Goal: Task Accomplishment & Management: Complete application form

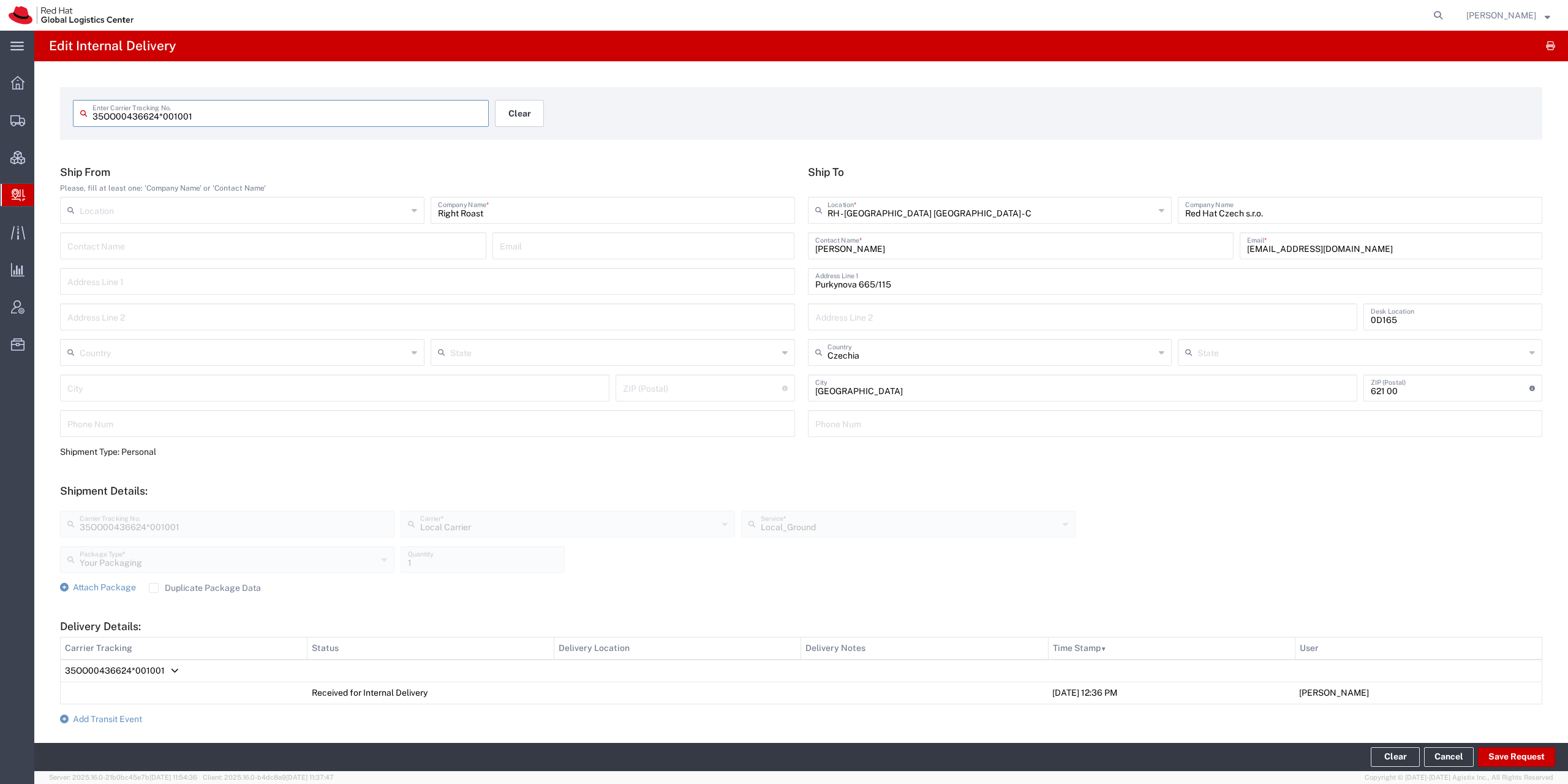
click at [516, 106] on button "Clear" at bounding box center [520, 112] width 49 height 27
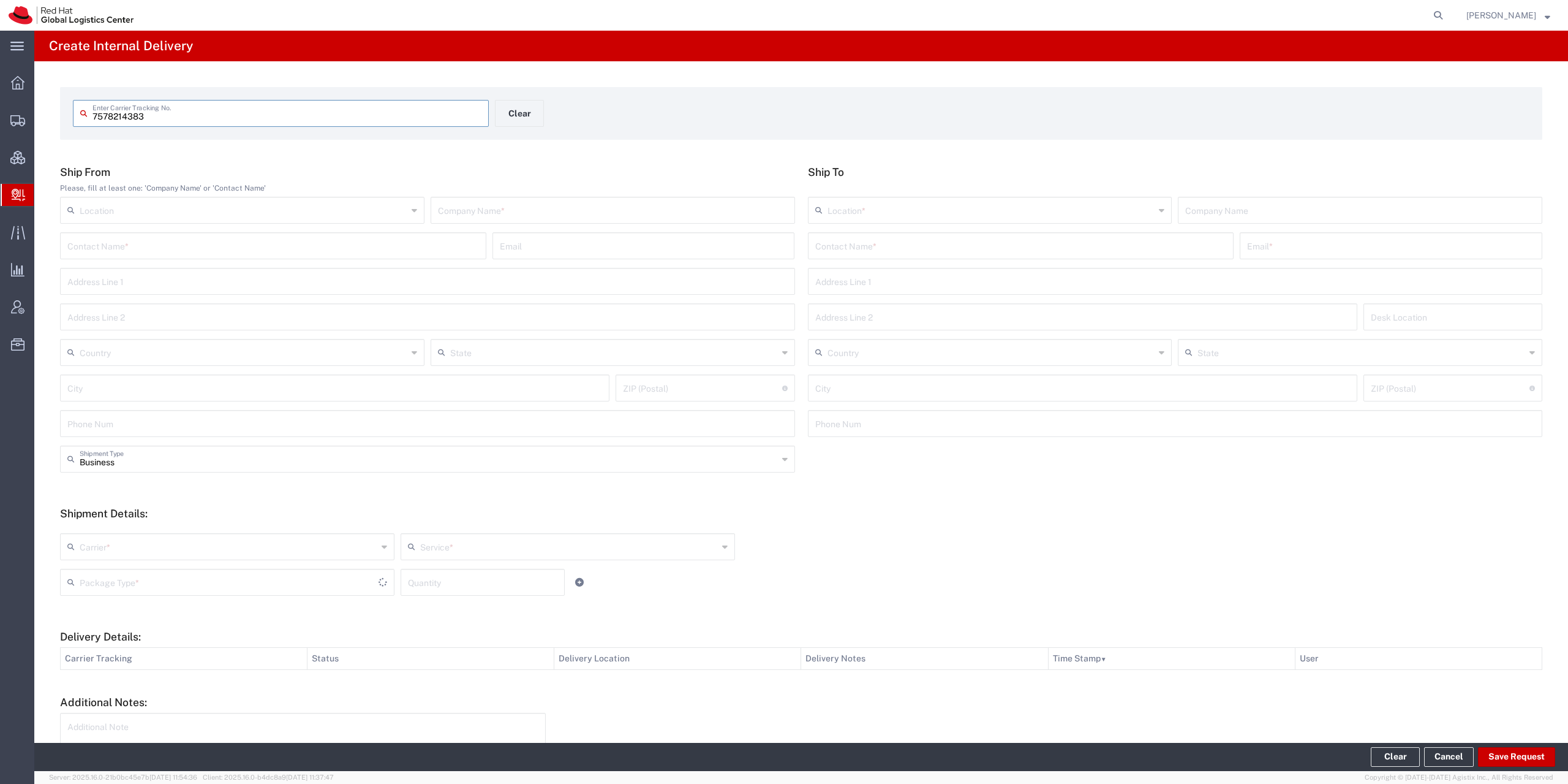
type input "7578214383"
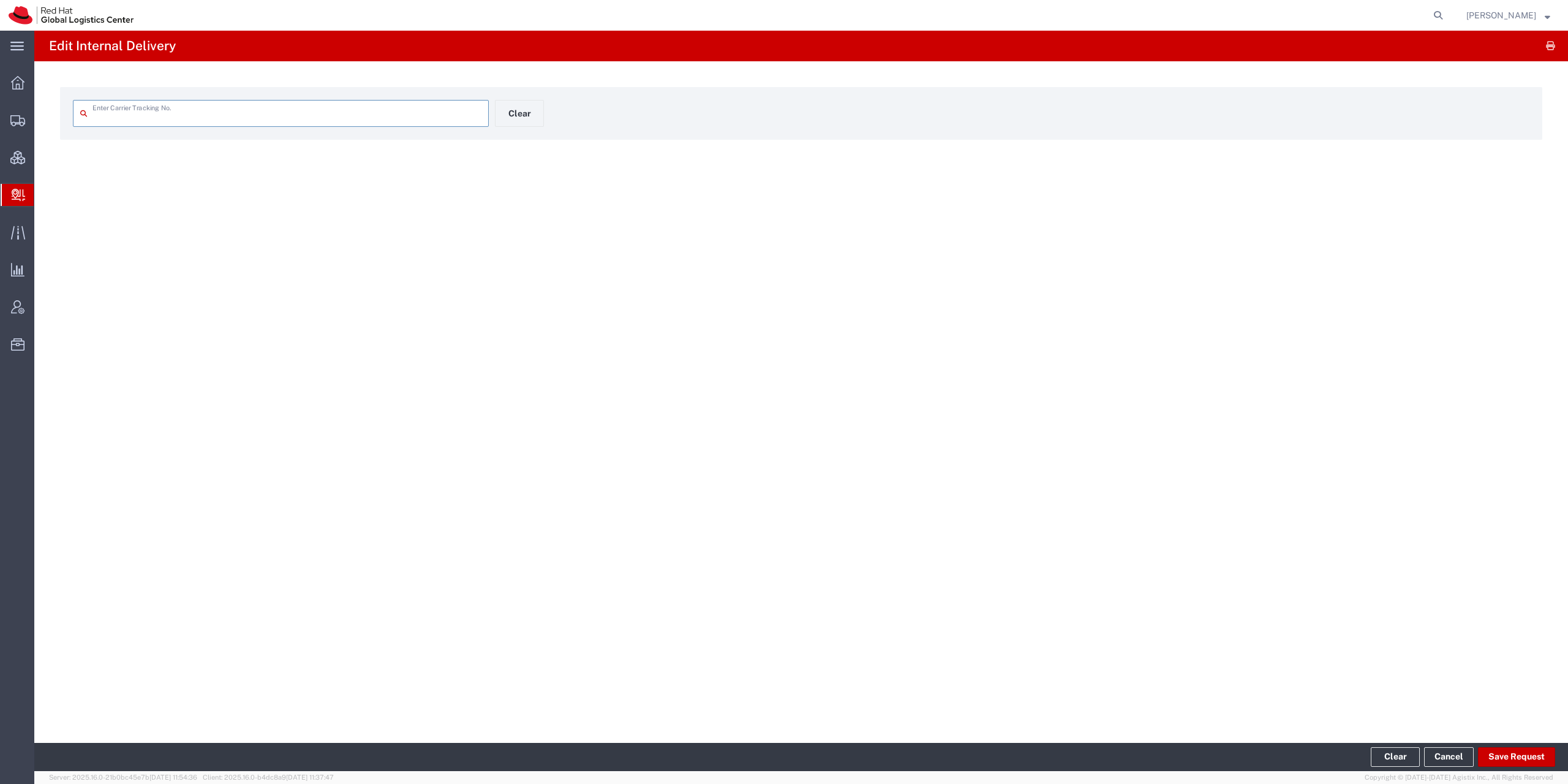
type input "7578214383"
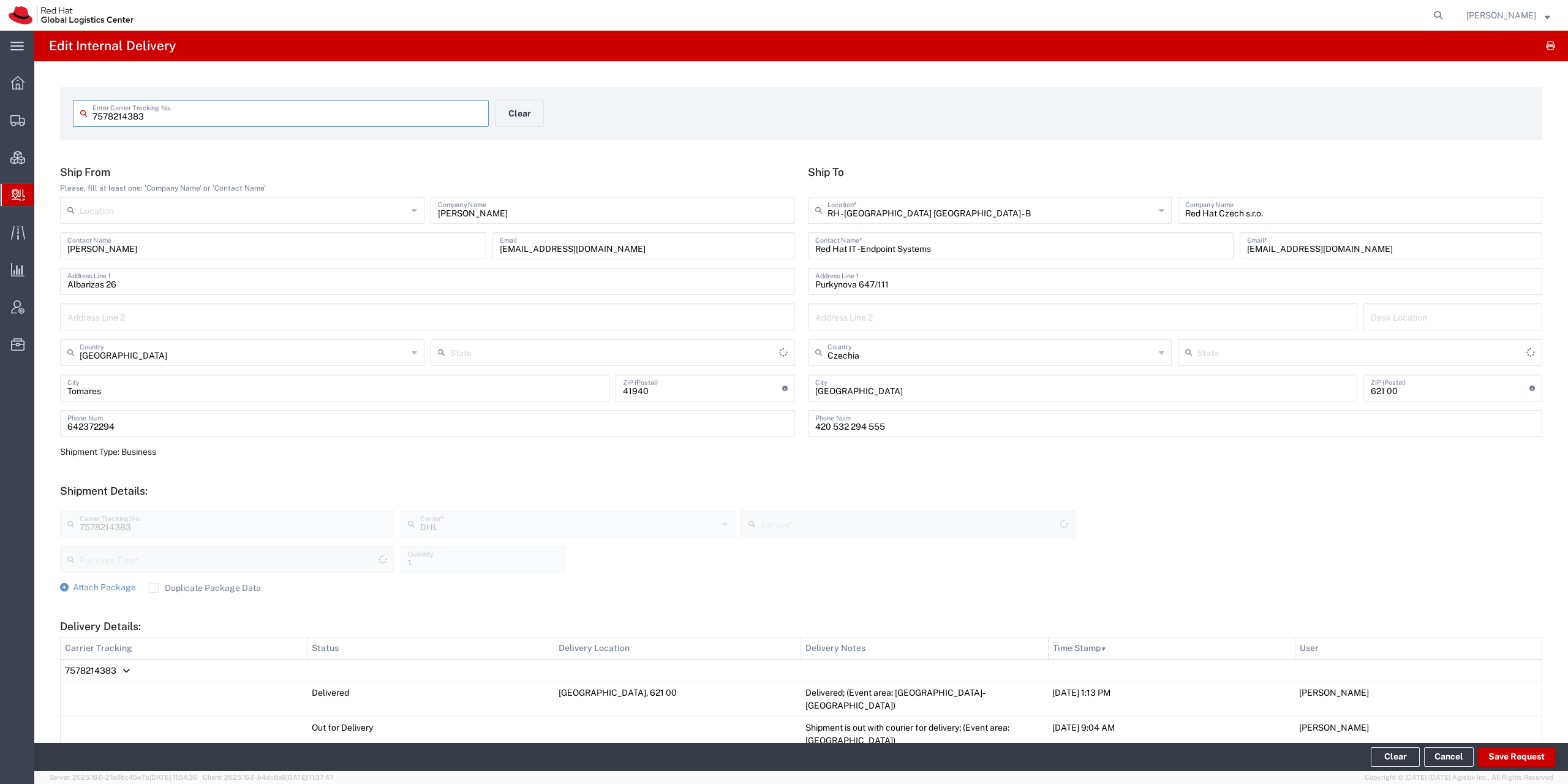
type input "Your Packaging"
type input "[GEOGRAPHIC_DATA]"
type input "Economy Select"
click at [1507, 751] on button "Save Request" at bounding box center [1516, 756] width 77 height 20
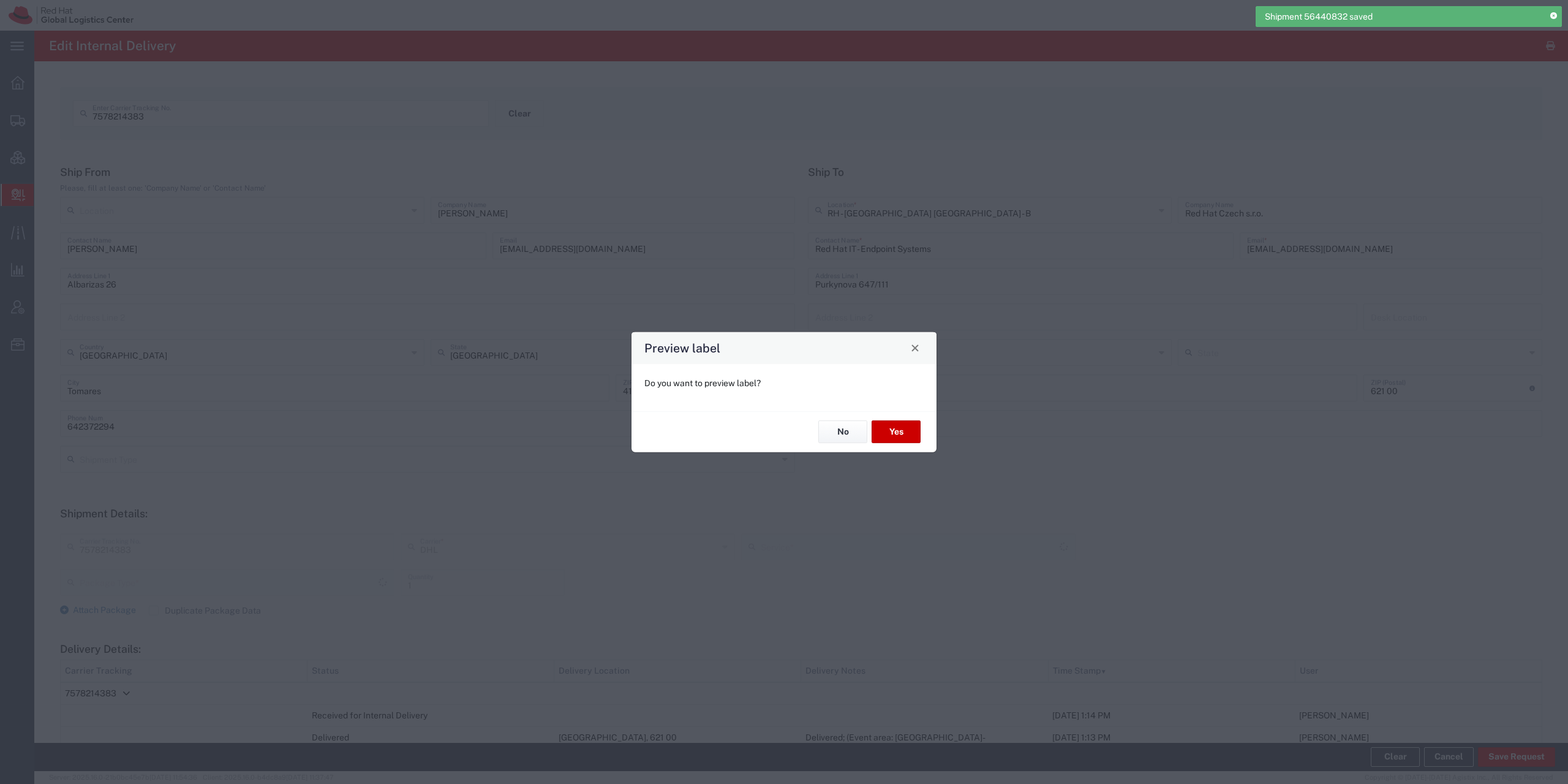
type input "Economy Select"
type input "Your Packaging"
click at [844, 432] on button "No" at bounding box center [843, 431] width 49 height 23
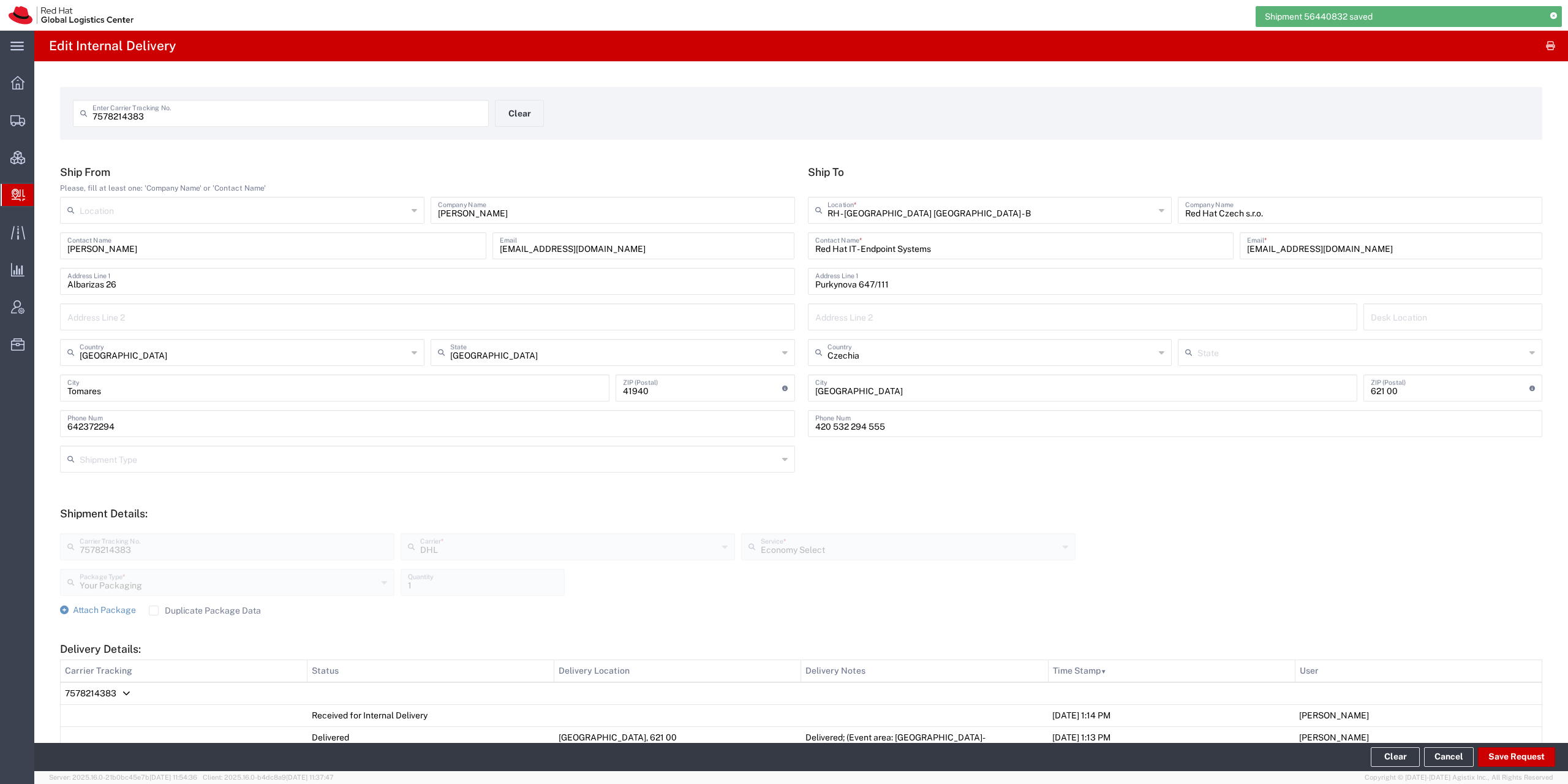
click at [87, 690] on span "7578214383" at bounding box center [91, 693] width 51 height 10
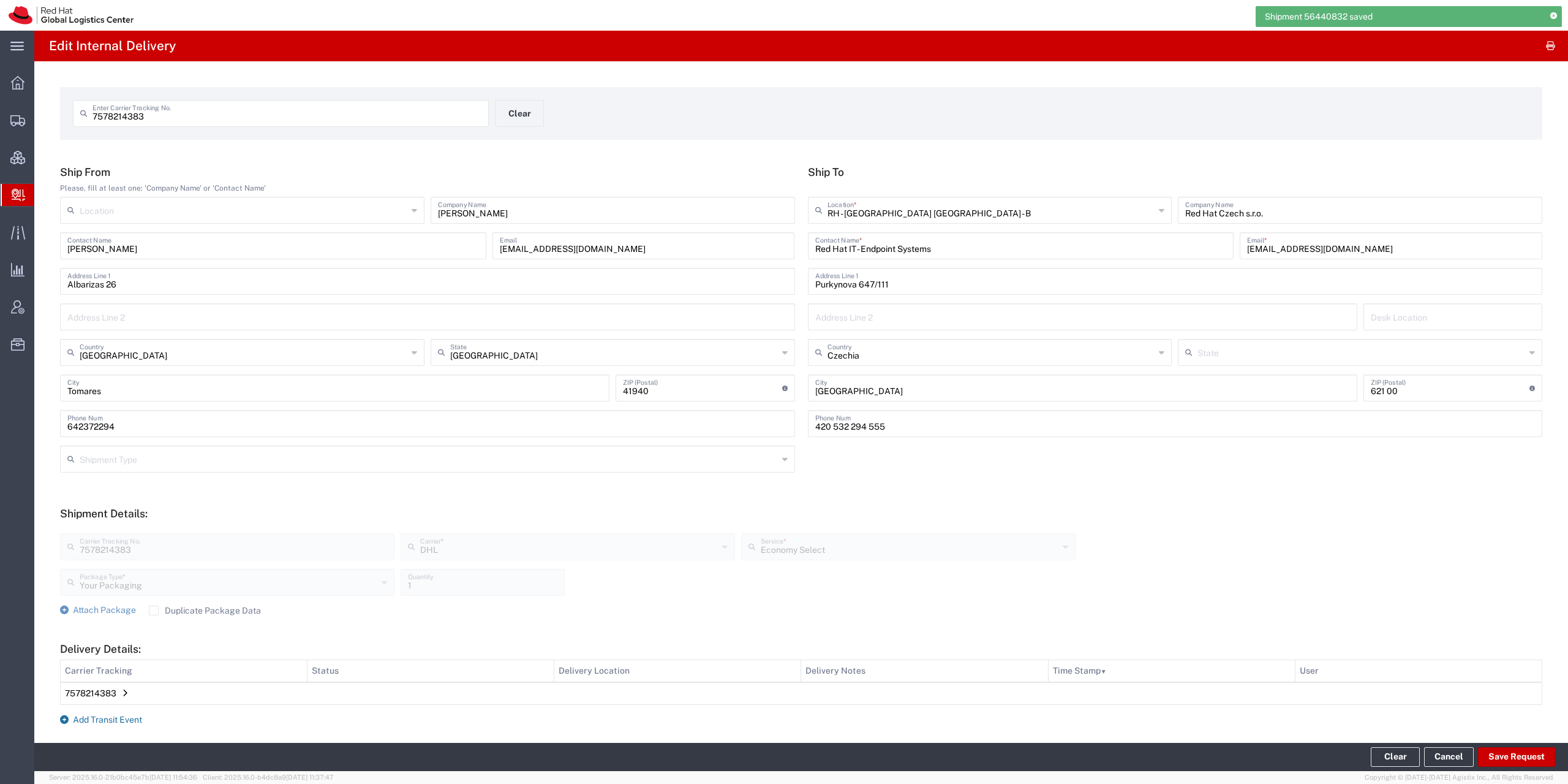
click at [87, 718] on span "Add Transit Event" at bounding box center [107, 720] width 69 height 10
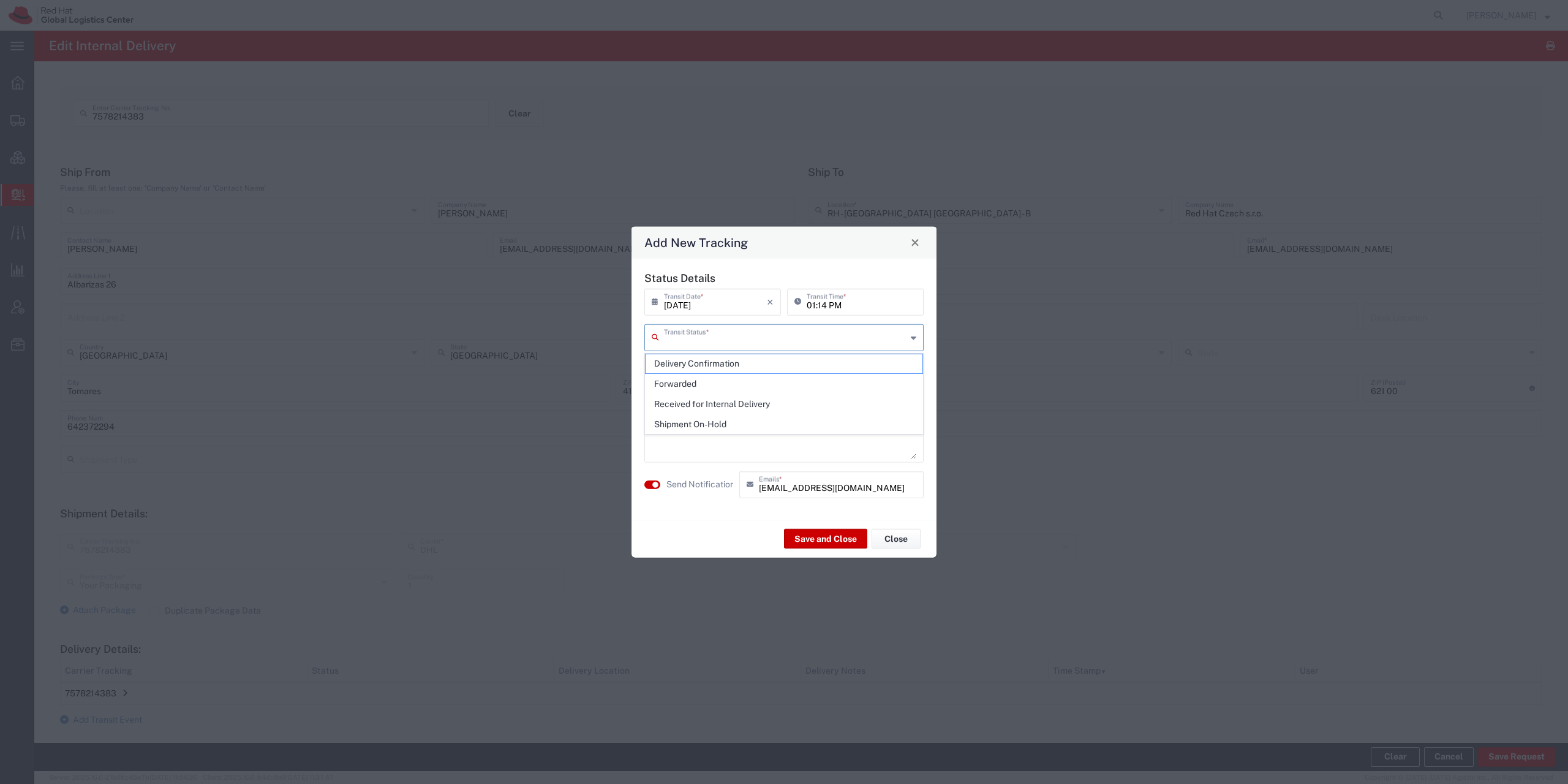
click at [728, 329] on input "text" at bounding box center [784, 336] width 242 height 22
click at [730, 417] on span "Shipment On-Hold" at bounding box center [784, 424] width 277 height 19
type input "Shipment On-Hold"
click at [665, 487] on agx-switch-control "Send Notification" at bounding box center [688, 484] width 94 height 27
click at [666, 485] on label "Send Notification" at bounding box center [701, 484] width 69 height 13
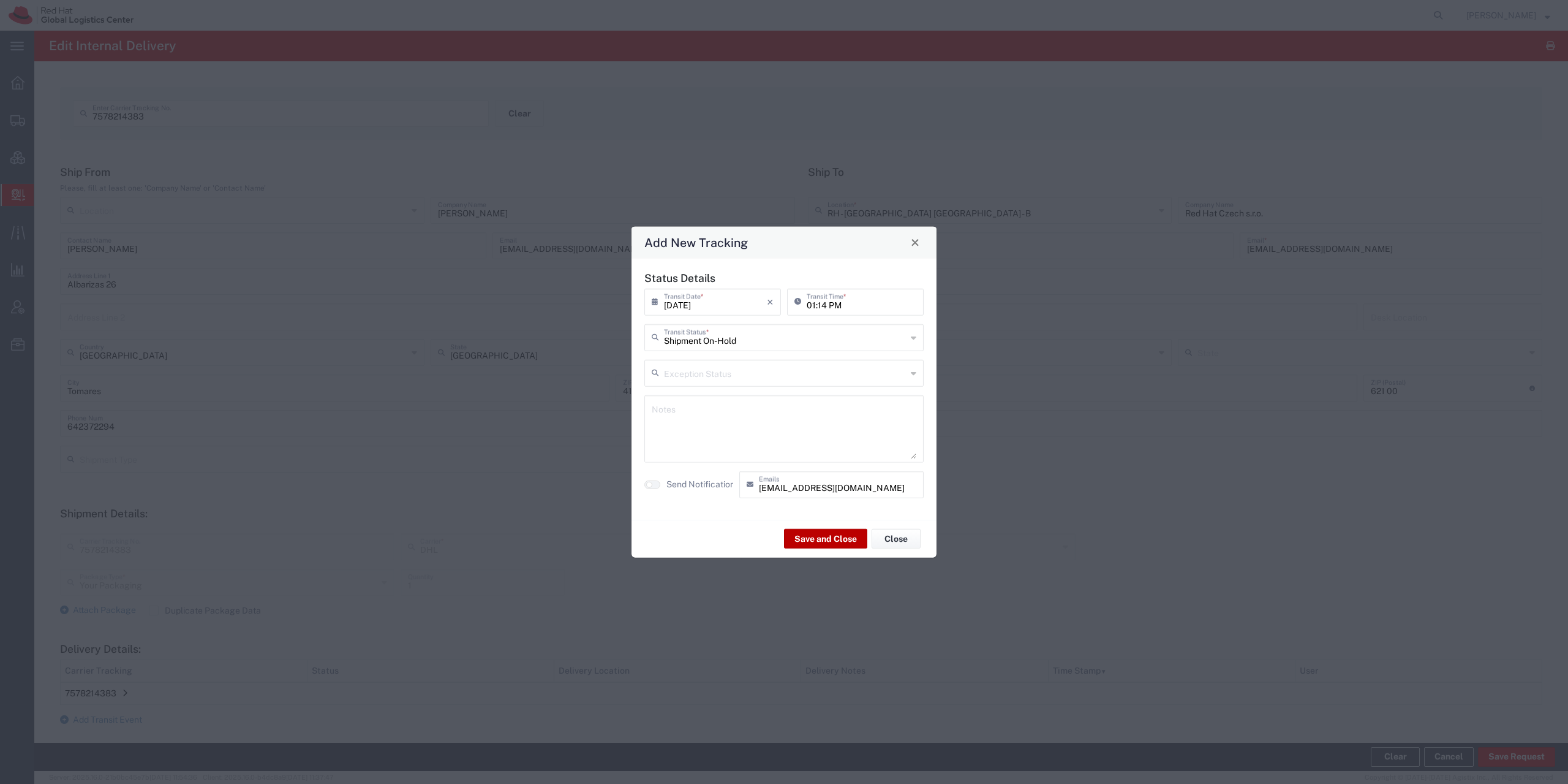
click at [838, 539] on button "Save and Close" at bounding box center [825, 539] width 84 height 20
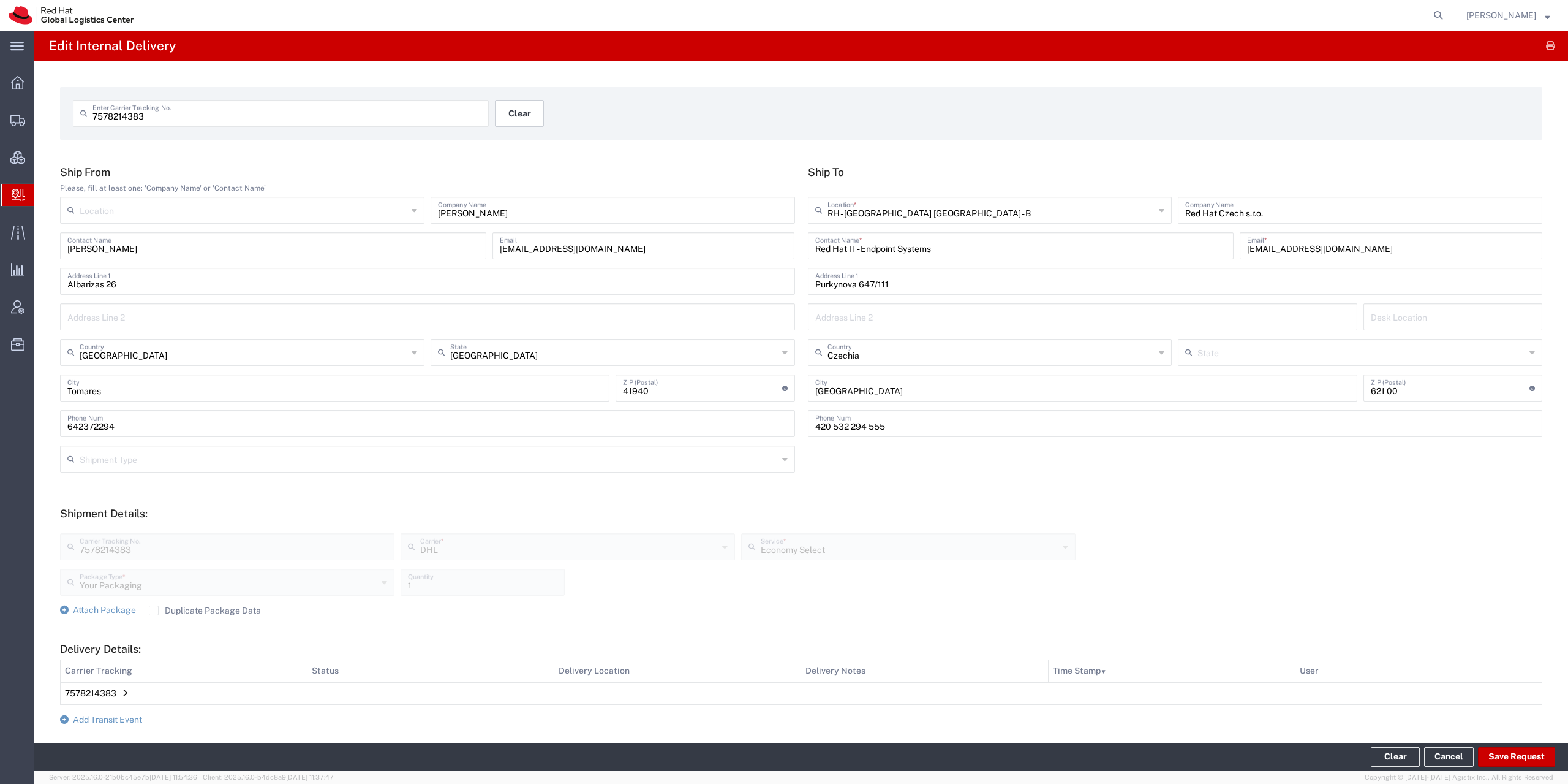
click at [522, 104] on button "Clear" at bounding box center [520, 112] width 49 height 27
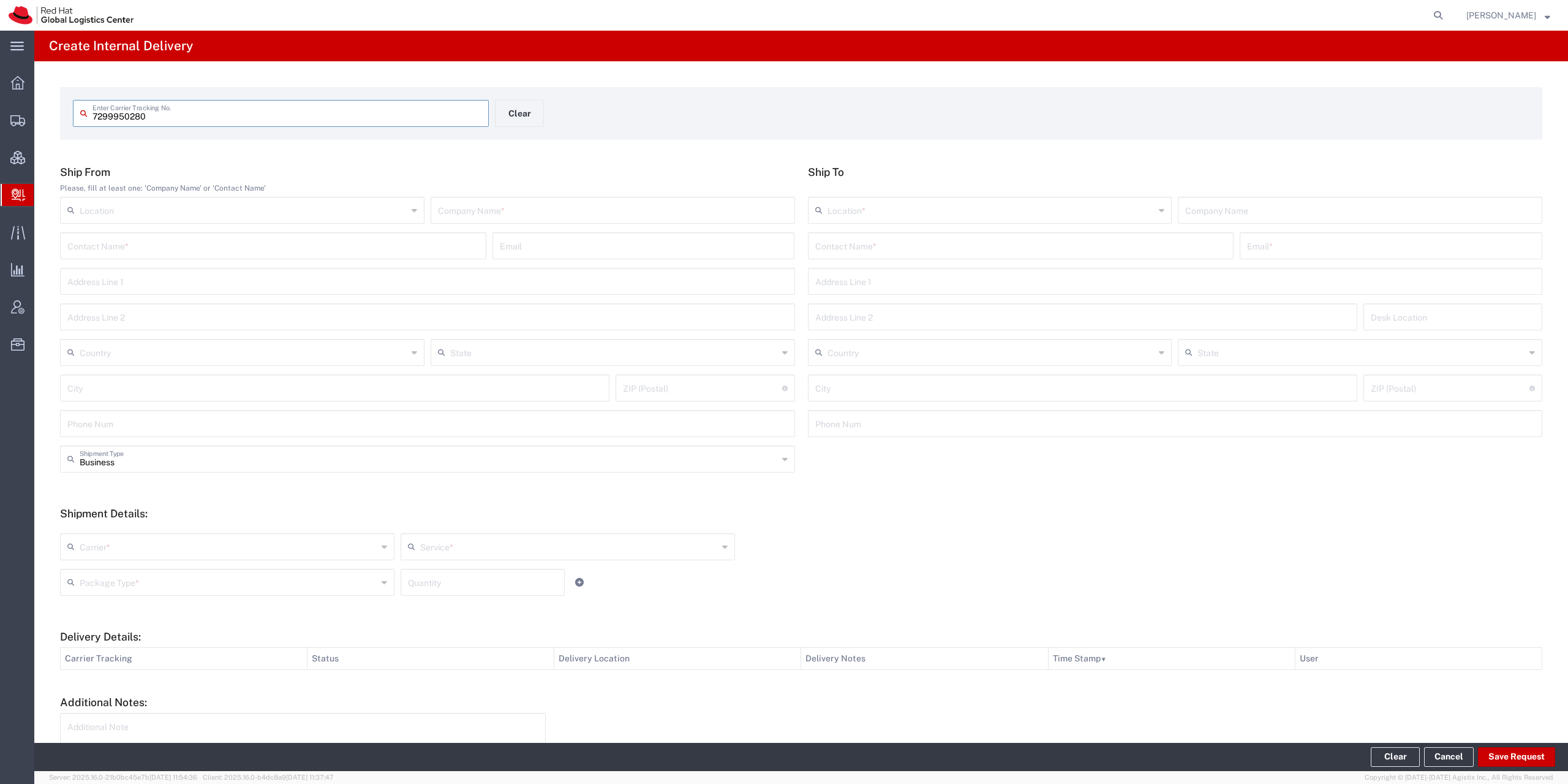
type input "7299950280"
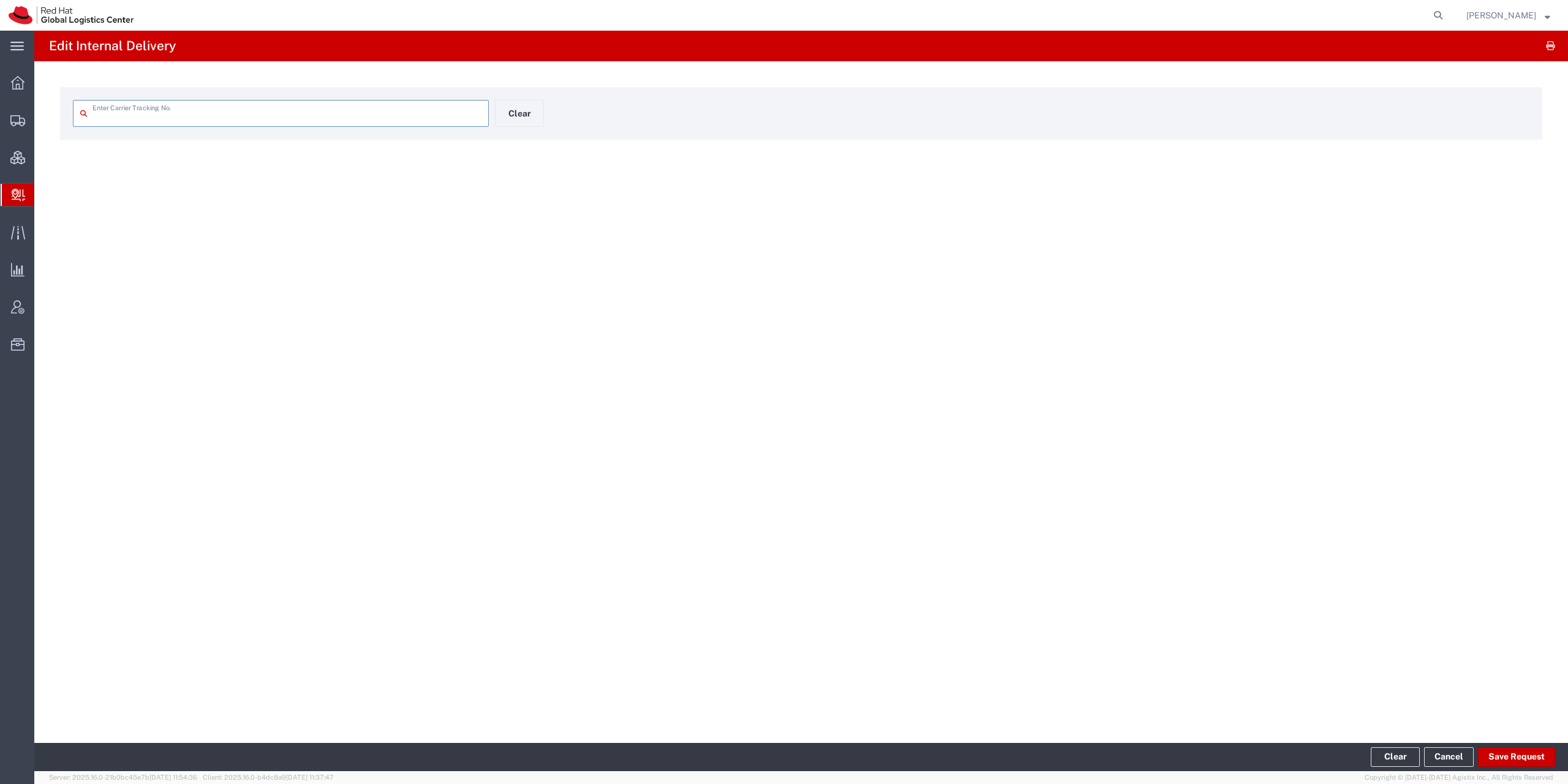
type input "7299950280"
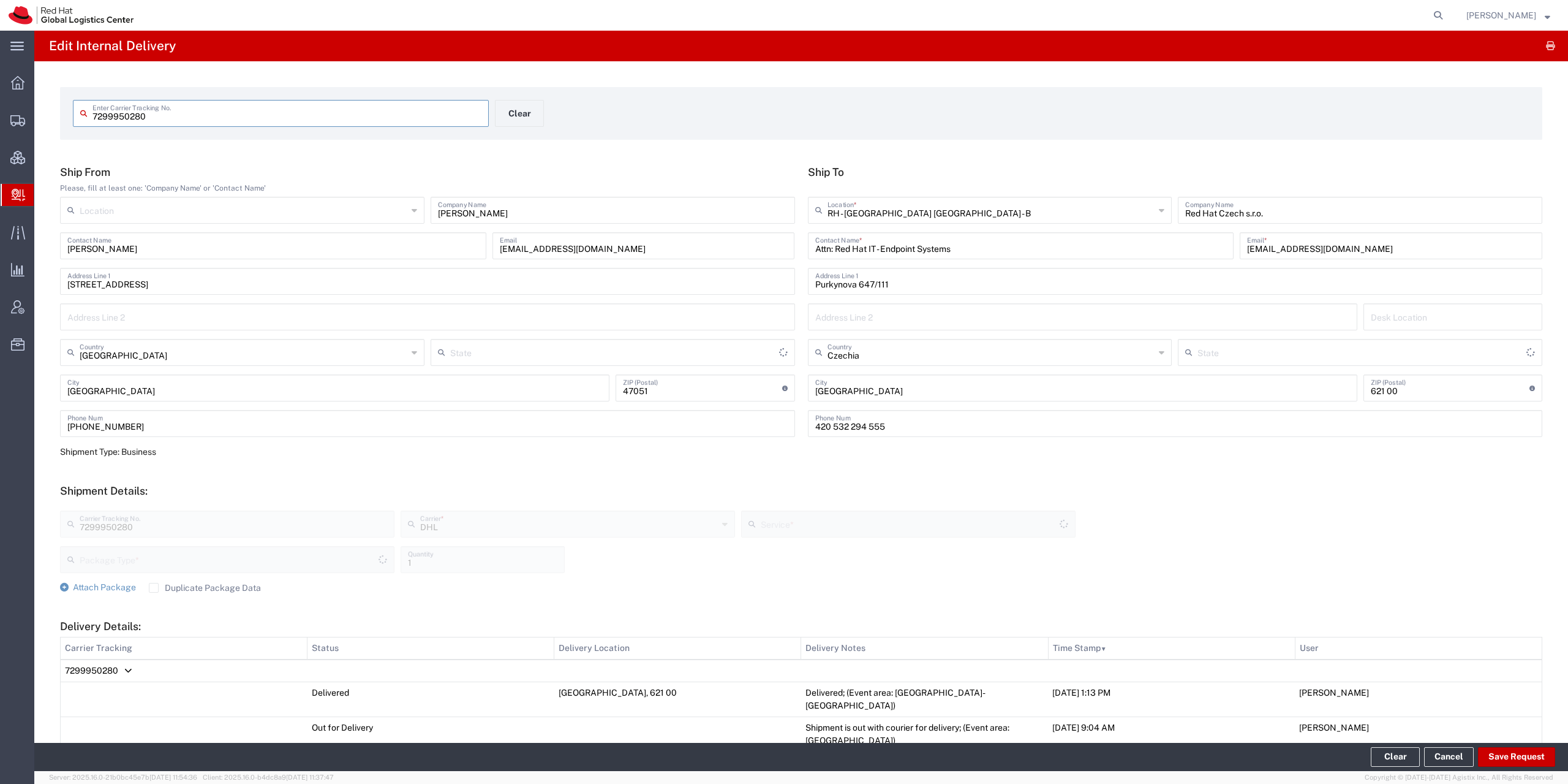
type input "Your Packaging"
type input "Economy Select"
type input "[GEOGRAPHIC_DATA]"
click at [1516, 761] on button "Save Request" at bounding box center [1516, 756] width 77 height 20
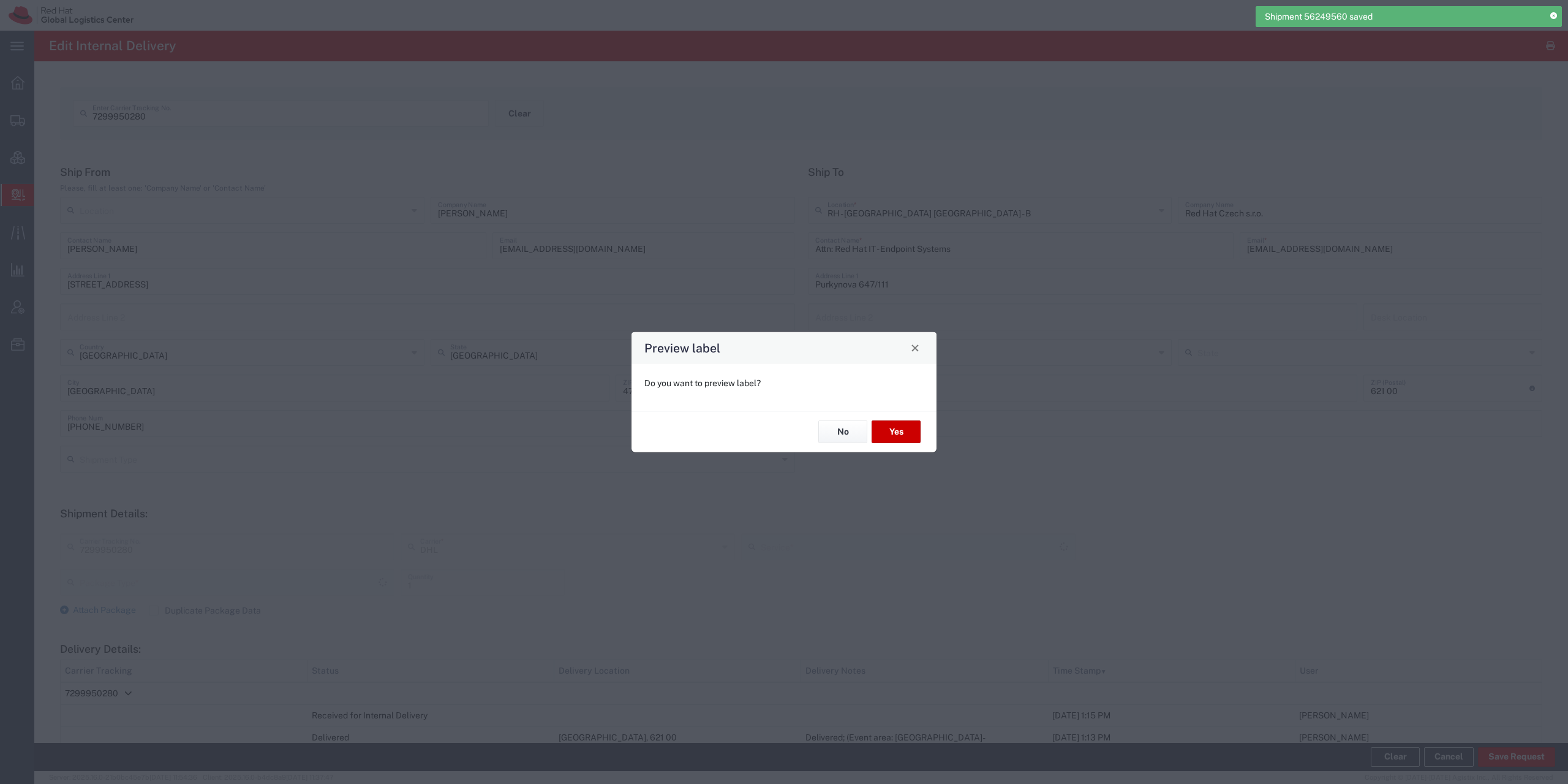
type input "Your Packaging"
type input "Economy Select"
click at [843, 429] on button "No" at bounding box center [843, 431] width 49 height 23
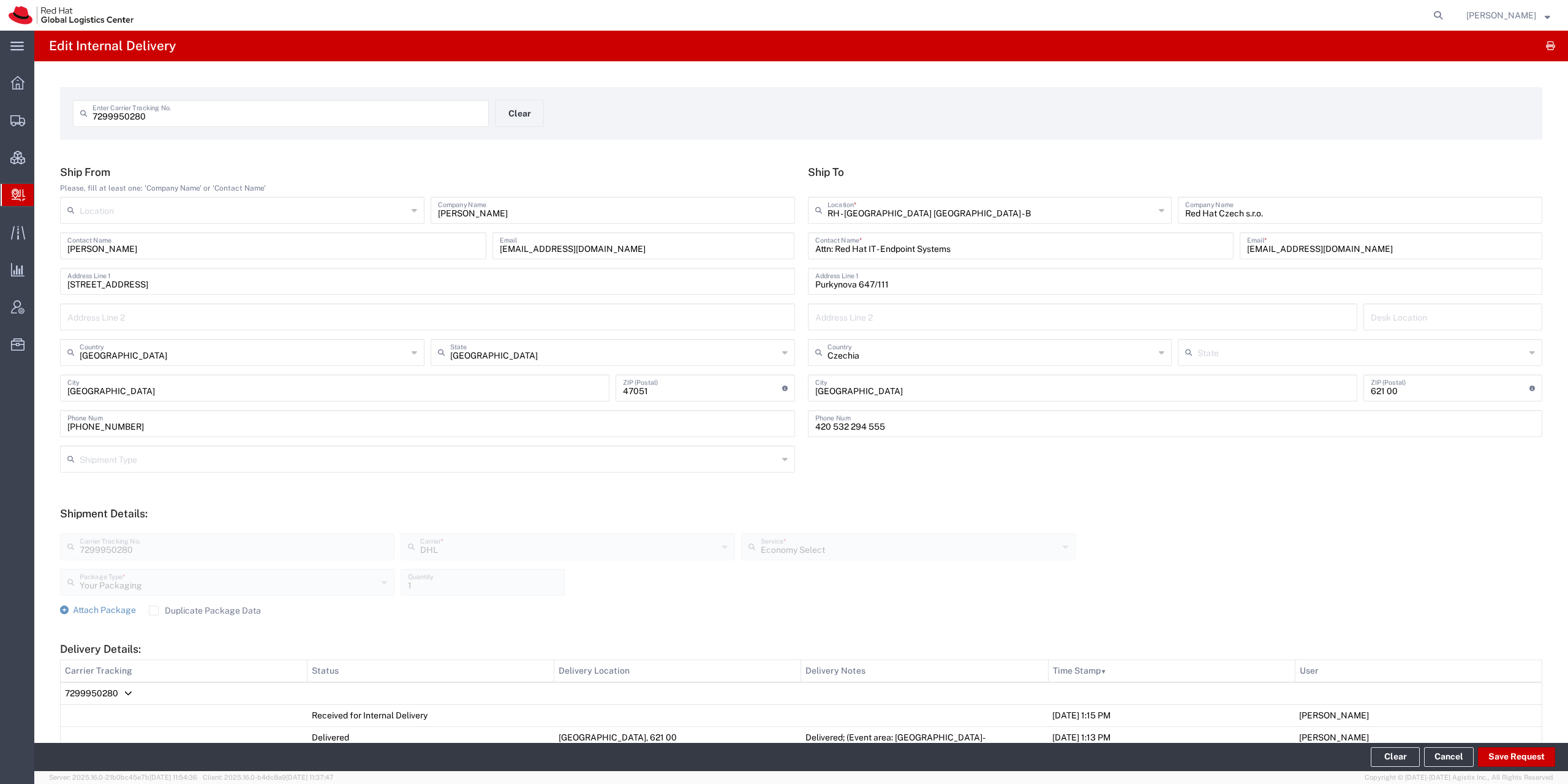
click at [96, 688] on span "7299950280" at bounding box center [92, 693] width 53 height 10
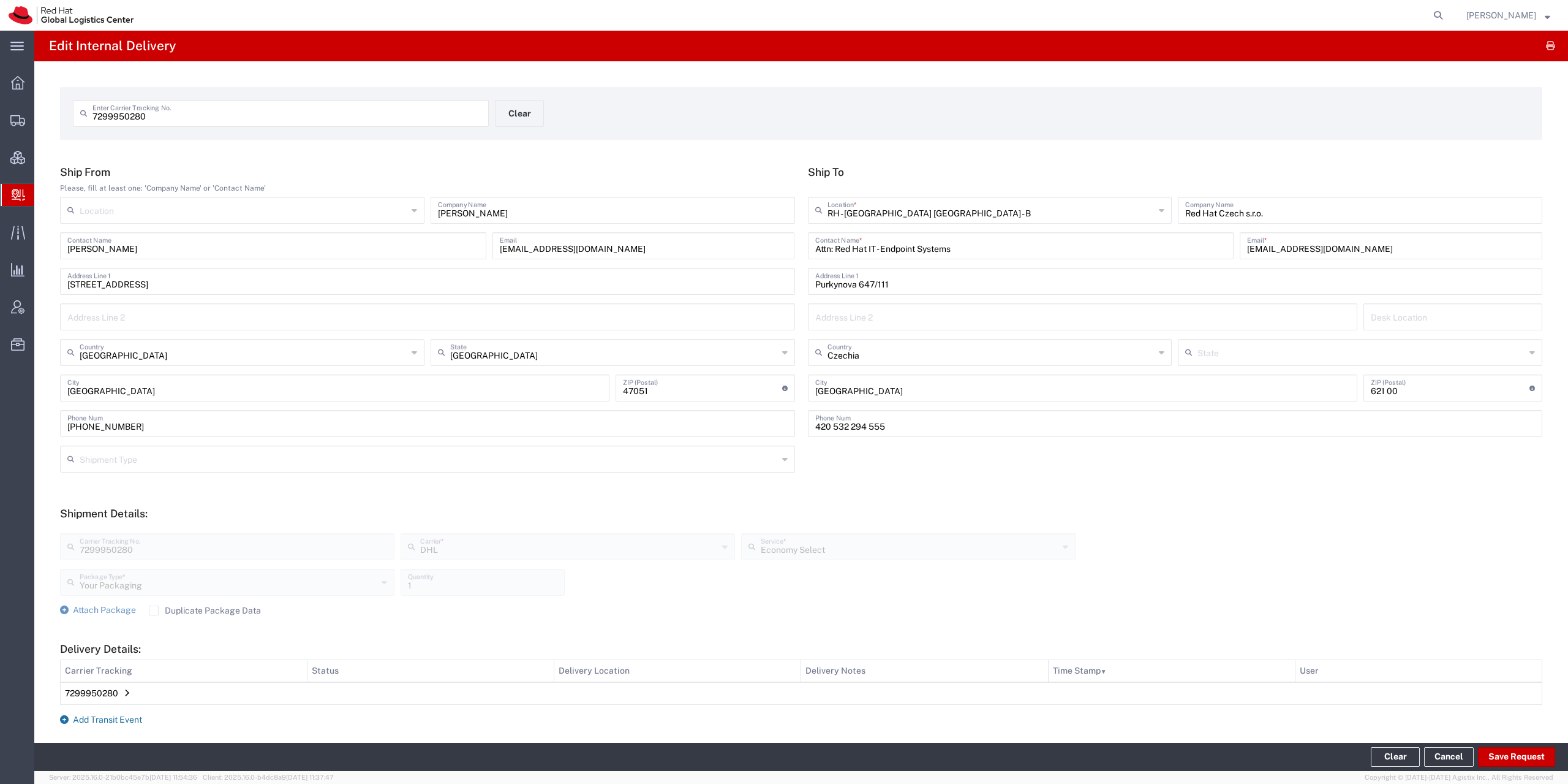
click at [104, 716] on span "Add Transit Event" at bounding box center [107, 720] width 69 height 10
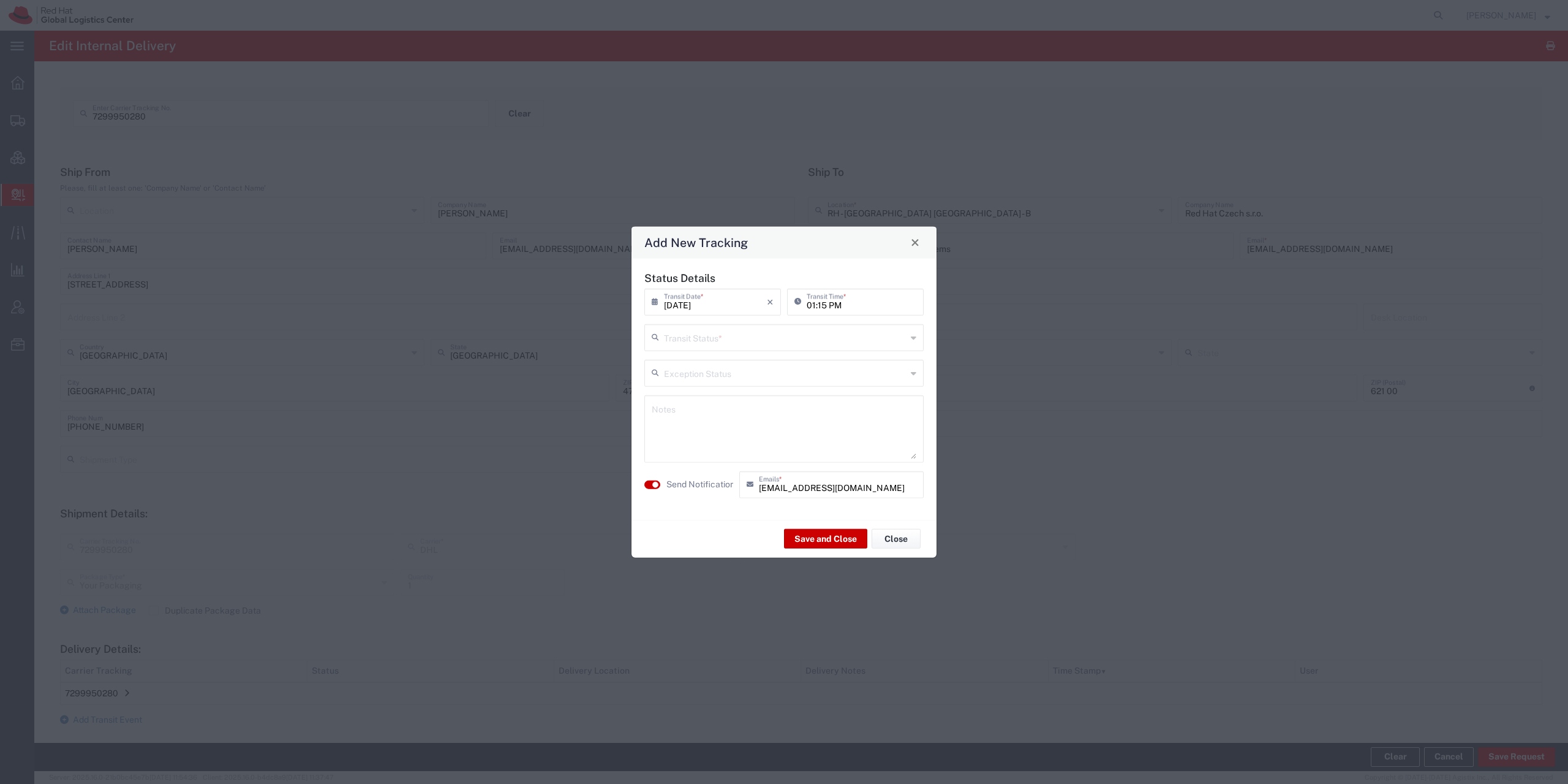
click at [766, 338] on input "text" at bounding box center [784, 336] width 242 height 22
click at [750, 426] on span "Shipment On-Hold" at bounding box center [784, 424] width 277 height 19
type input "Shipment On-Hold"
click at [680, 486] on label "Send Notification" at bounding box center [701, 484] width 69 height 13
click at [815, 541] on button "Save and Close" at bounding box center [825, 539] width 84 height 20
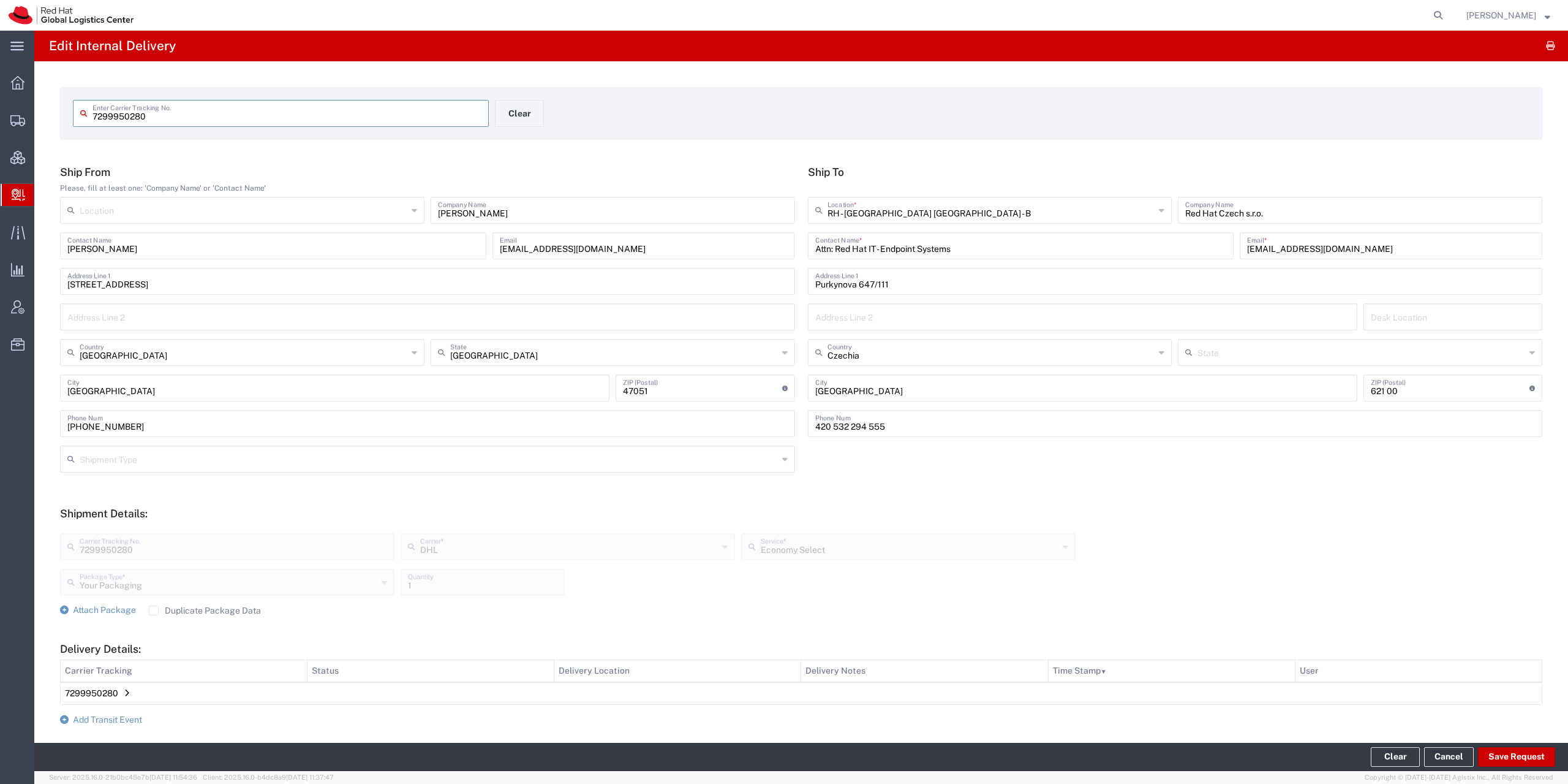
drag, startPoint x: 252, startPoint y: 111, endPoint x: 103, endPoint y: 111, distance: 149.0
click at [103, 111] on input "7299950280" at bounding box center [286, 112] width 389 height 22
click at [151, 117] on input "7299950280" at bounding box center [286, 112] width 389 height 22
drag, startPoint x: 163, startPoint y: 117, endPoint x: 48, endPoint y: 114, distance: 115.0
click at [93, 114] on input "7299950280" at bounding box center [286, 112] width 389 height 22
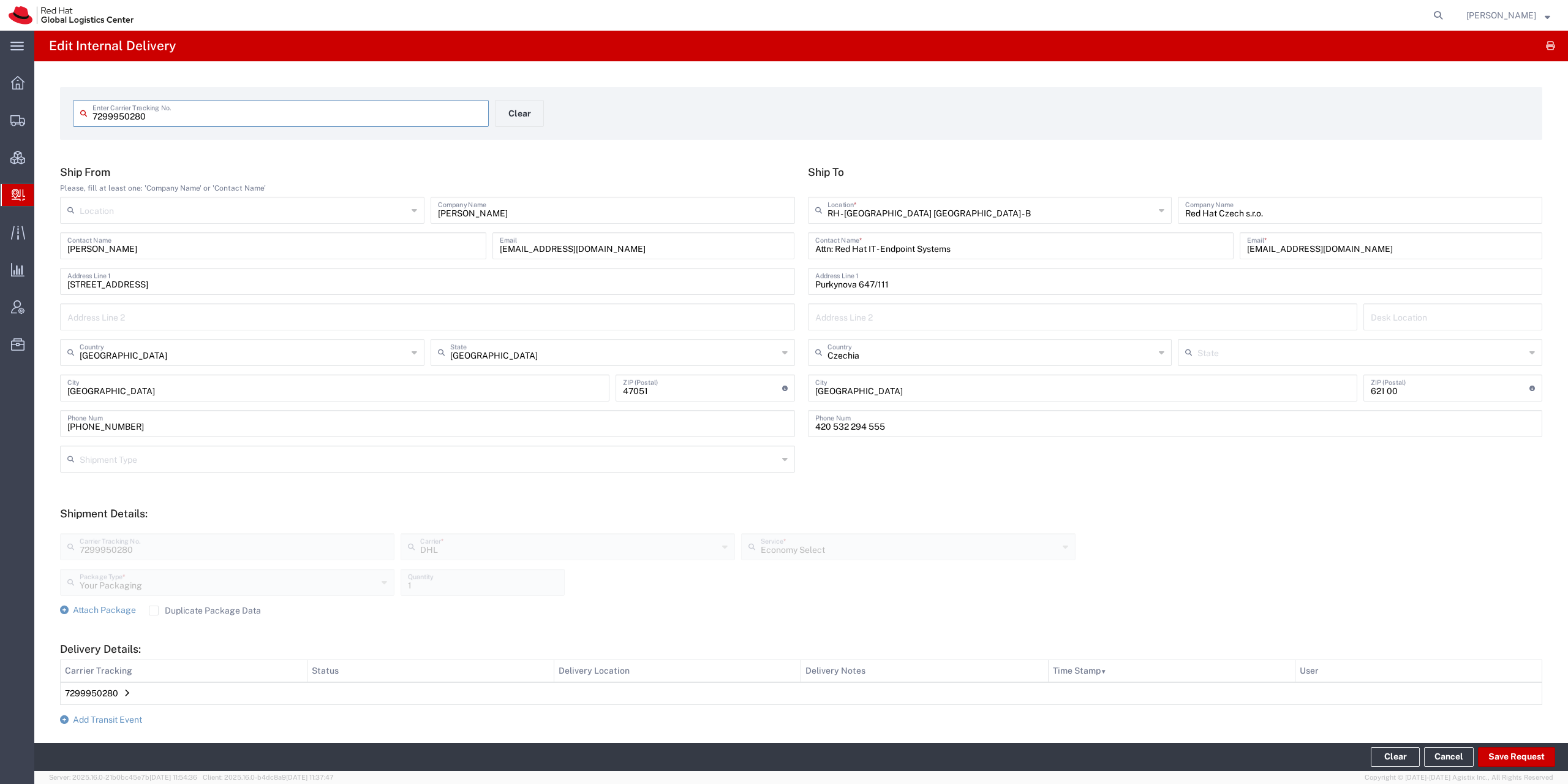
paste input "3080474471"
type input "3080474471"
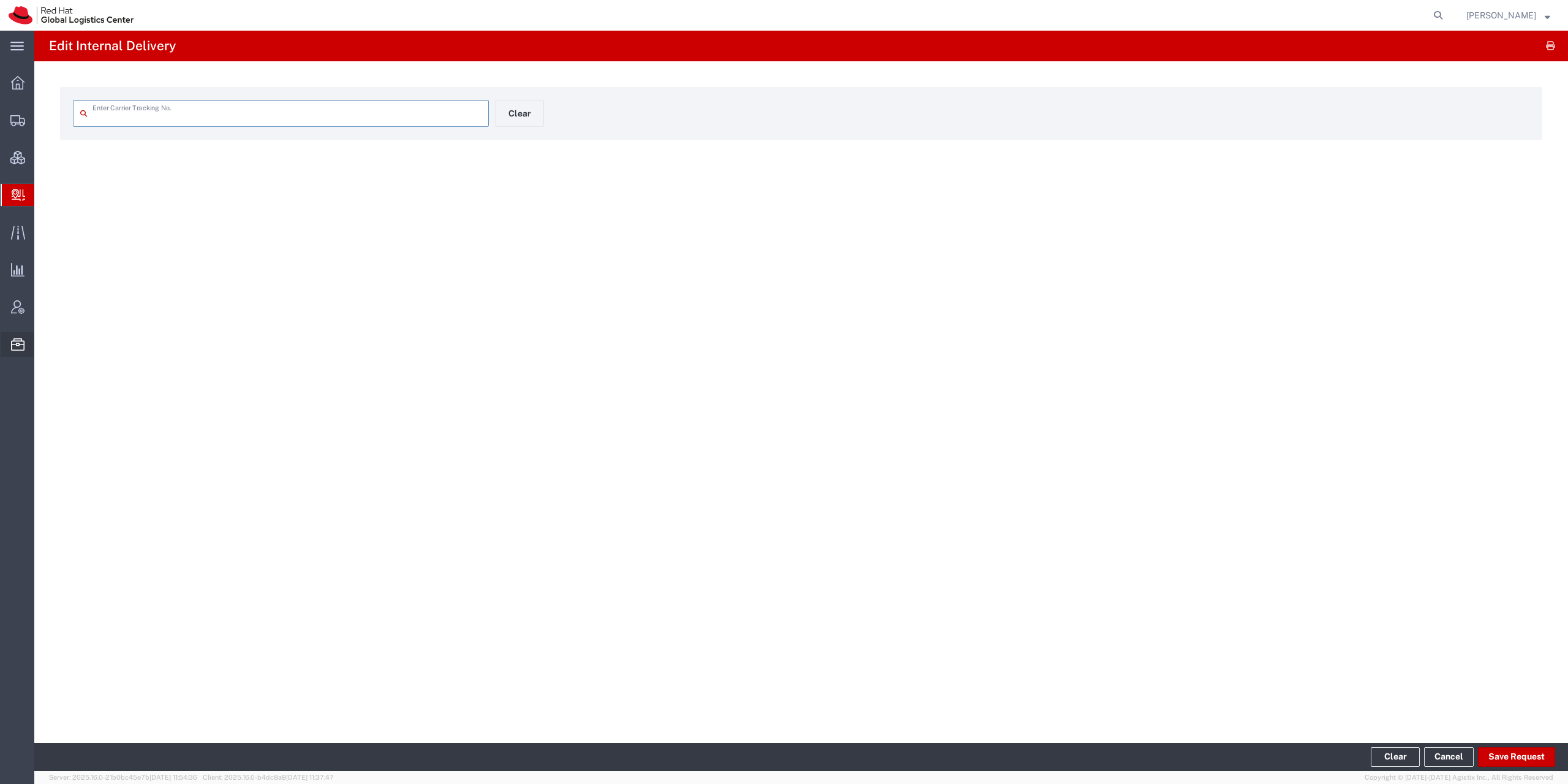
type input "3080474471"
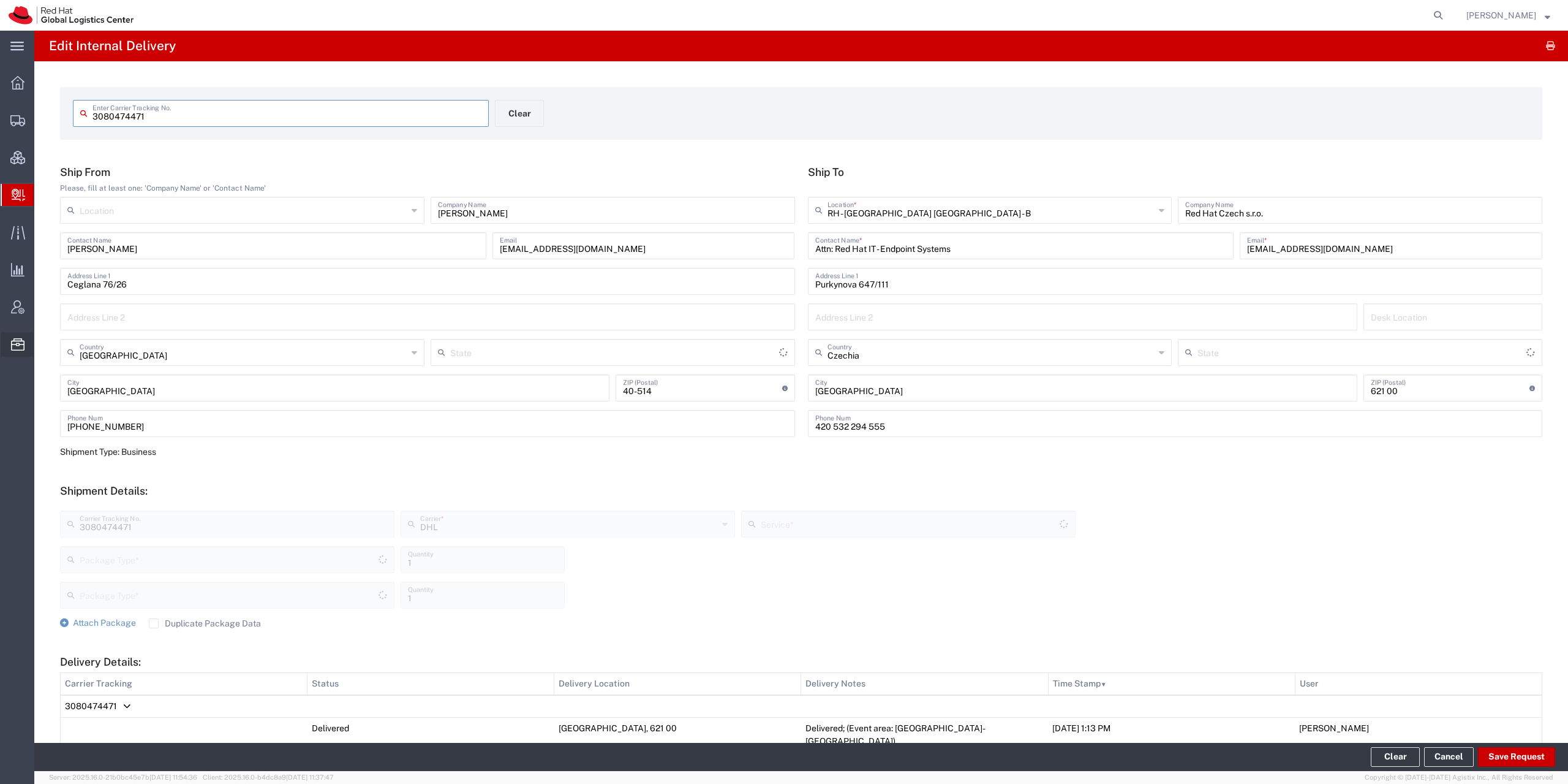
type input "Your Packaging"
type input "Economy Select"
type input "[GEOGRAPHIC_DATA]"
click at [1510, 756] on button "Save Request" at bounding box center [1516, 756] width 77 height 20
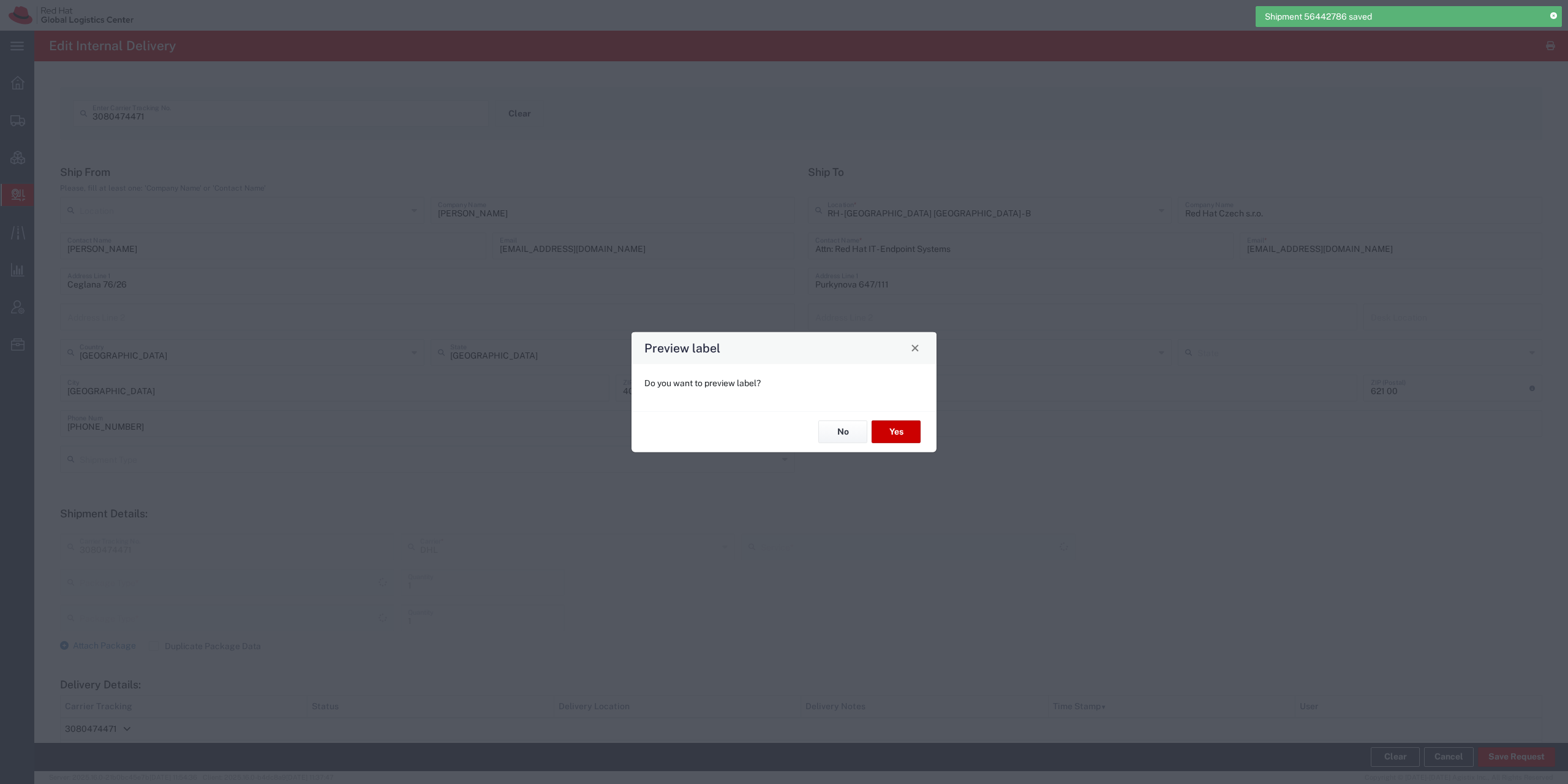
type input "Your Packaging"
type input "Economy Select"
click at [844, 431] on button "No" at bounding box center [843, 431] width 49 height 23
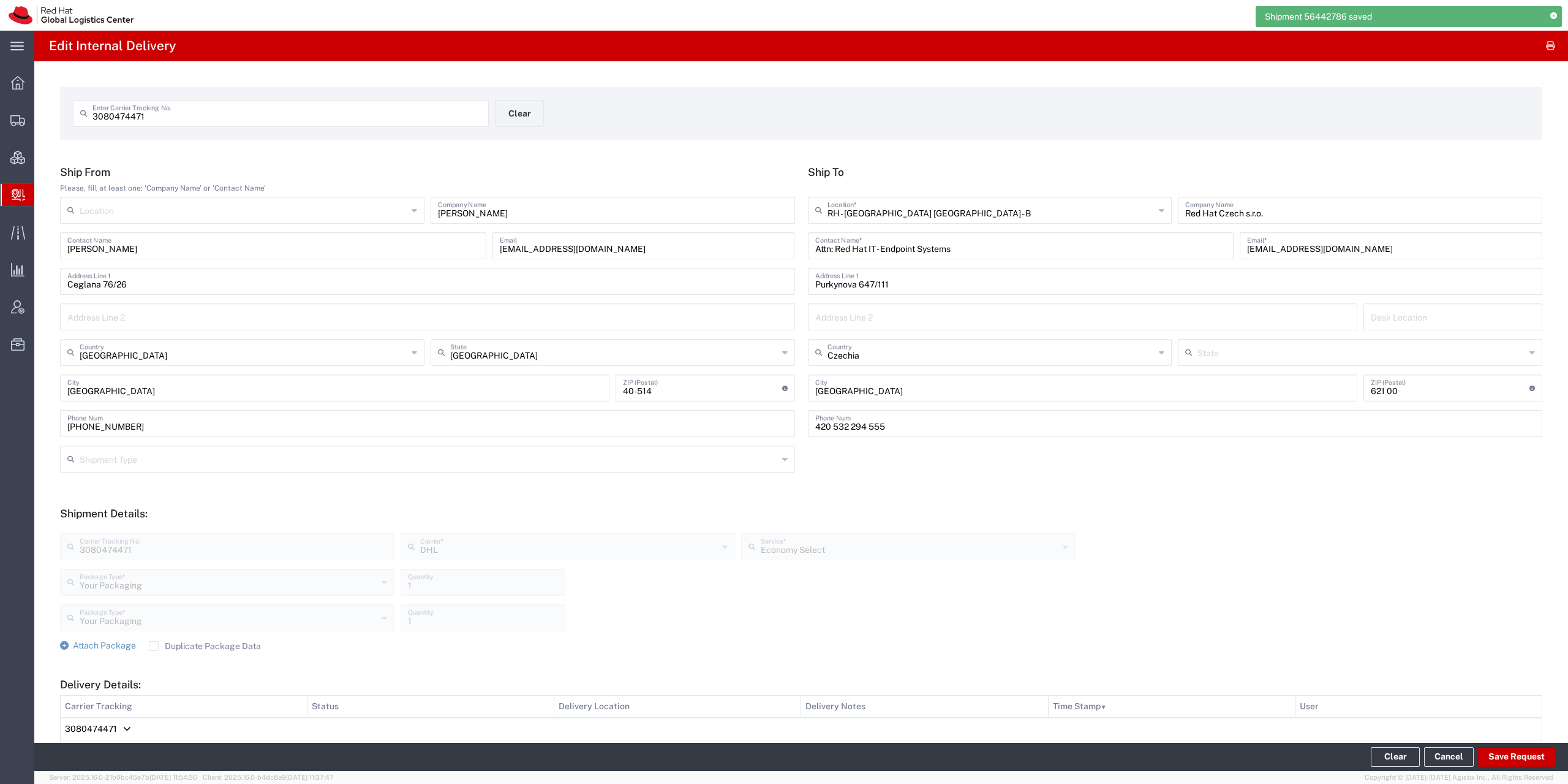
click at [91, 705] on th "Carrier Tracking" at bounding box center [184, 706] width 247 height 23
click at [90, 730] on span "3080474471" at bounding box center [91, 729] width 52 height 10
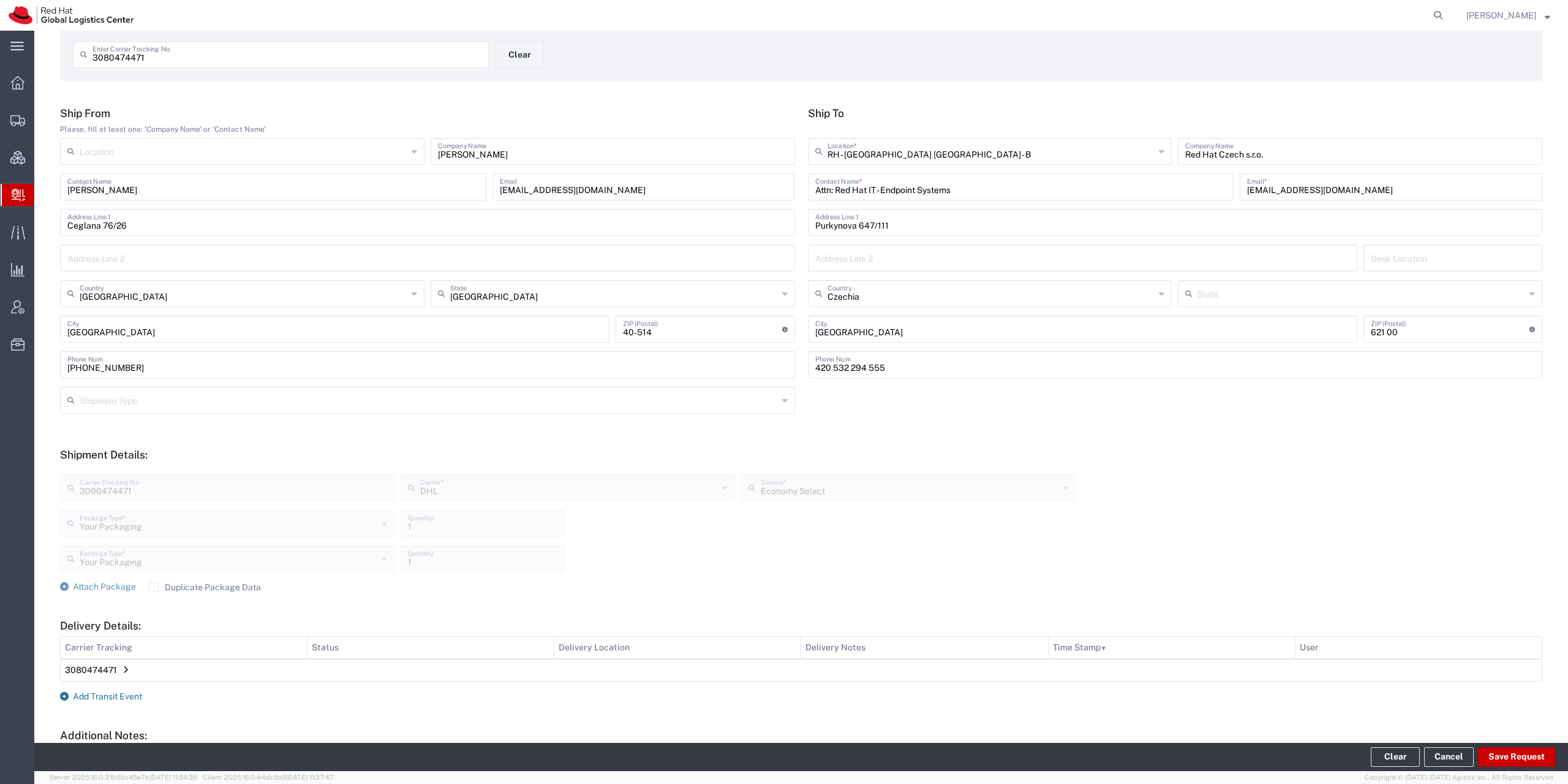
click at [104, 696] on span "Add Transit Event" at bounding box center [107, 696] width 69 height 10
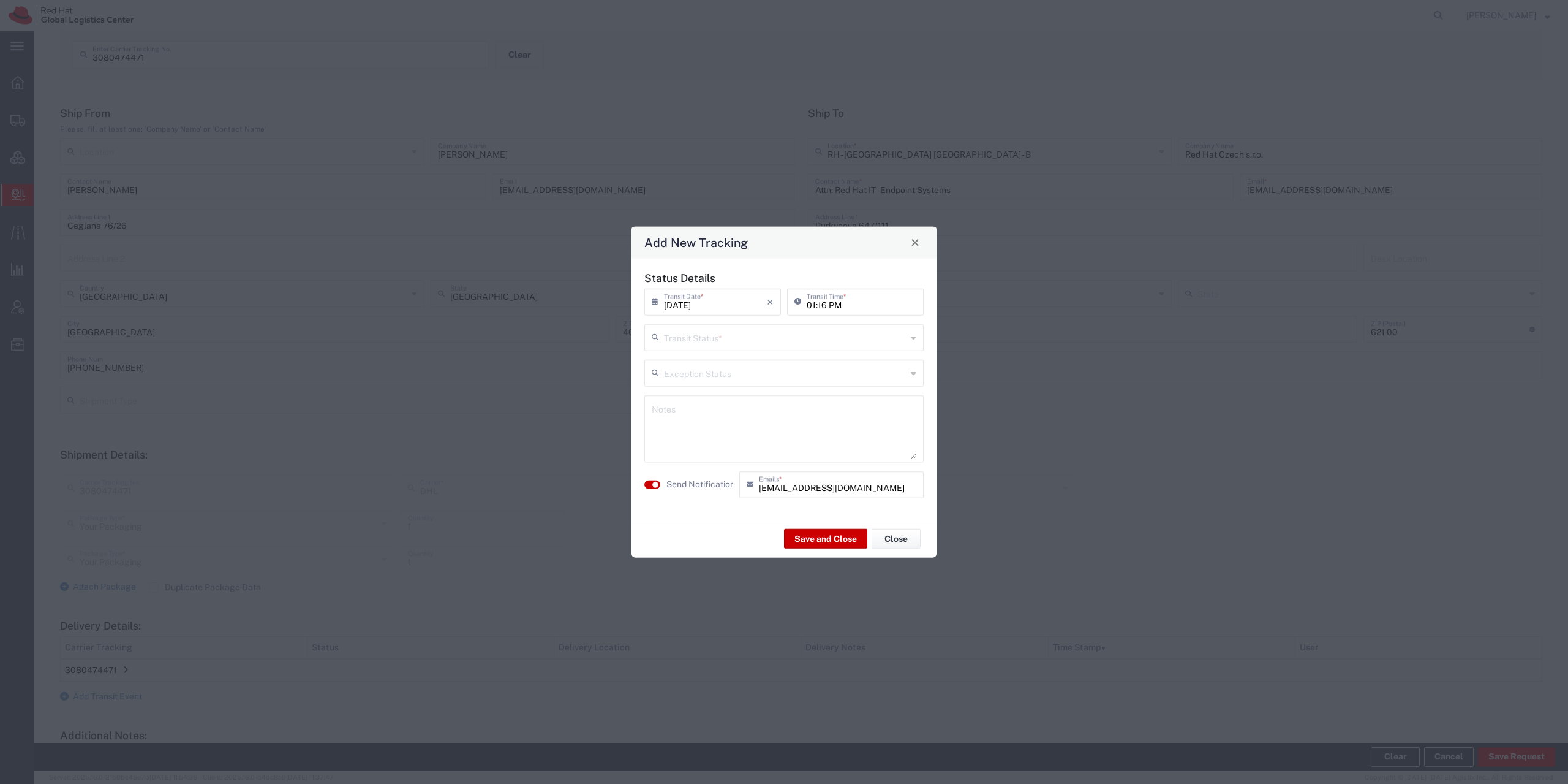
click at [745, 346] on input "text" at bounding box center [784, 336] width 242 height 22
click at [737, 420] on span "Shipment On-Hold" at bounding box center [784, 424] width 277 height 19
type input "Shipment On-Hold"
click at [670, 488] on label "Send Notification" at bounding box center [701, 484] width 69 height 13
click at [828, 543] on button "Save and Close" at bounding box center [825, 539] width 84 height 20
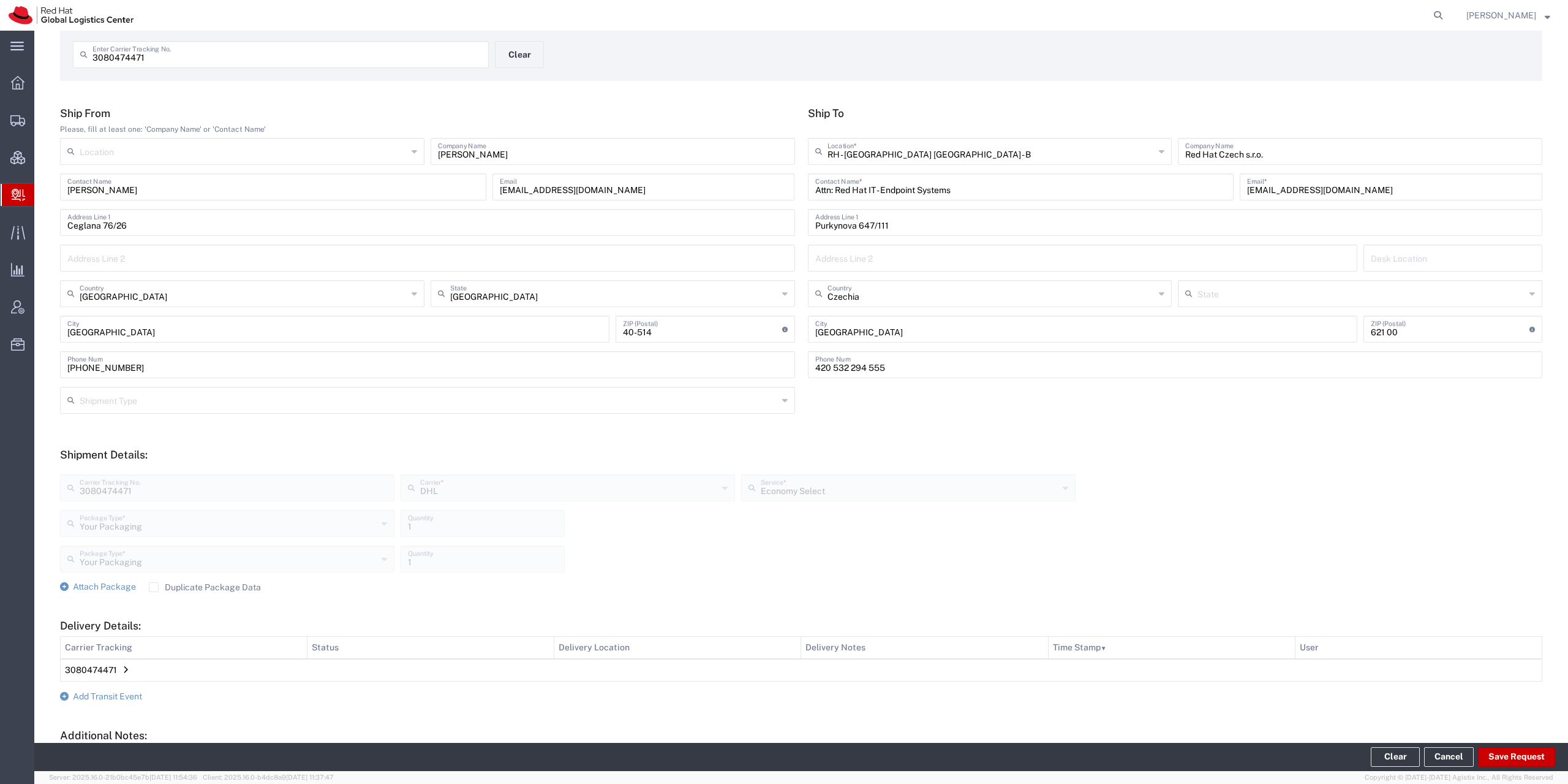
click at [123, 671] on span "Delivery Details:" at bounding box center [125, 670] width 5 height 1
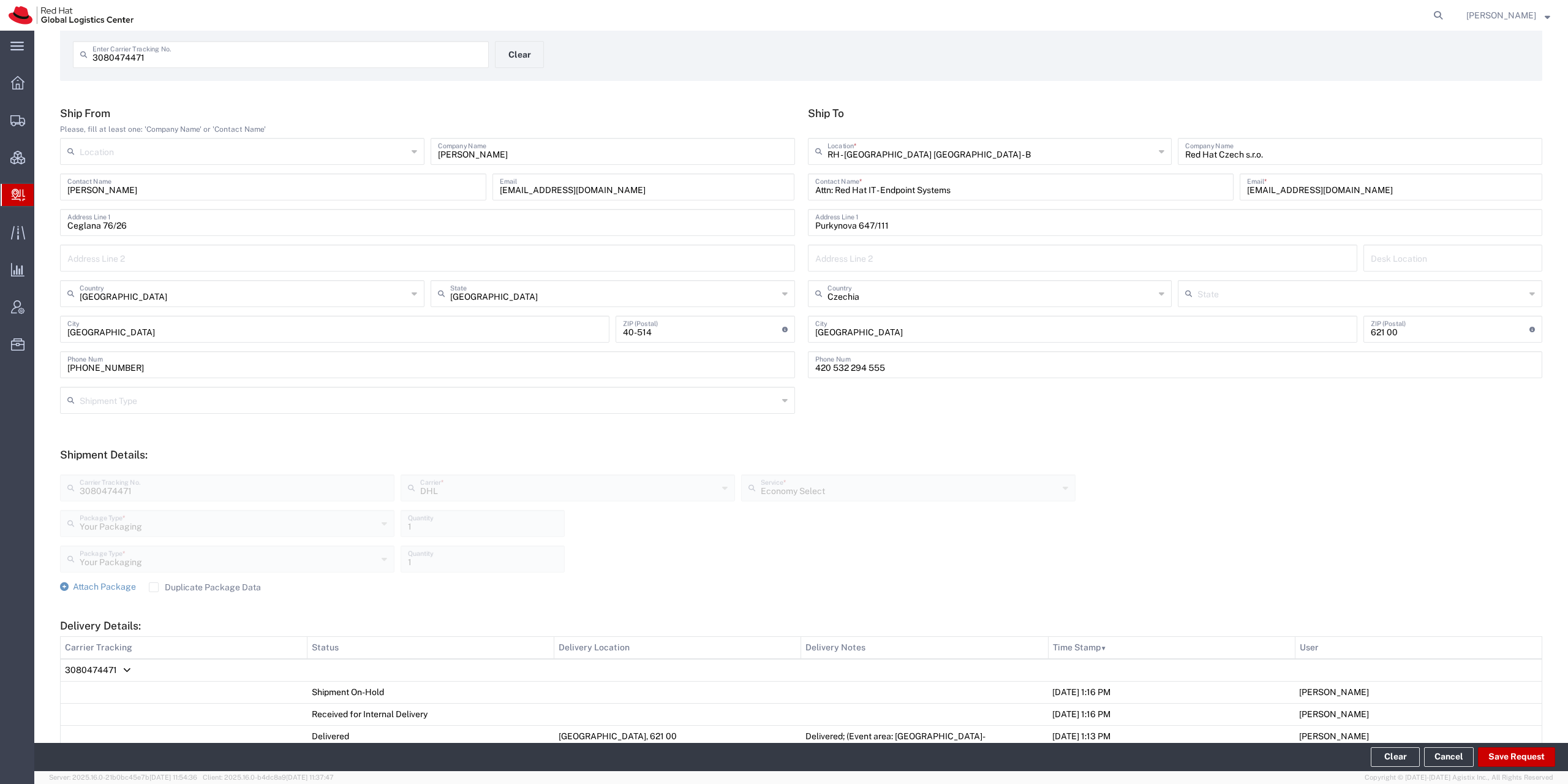
scroll to position [0, 0]
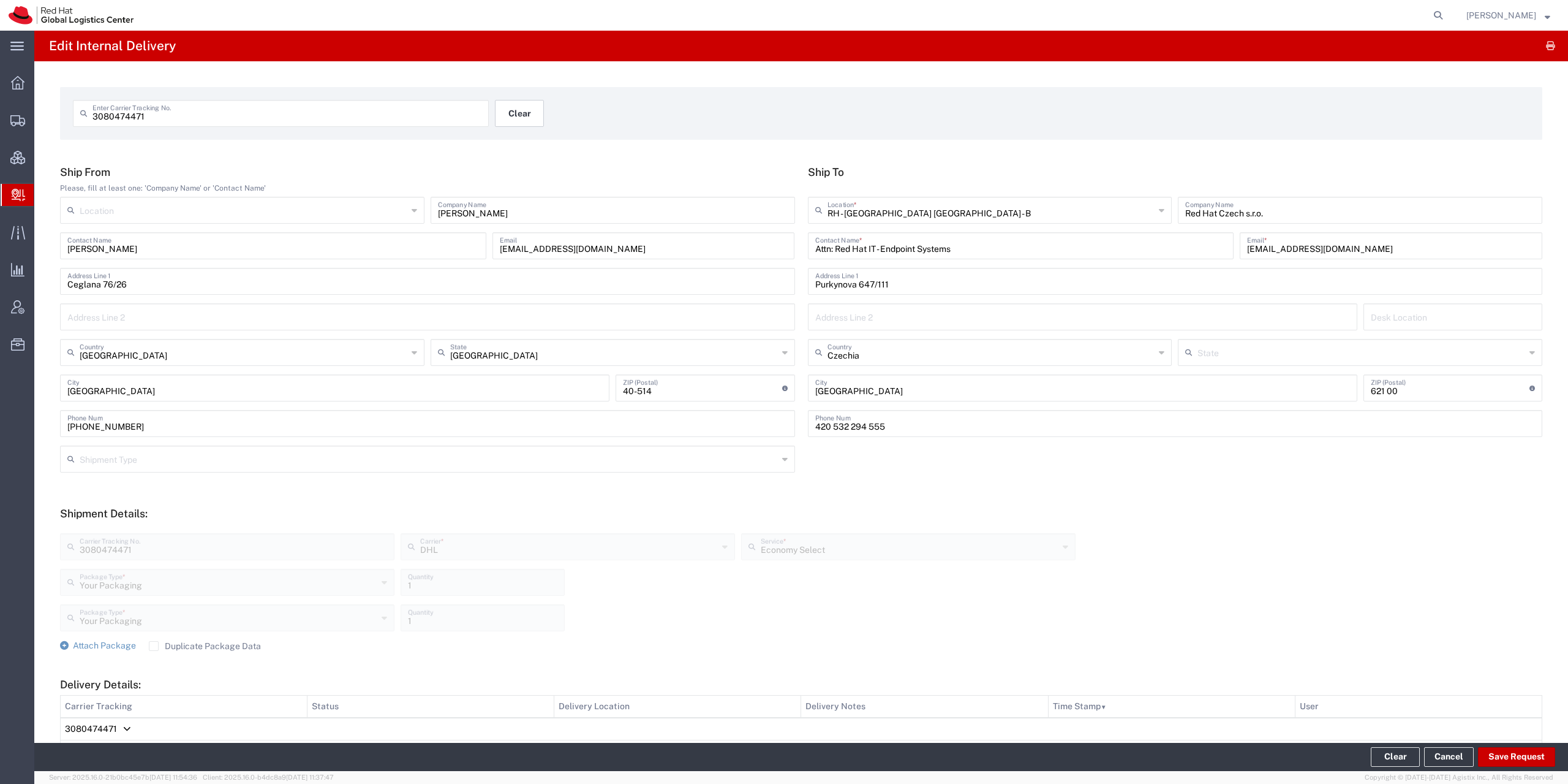
click at [531, 115] on button "Clear" at bounding box center [520, 112] width 49 height 27
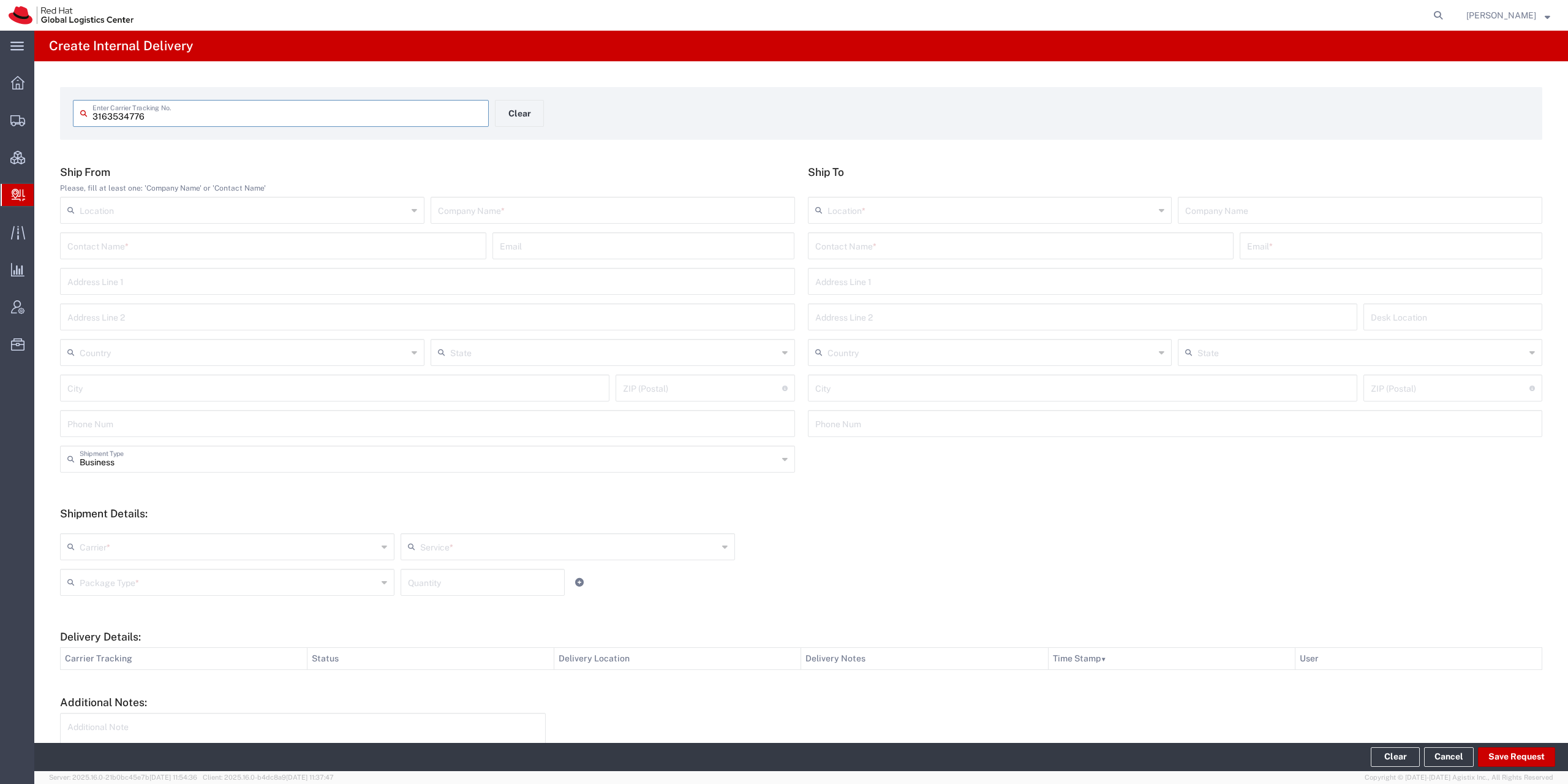
type input "3163534776"
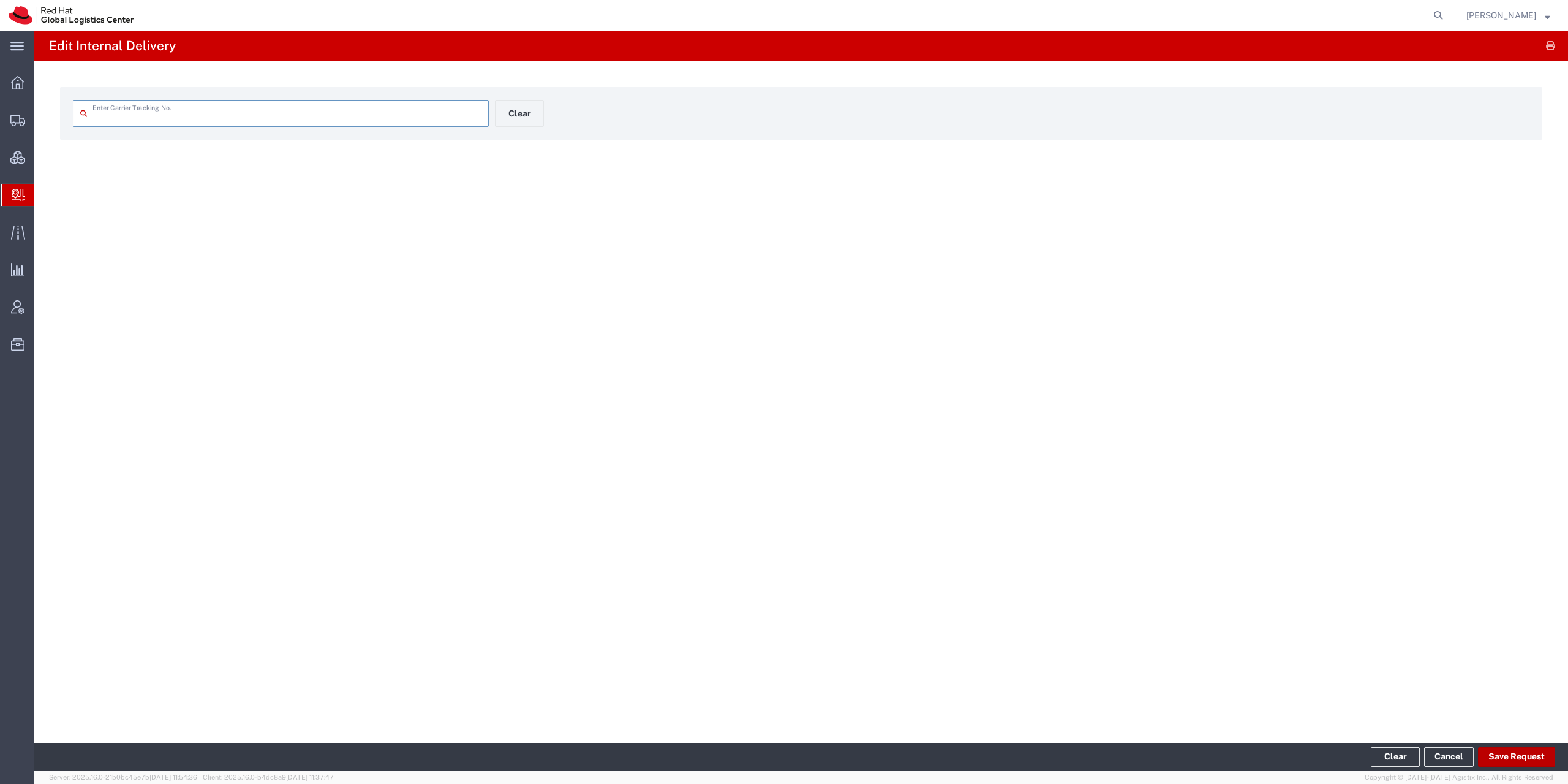
type input "3163534776"
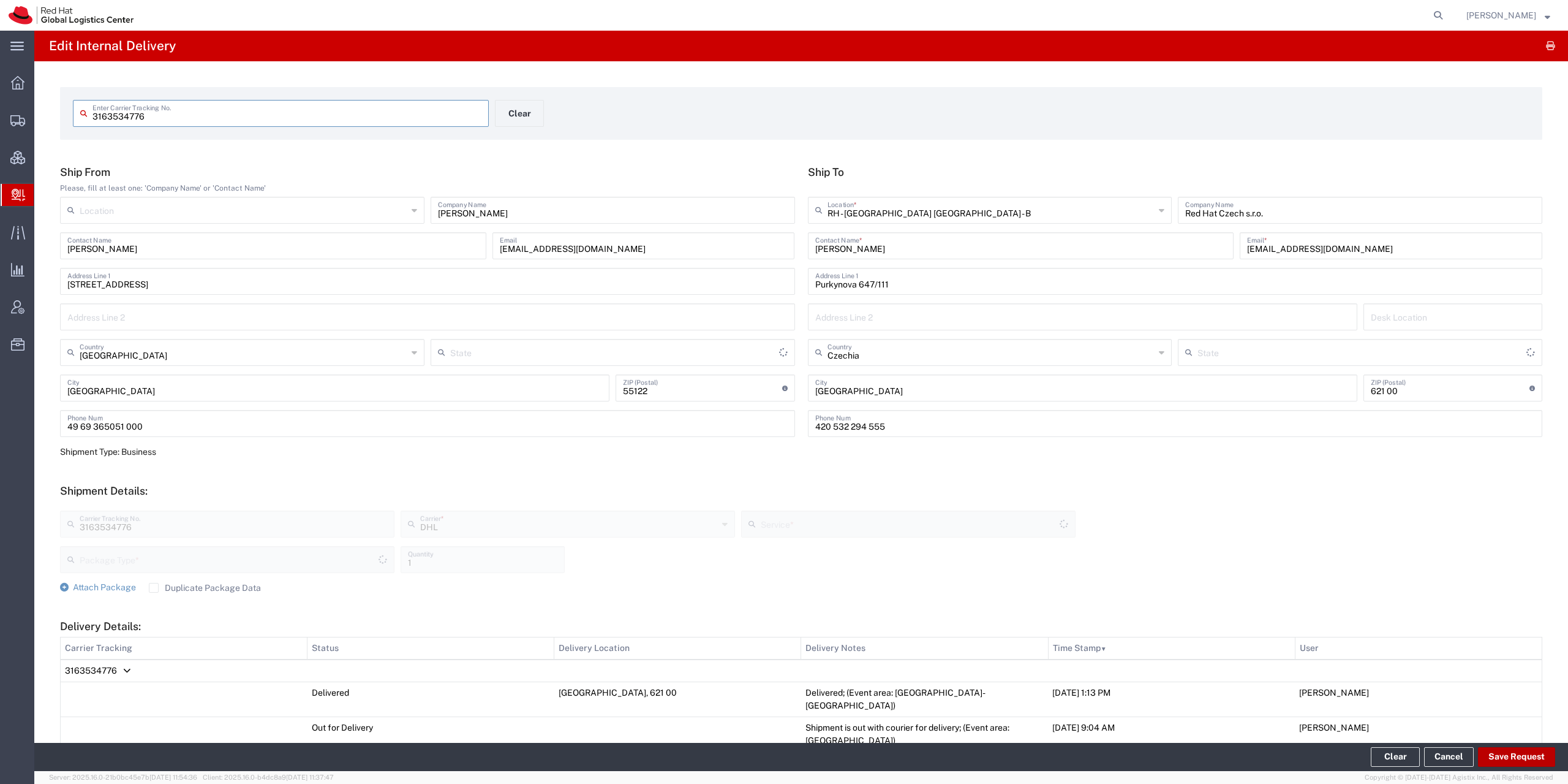
type input "[GEOGRAPHIC_DATA]"
type input "Your Packaging"
type input "Economy Select"
click at [1523, 758] on button "Save Request" at bounding box center [1516, 756] width 77 height 20
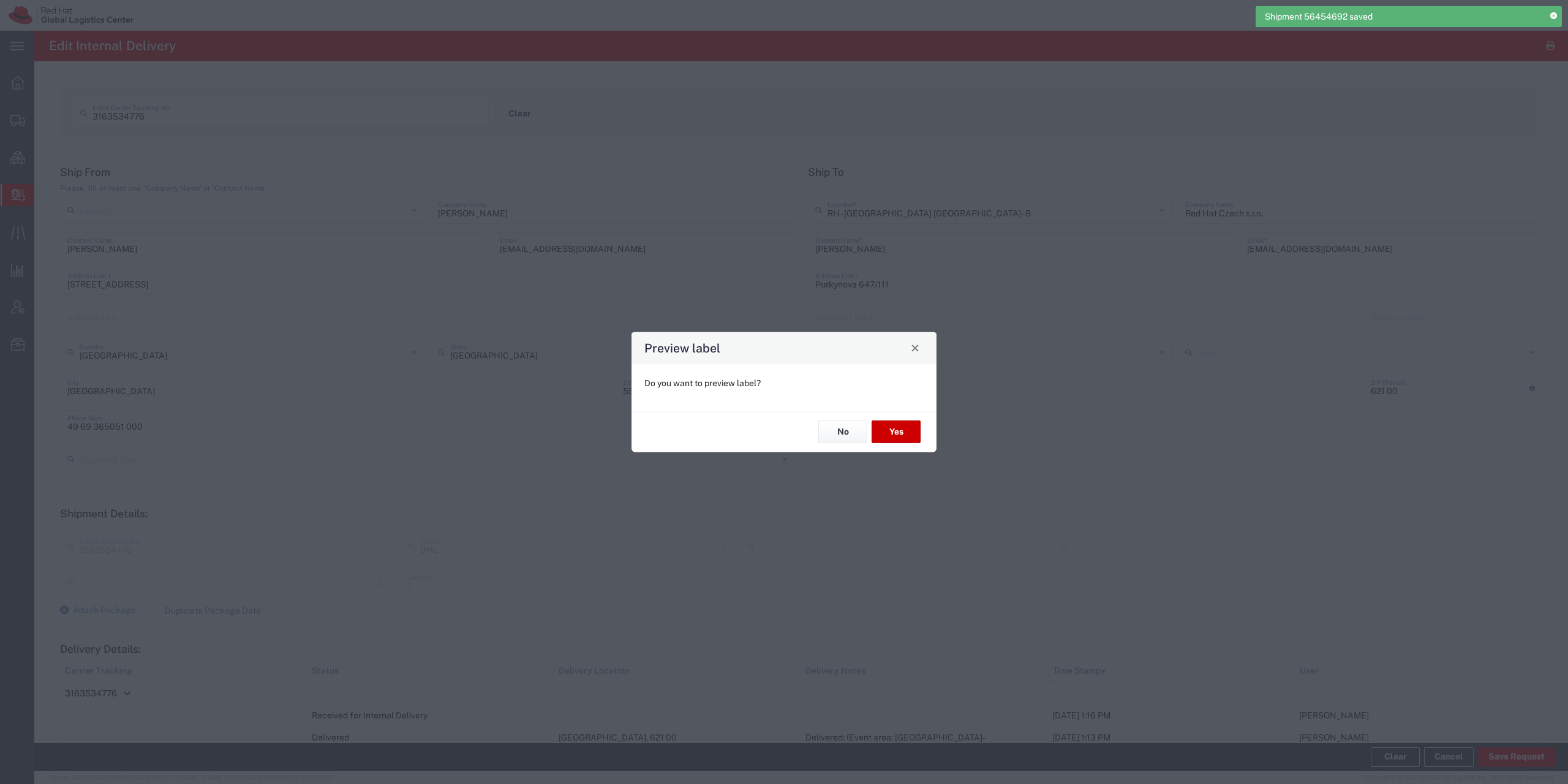
type input "Economy Select"
type input "Your Packaging"
click at [898, 434] on button "Yes" at bounding box center [896, 431] width 49 height 23
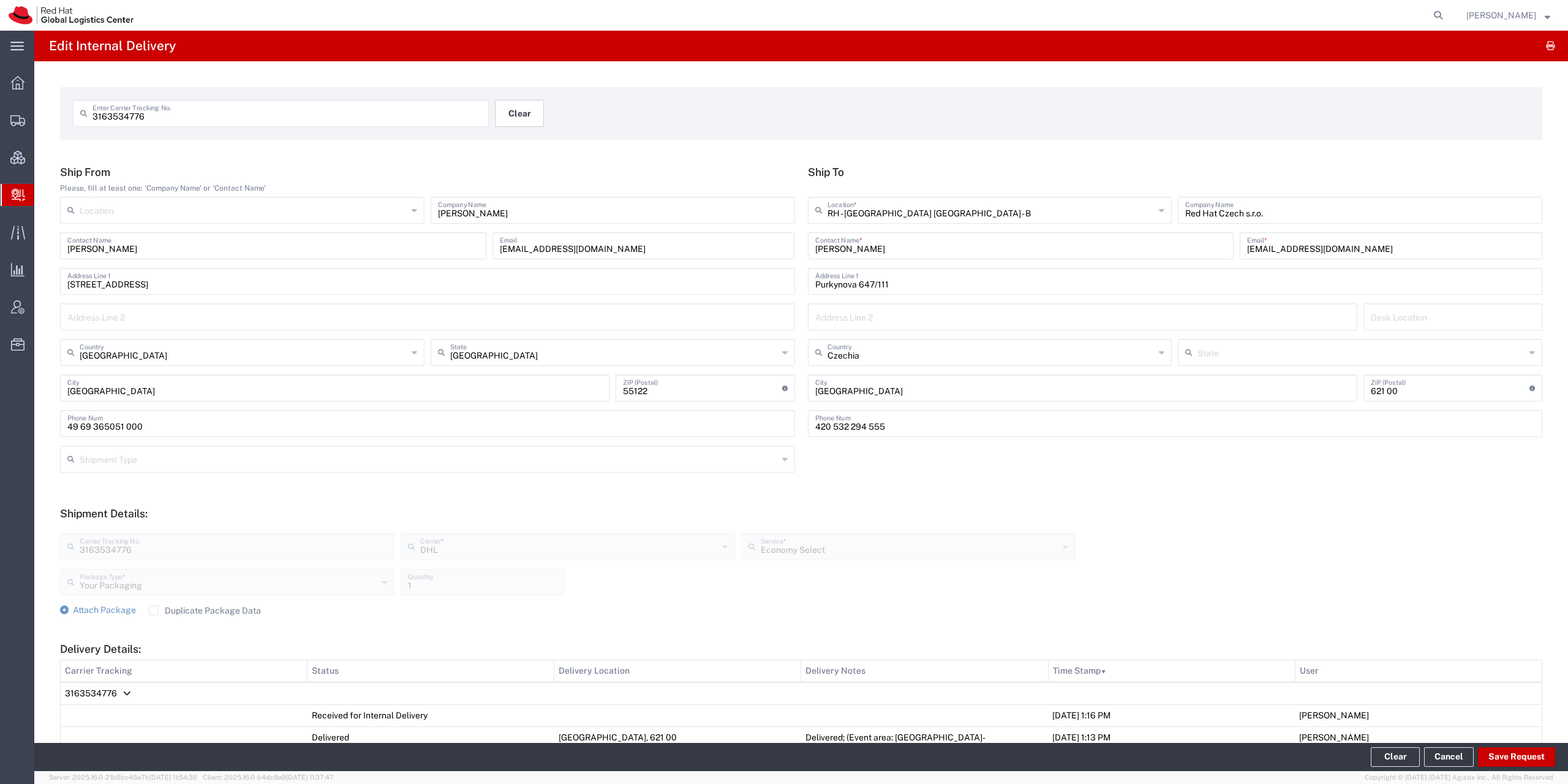
click at [523, 121] on button "Clear" at bounding box center [520, 112] width 49 height 27
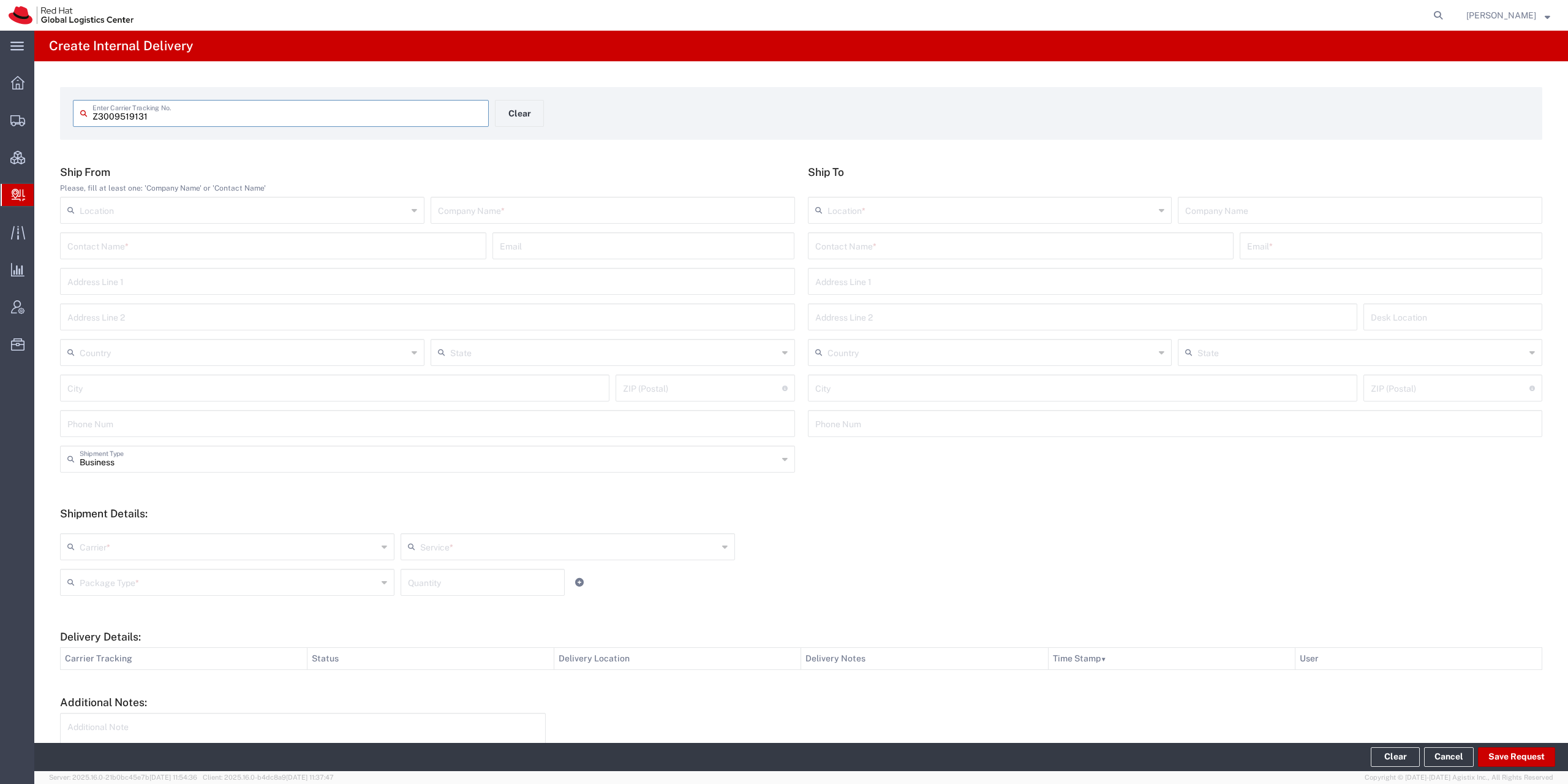
type input "Z3009519131"
click at [474, 221] on input "text" at bounding box center [612, 220] width 349 height 22
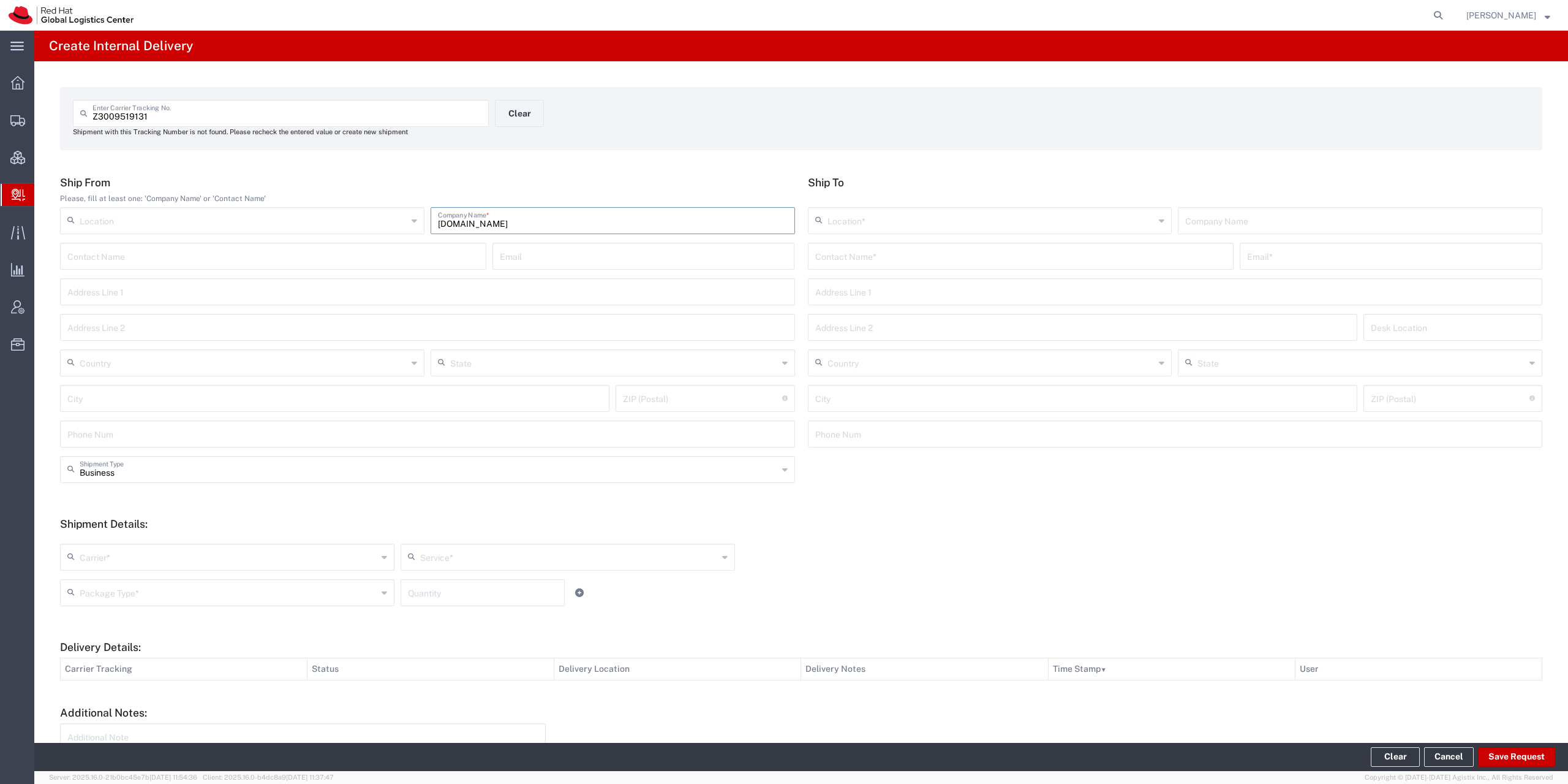
type input "[DOMAIN_NAME]"
click at [862, 252] on input "text" at bounding box center [1021, 255] width 411 height 22
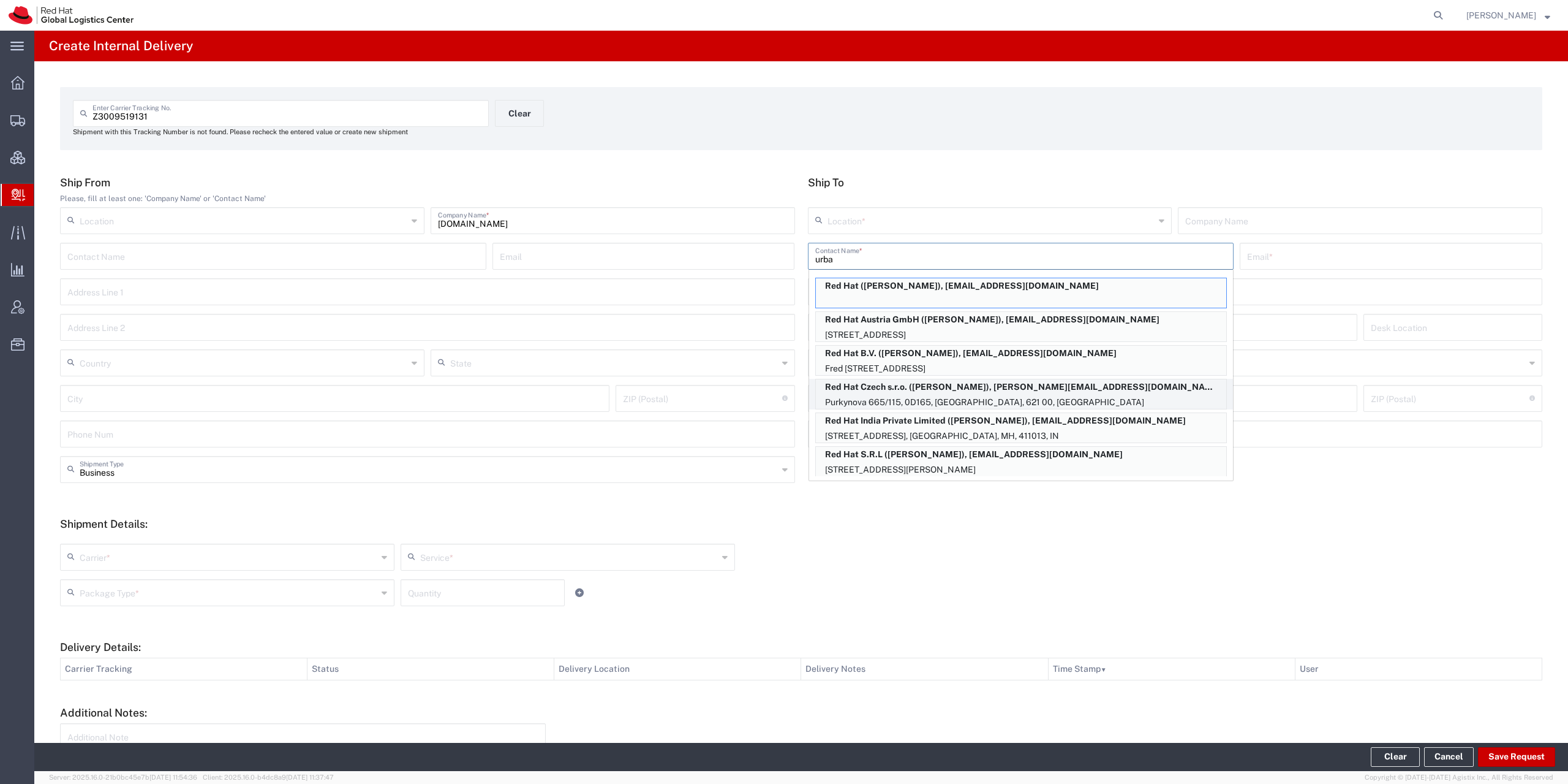
type input "urba"
click at [1025, 390] on p "Red Hat Czech s.r.o. ([PERSON_NAME]), [PERSON_NAME][EMAIL_ADDRESS][DOMAIN_NAME]" at bounding box center [1021, 387] width 410 height 16
type input "RH - [GEOGRAPHIC_DATA] [GEOGRAPHIC_DATA] - C"
type input "Red Hat Czech s.r.o."
type input "[PERSON_NAME]"
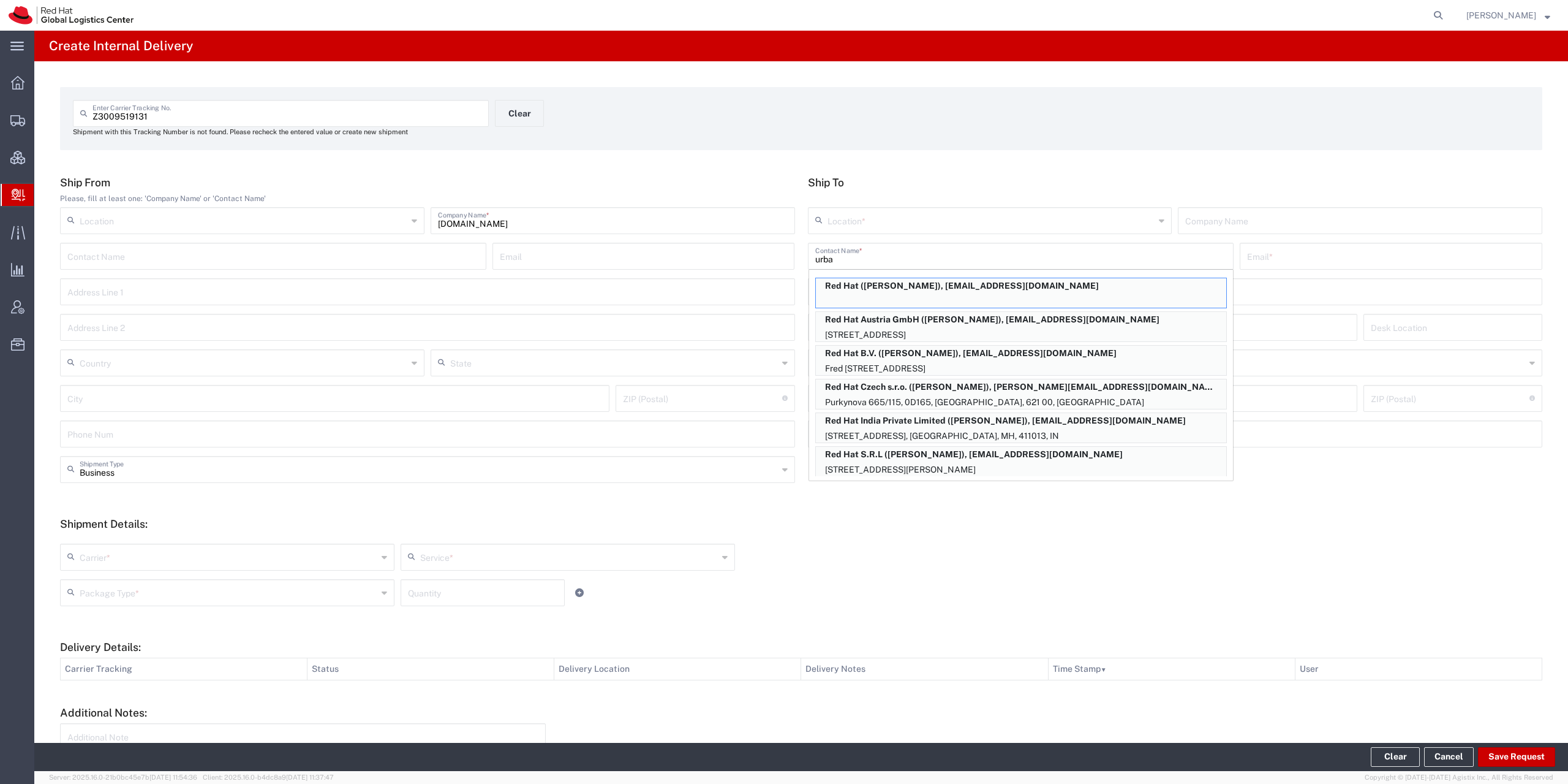
type input "[EMAIL_ADDRESS][DOMAIN_NAME]"
type input "Purkynova 665/115"
type input "0D165"
type input "Czechia"
type input "[GEOGRAPHIC_DATA]"
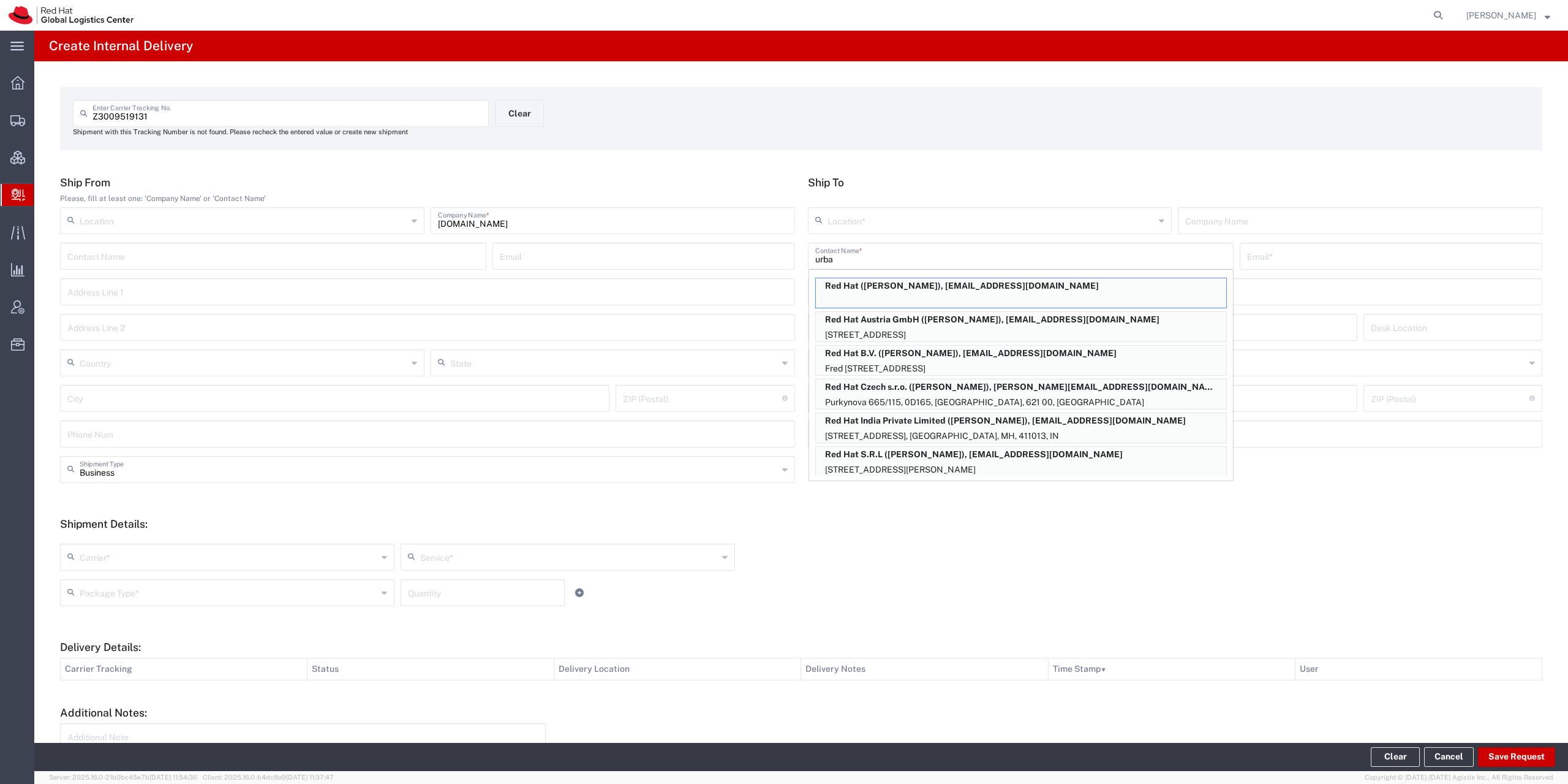
type input "621 00"
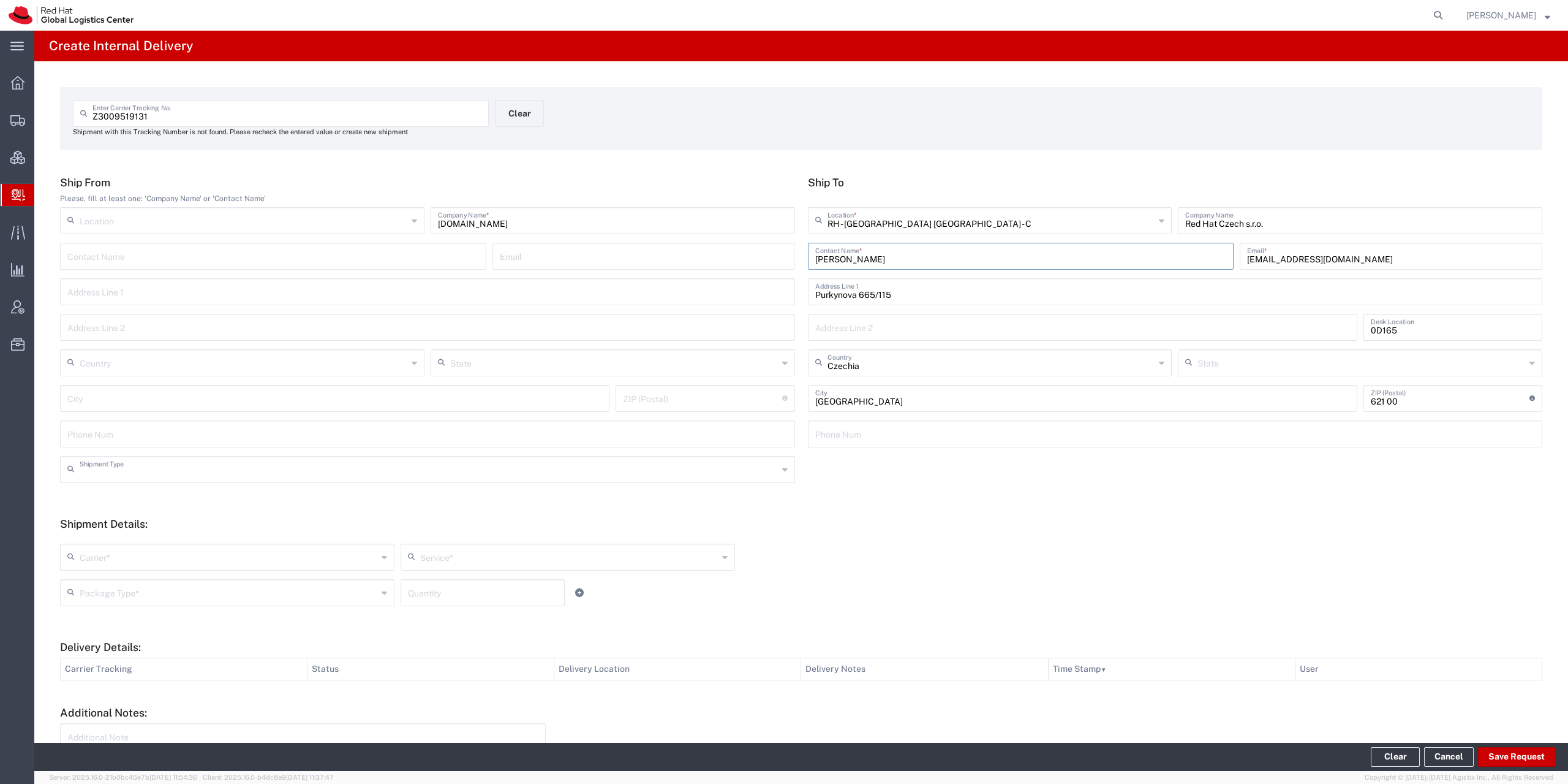
click at [152, 473] on input "text" at bounding box center [428, 469] width 698 height 22
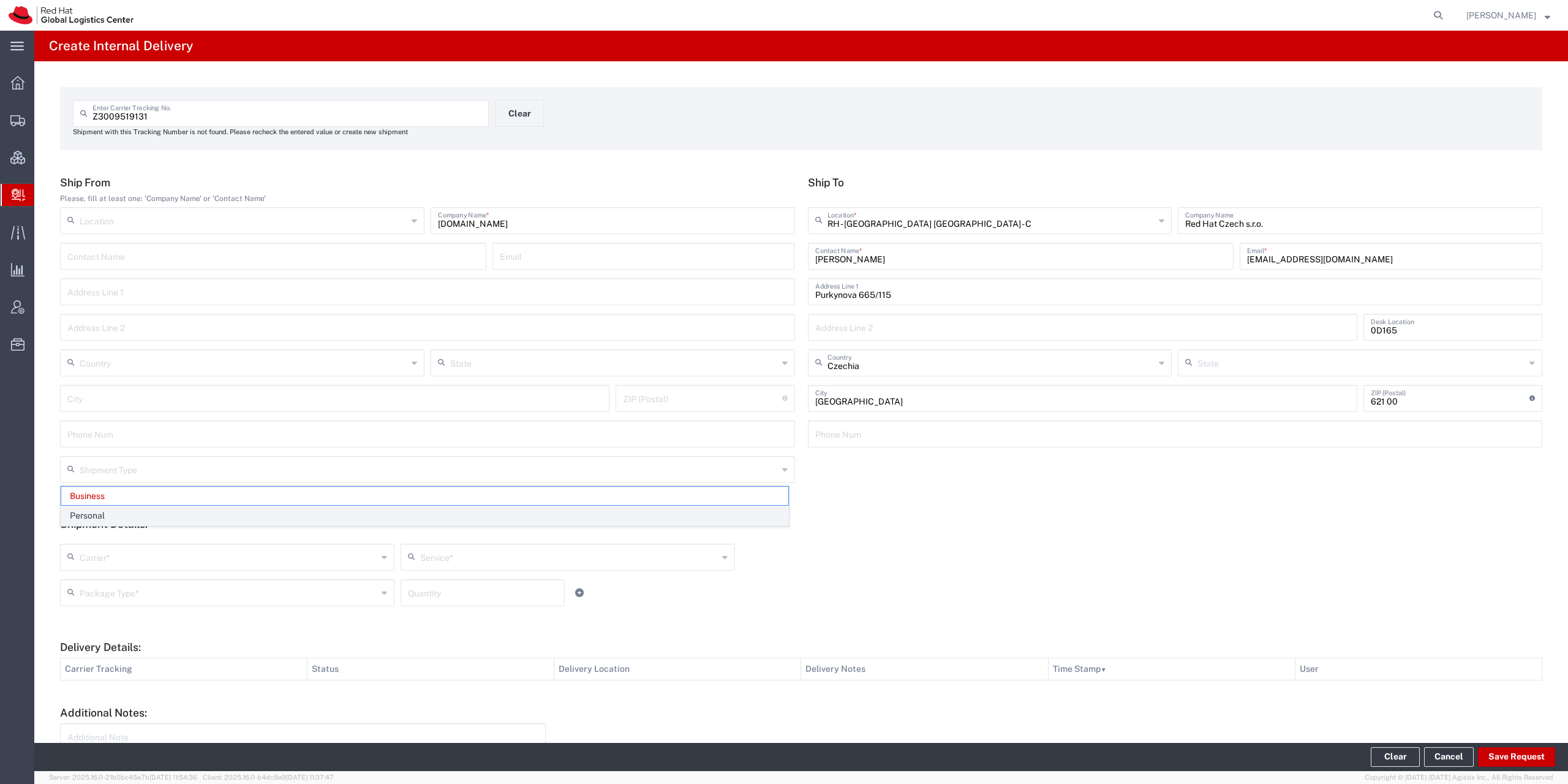
click at [142, 520] on span "Personal" at bounding box center [424, 515] width 727 height 19
type input "Personal"
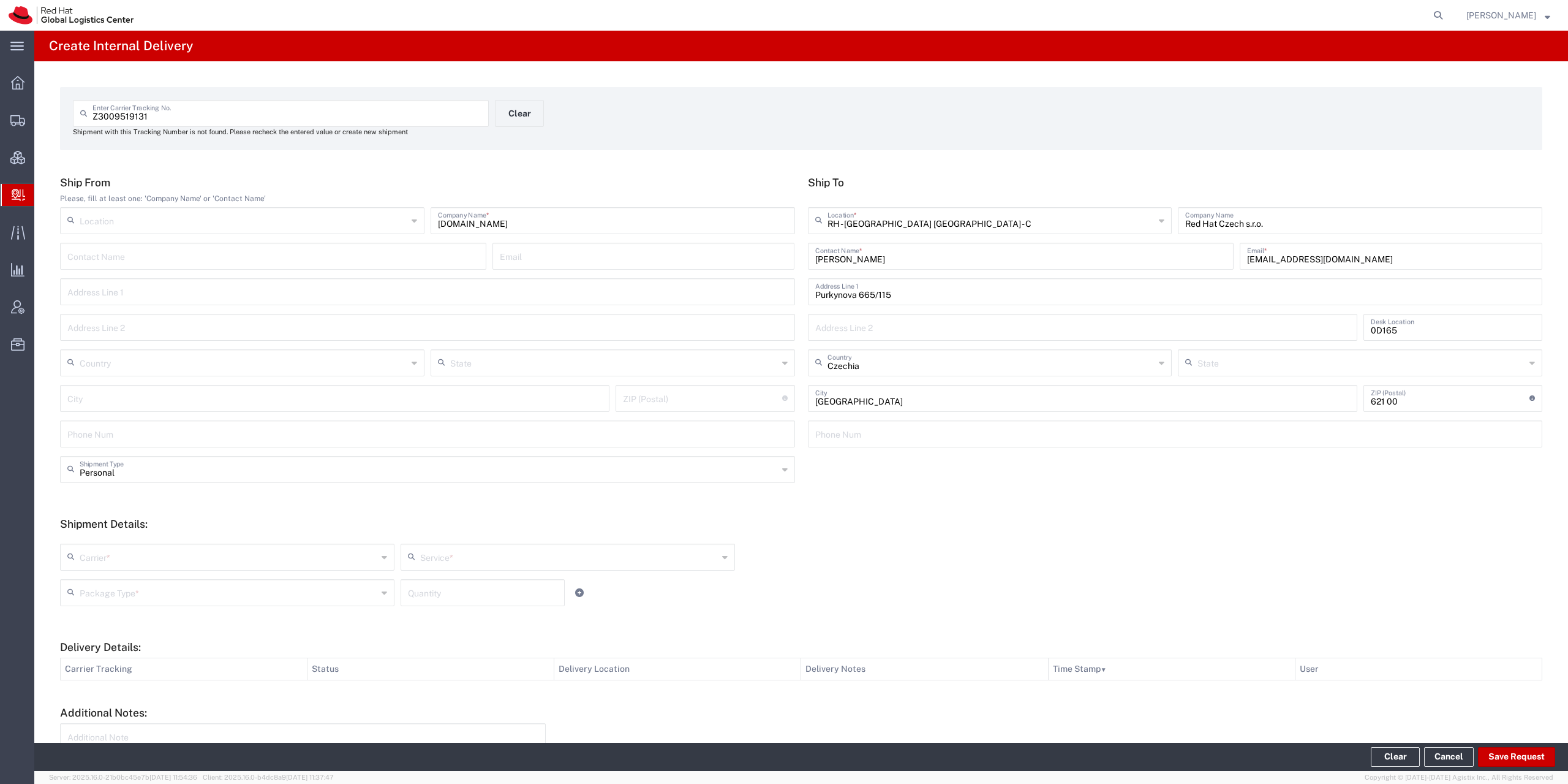
click at [127, 554] on input "text" at bounding box center [228, 556] width 297 height 22
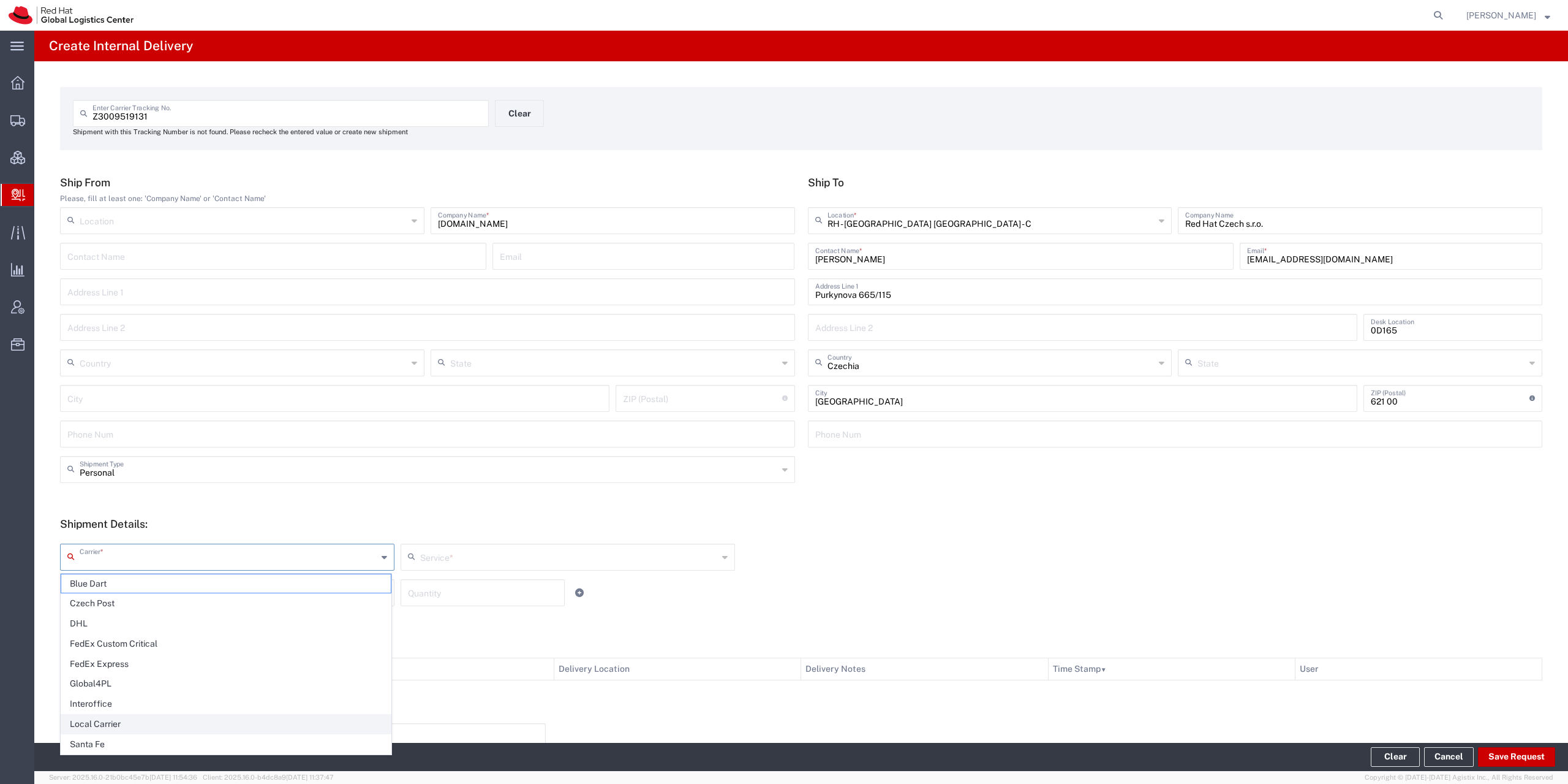
click at [117, 720] on span "Local Carrier" at bounding box center [225, 724] width 330 height 19
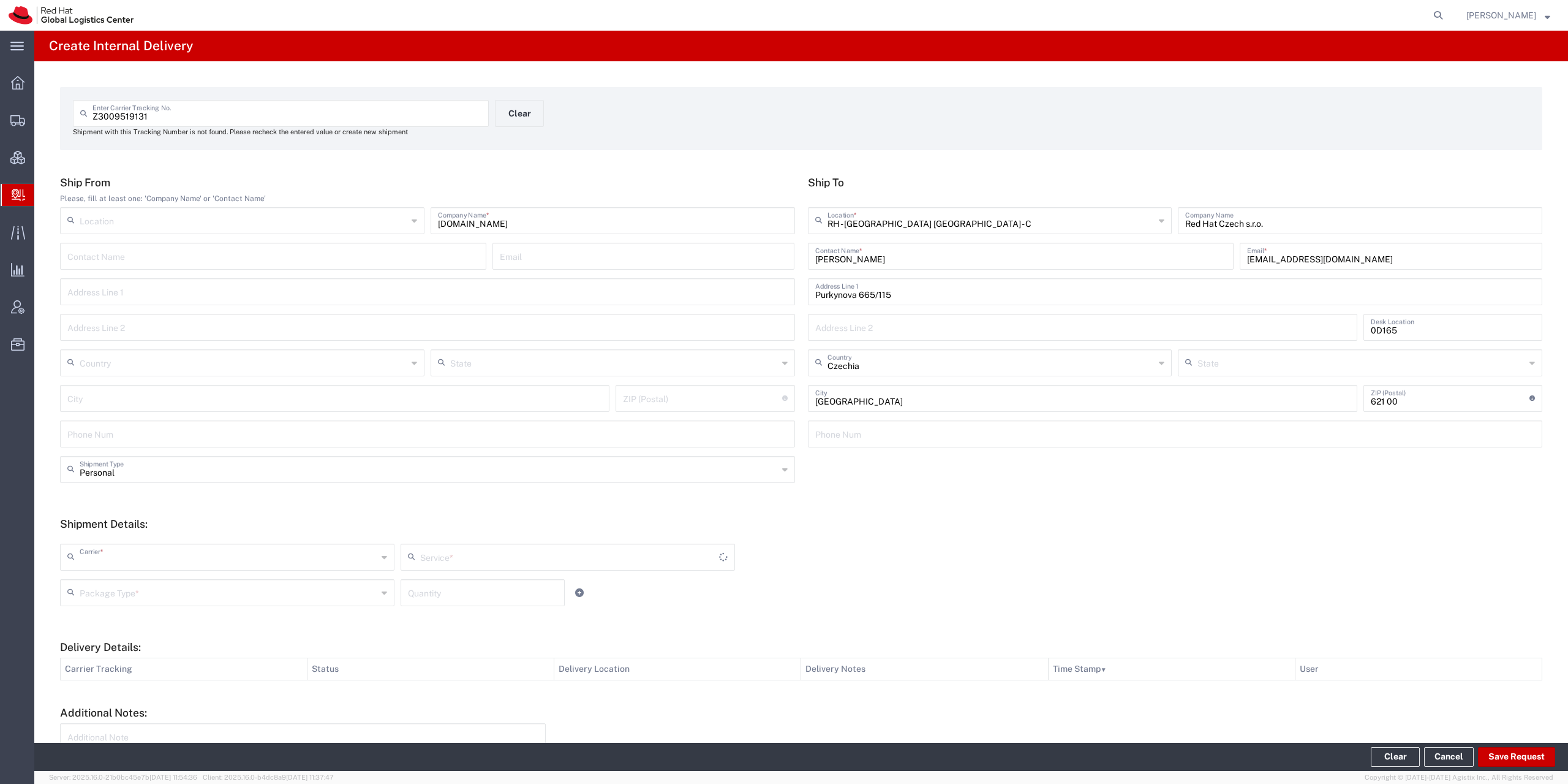
type input "Local Carrier"
type input "Local_Ground"
click at [124, 608] on div "Package Type * Case(s) Envelope PAK Skid(s) Your Packaging Quantity" at bounding box center [568, 597] width 1022 height 35
click at [134, 601] on input "text" at bounding box center [228, 592] width 297 height 22
click at [115, 693] on span "Your Packaging" at bounding box center [225, 699] width 330 height 19
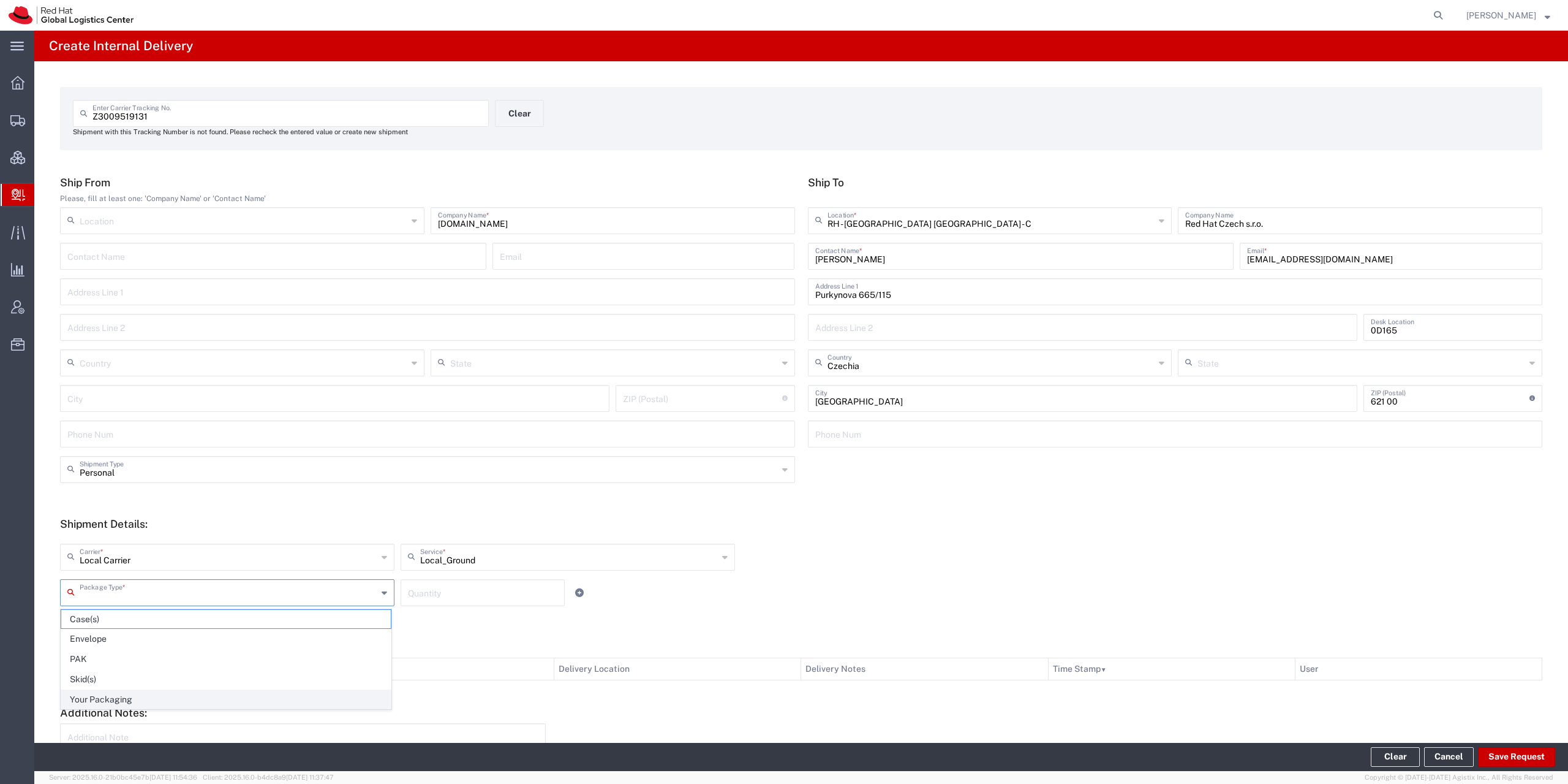
type input "Your Packaging"
click at [1515, 757] on button "Save Request" at bounding box center [1516, 756] width 77 height 20
type input "Personal"
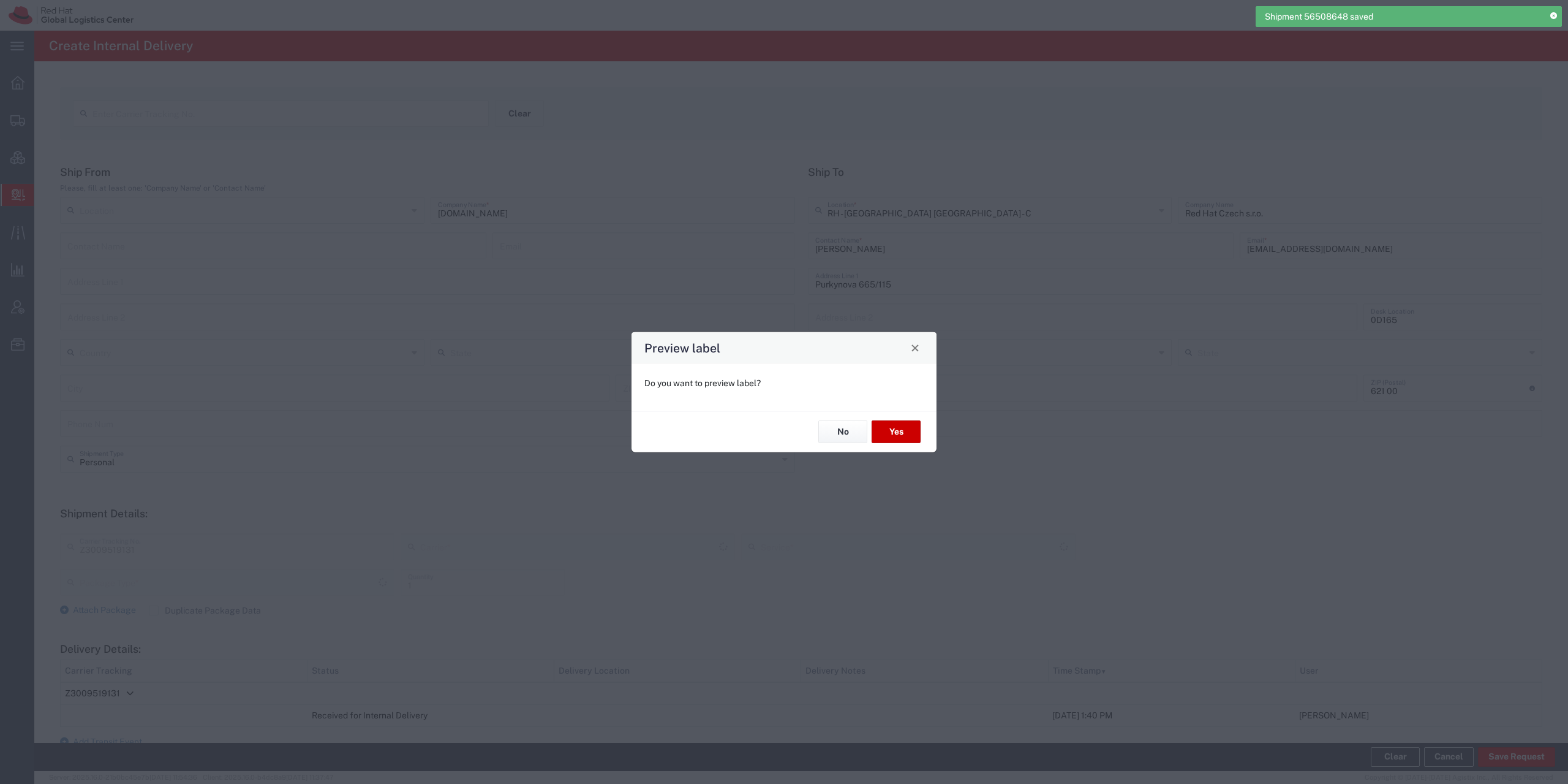
type input "Local_Ground"
type input "Your Packaging"
type input "Local Carrier"
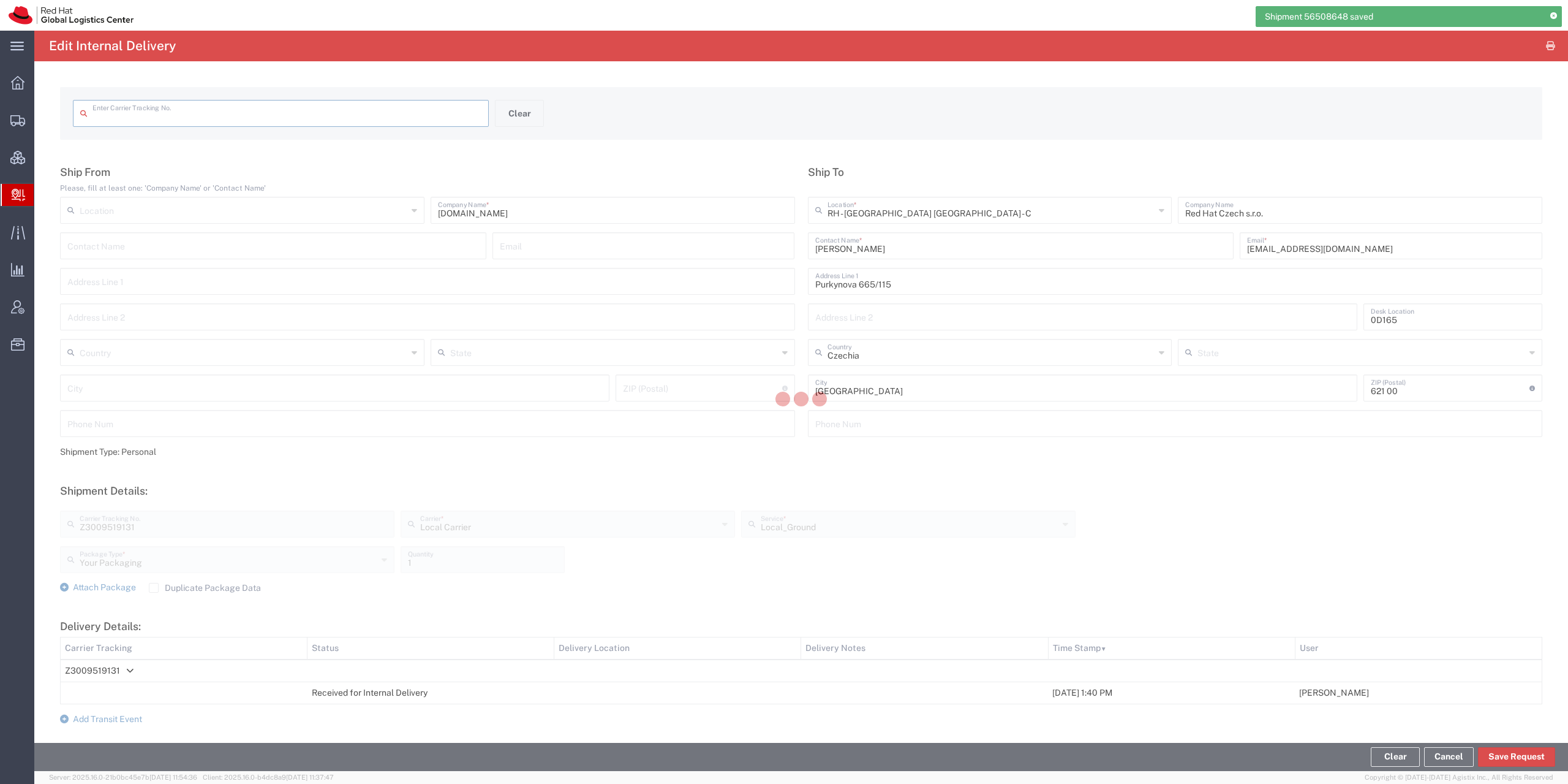
type input "Z3009519131"
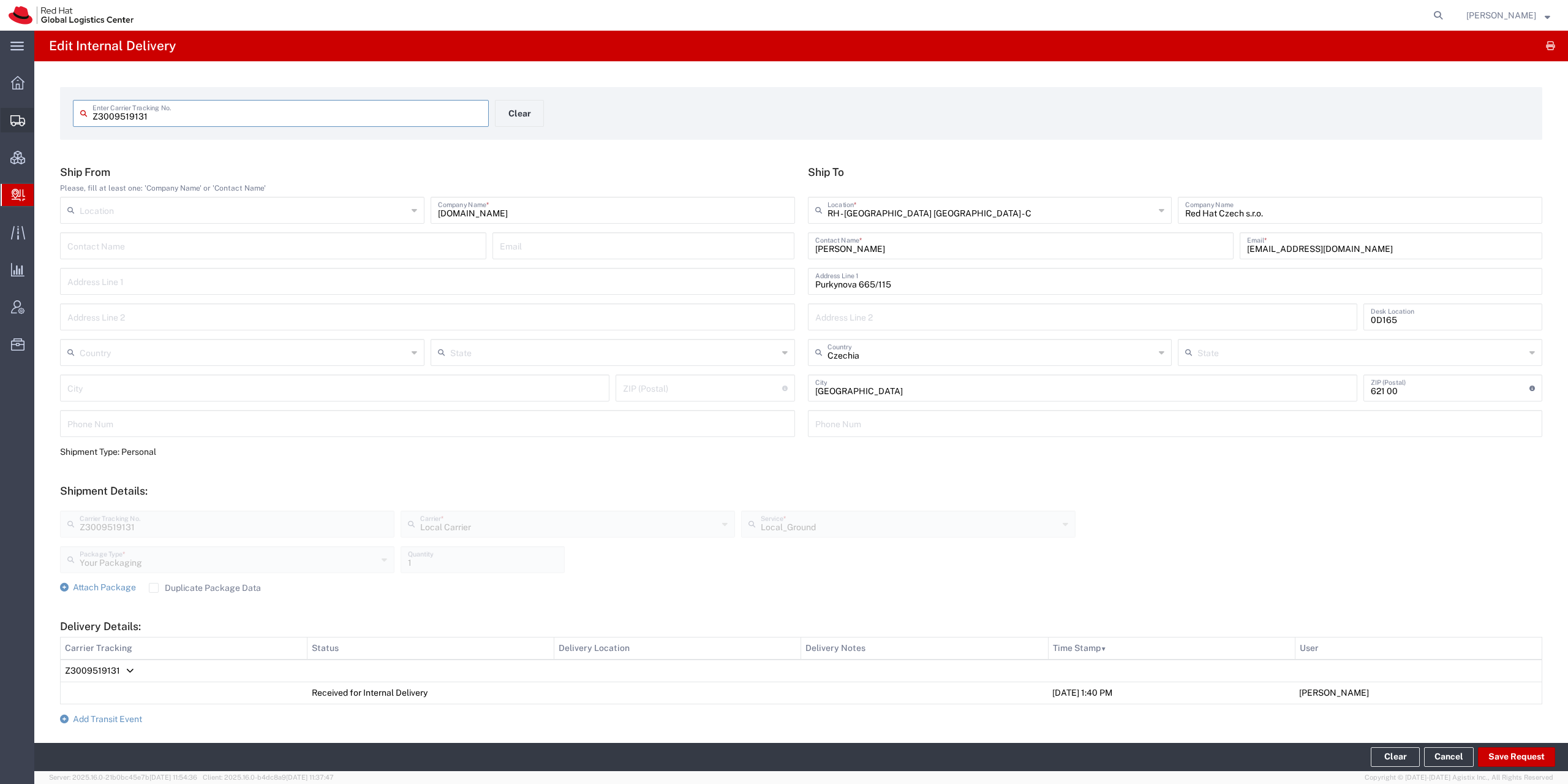
click at [19, 125] on icon at bounding box center [18, 120] width 15 height 11
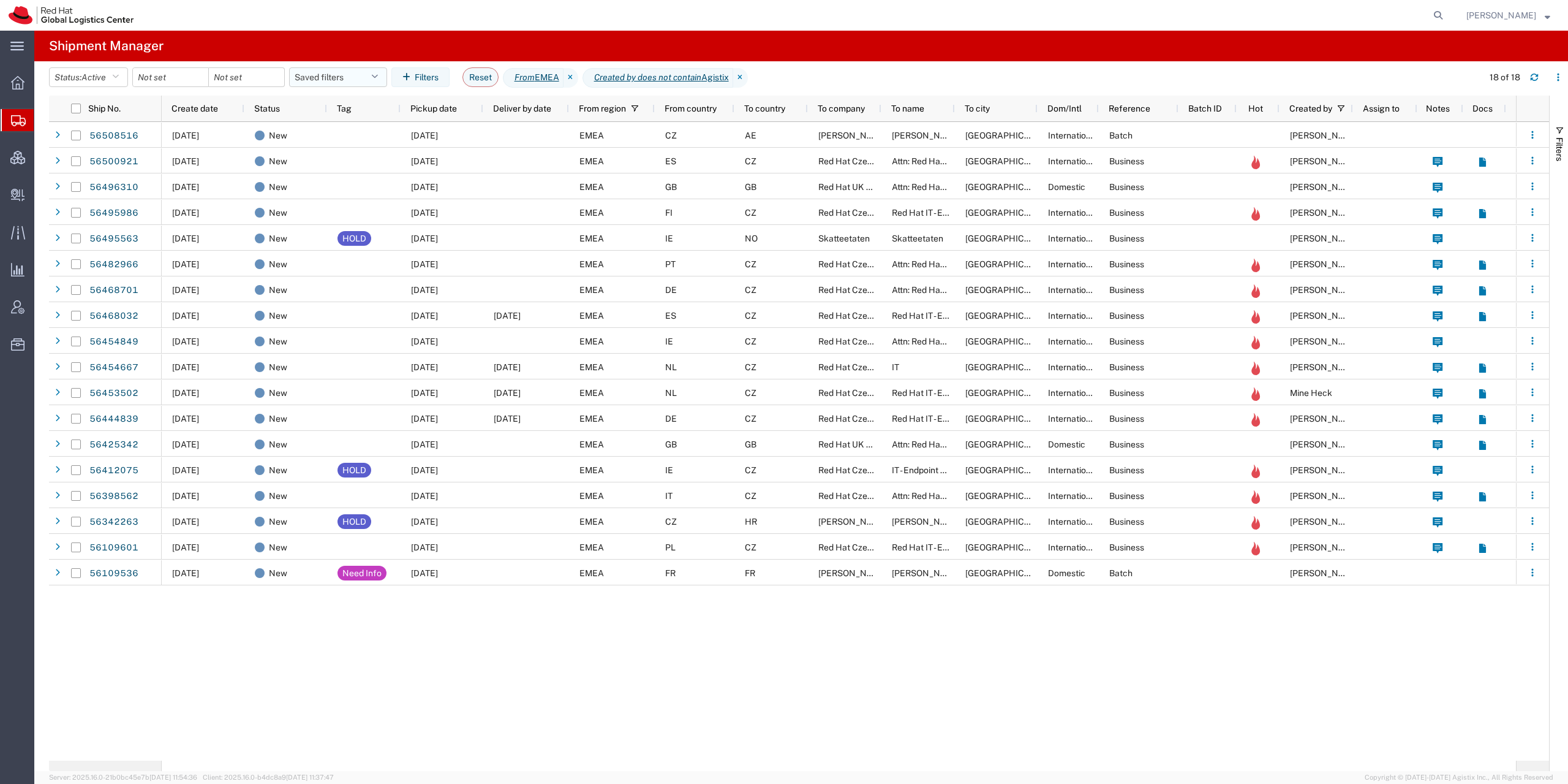
click at [349, 81] on button "Saved filters" at bounding box center [339, 77] width 98 height 20
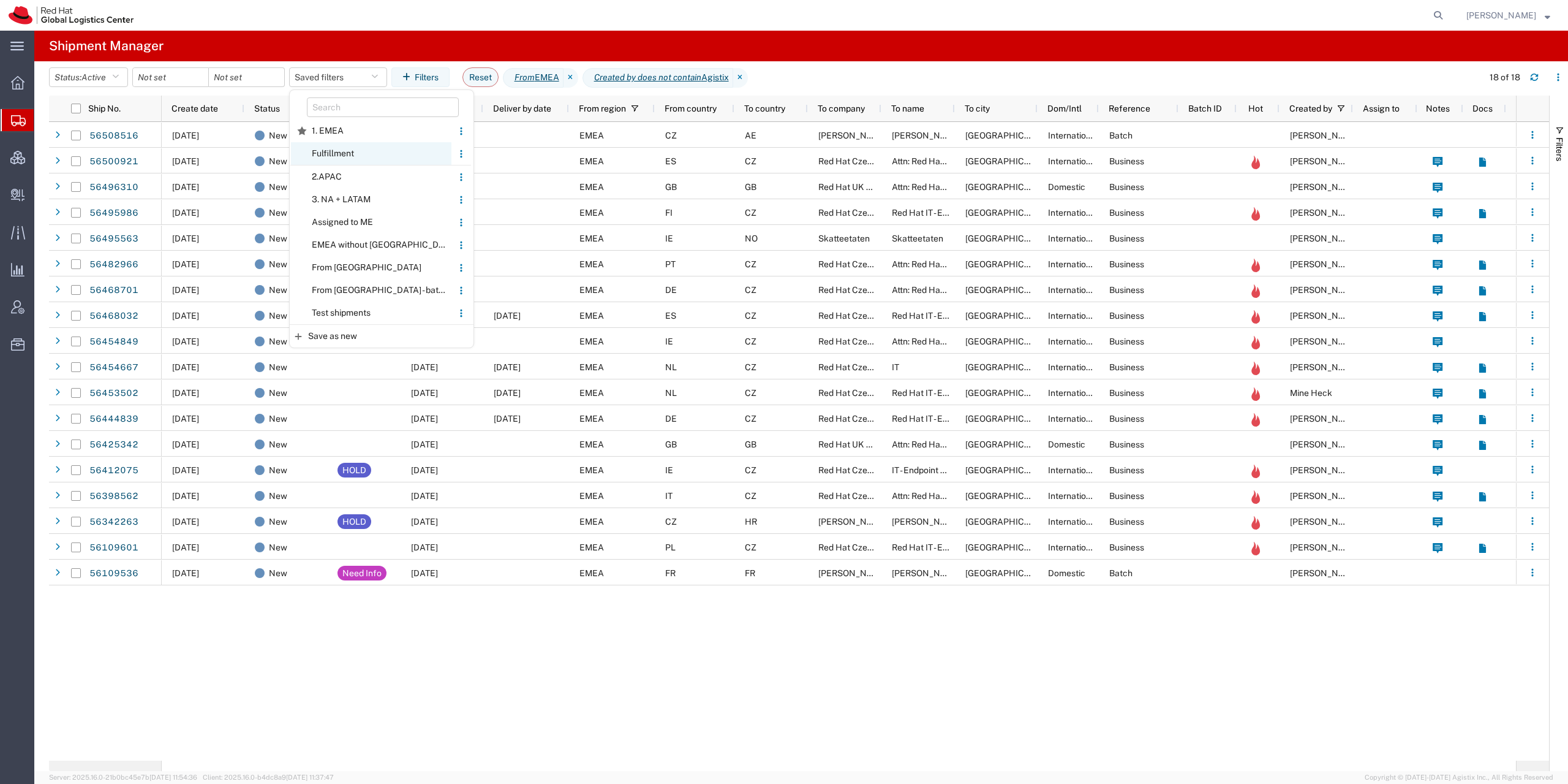
click at [370, 155] on span "Fulfillment" at bounding box center [371, 153] width 160 height 23
type input "[DATE]"
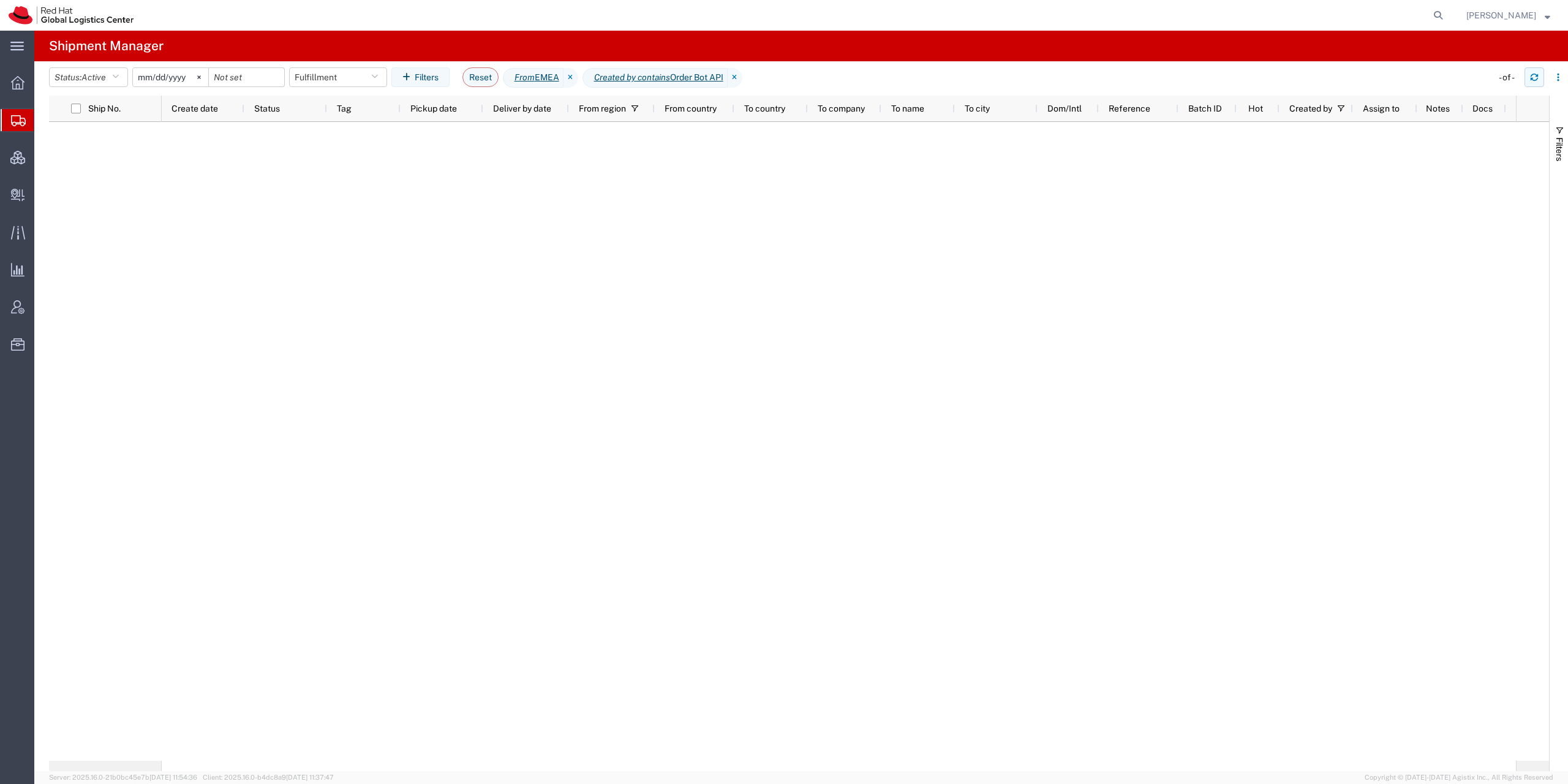
click at [1533, 79] on icon "button" at bounding box center [1534, 79] width 7 height 3
click at [994, 66] on header "Status: Active Active All Approved Booked Canceled Delivered Denied New On Hold…" at bounding box center [808, 78] width 1519 height 34
click at [1525, 76] on button "button" at bounding box center [1535, 77] width 20 height 20
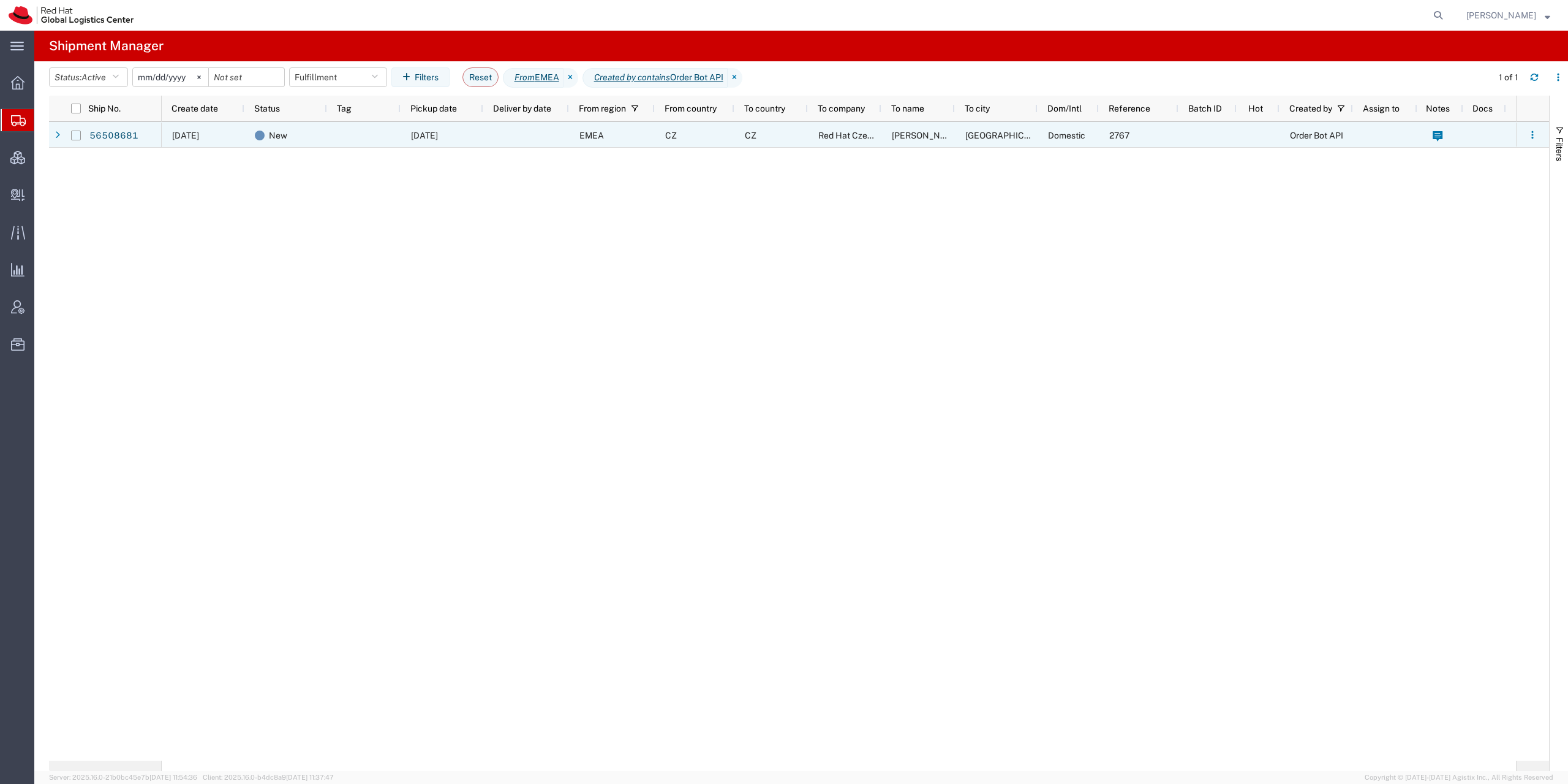
click at [73, 134] on input "Press Space to toggle row selection (unchecked)" at bounding box center [76, 136] width 10 height 10
checkbox input "true"
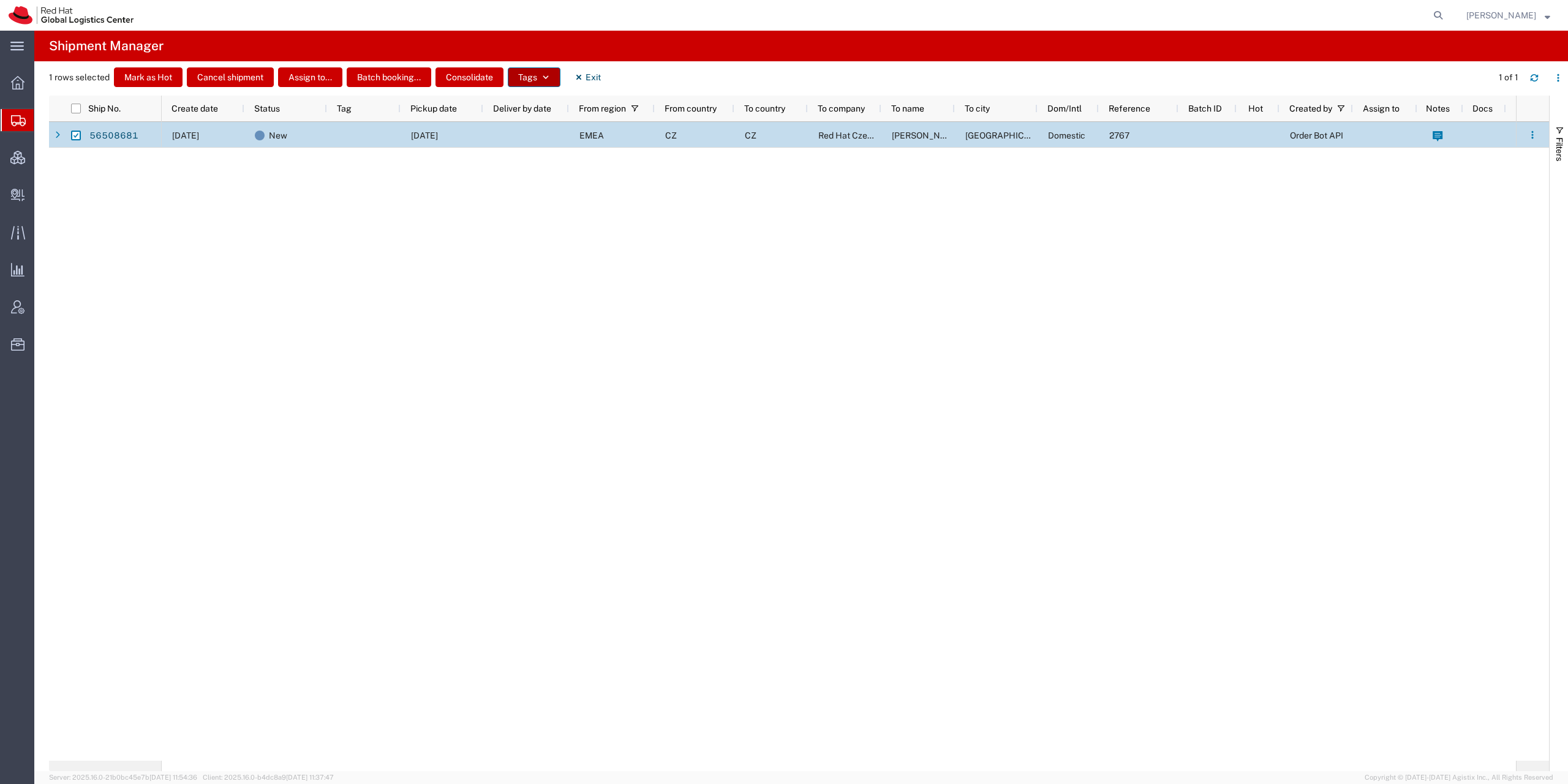
click at [515, 76] on button "Tags" at bounding box center [534, 77] width 53 height 20
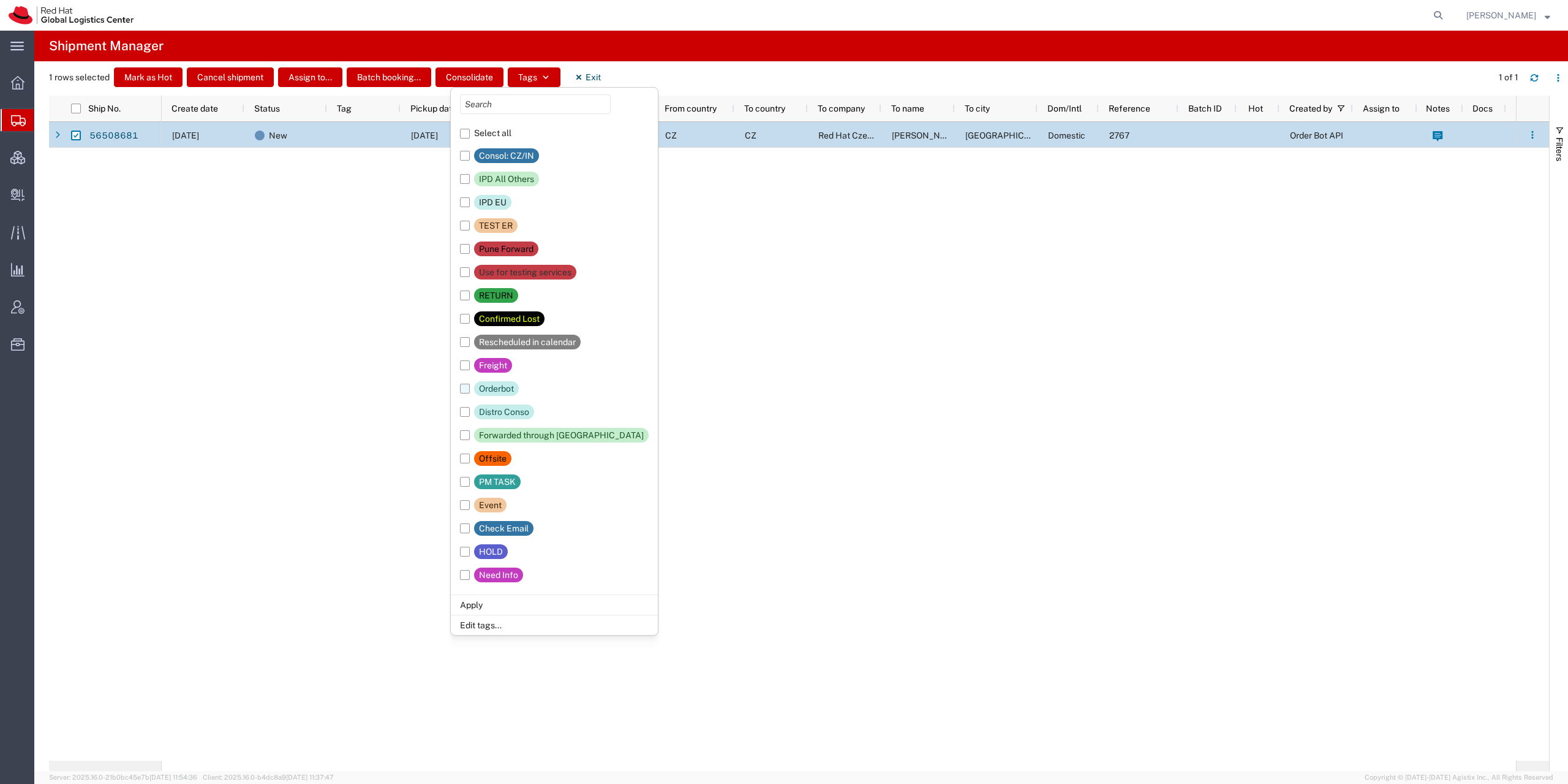
click at [503, 387] on div "Orderbot" at bounding box center [496, 388] width 34 height 15
click at [0, 0] on input "Orderbot" at bounding box center [0, 0] width 0 height 0
click at [474, 610] on li "Apply" at bounding box center [554, 605] width 207 height 21
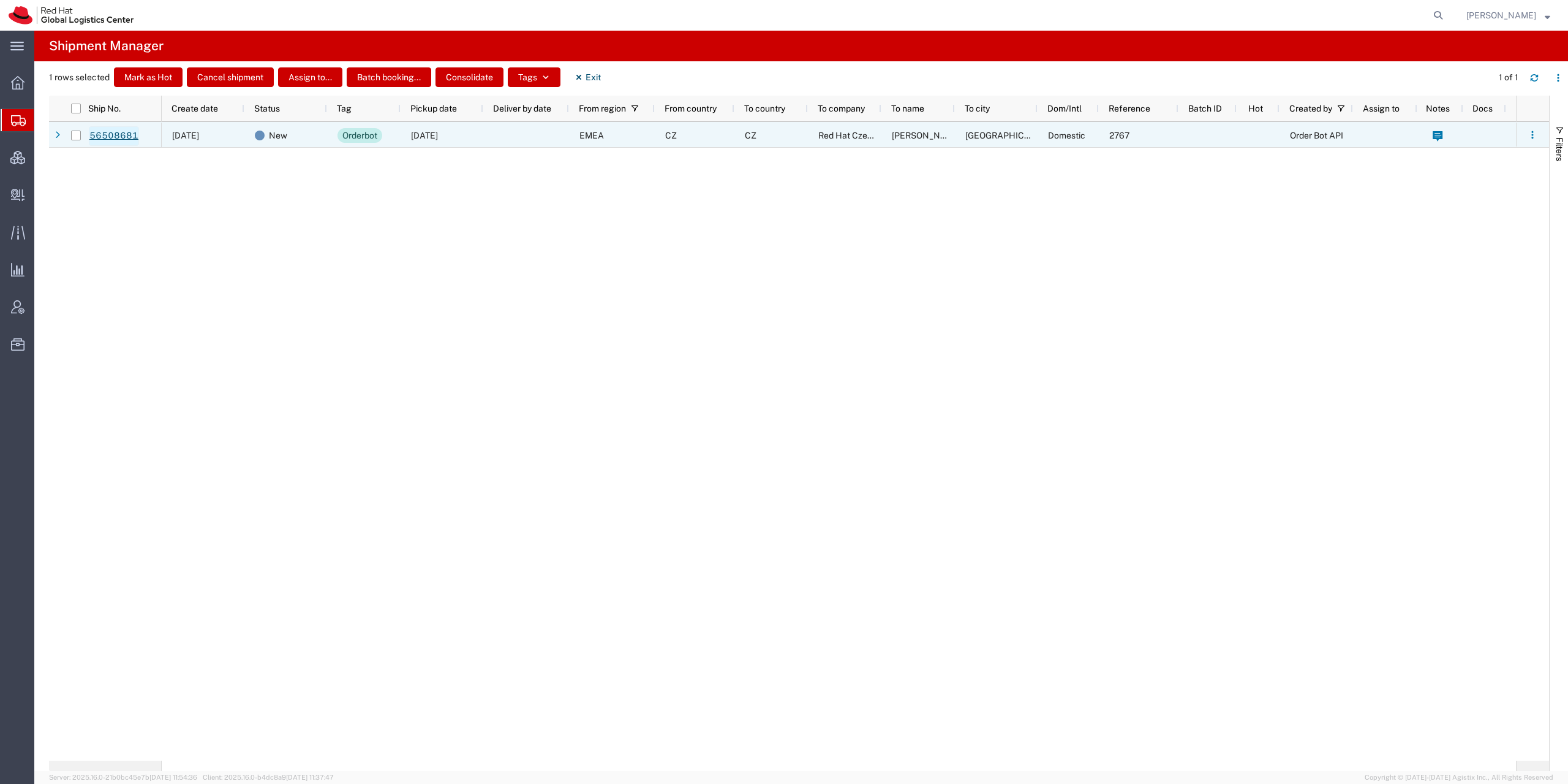
click at [124, 140] on link "56508681" at bounding box center [113, 136] width 50 height 20
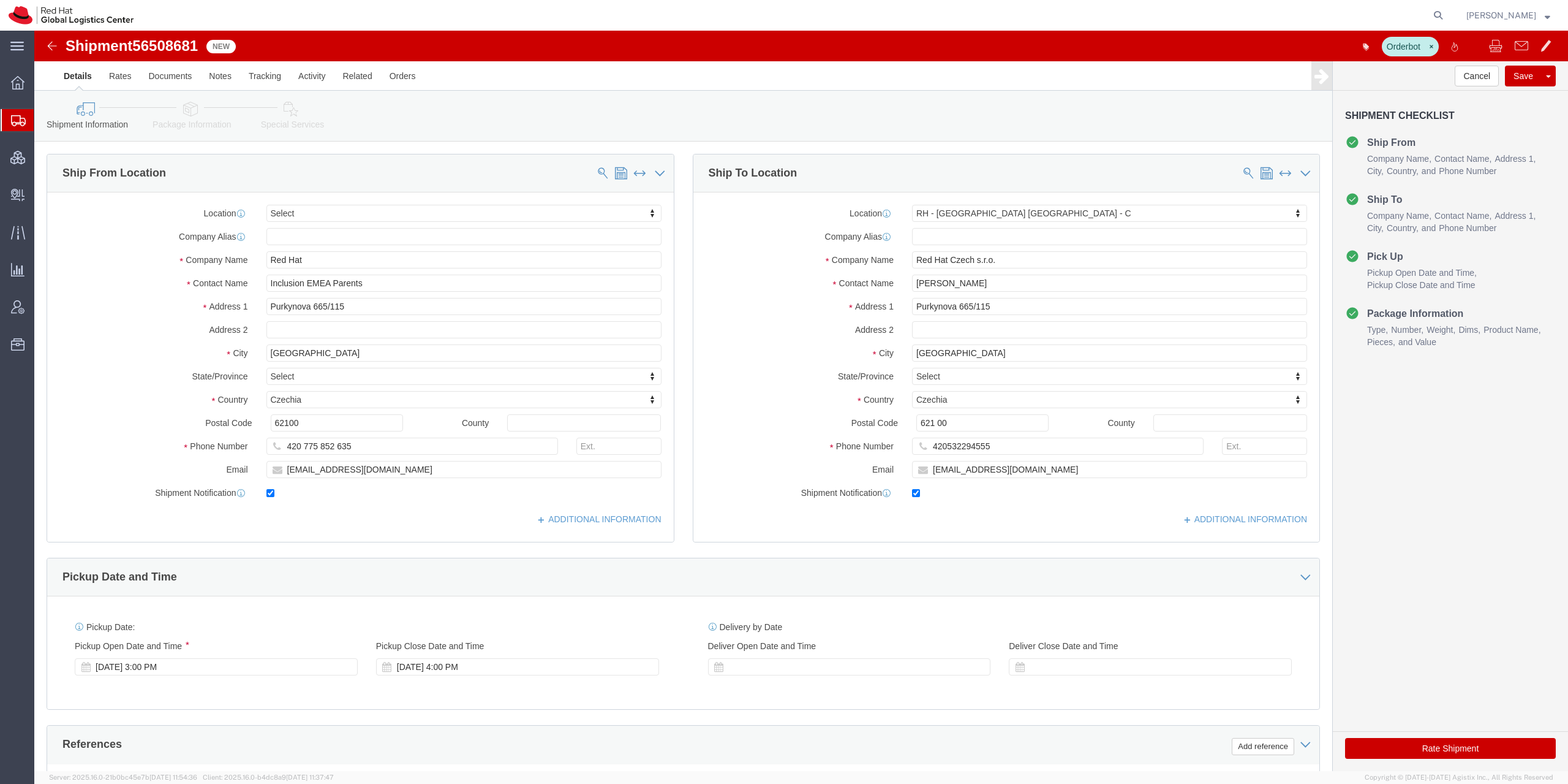
select select
select select "38037"
click link "Rates"
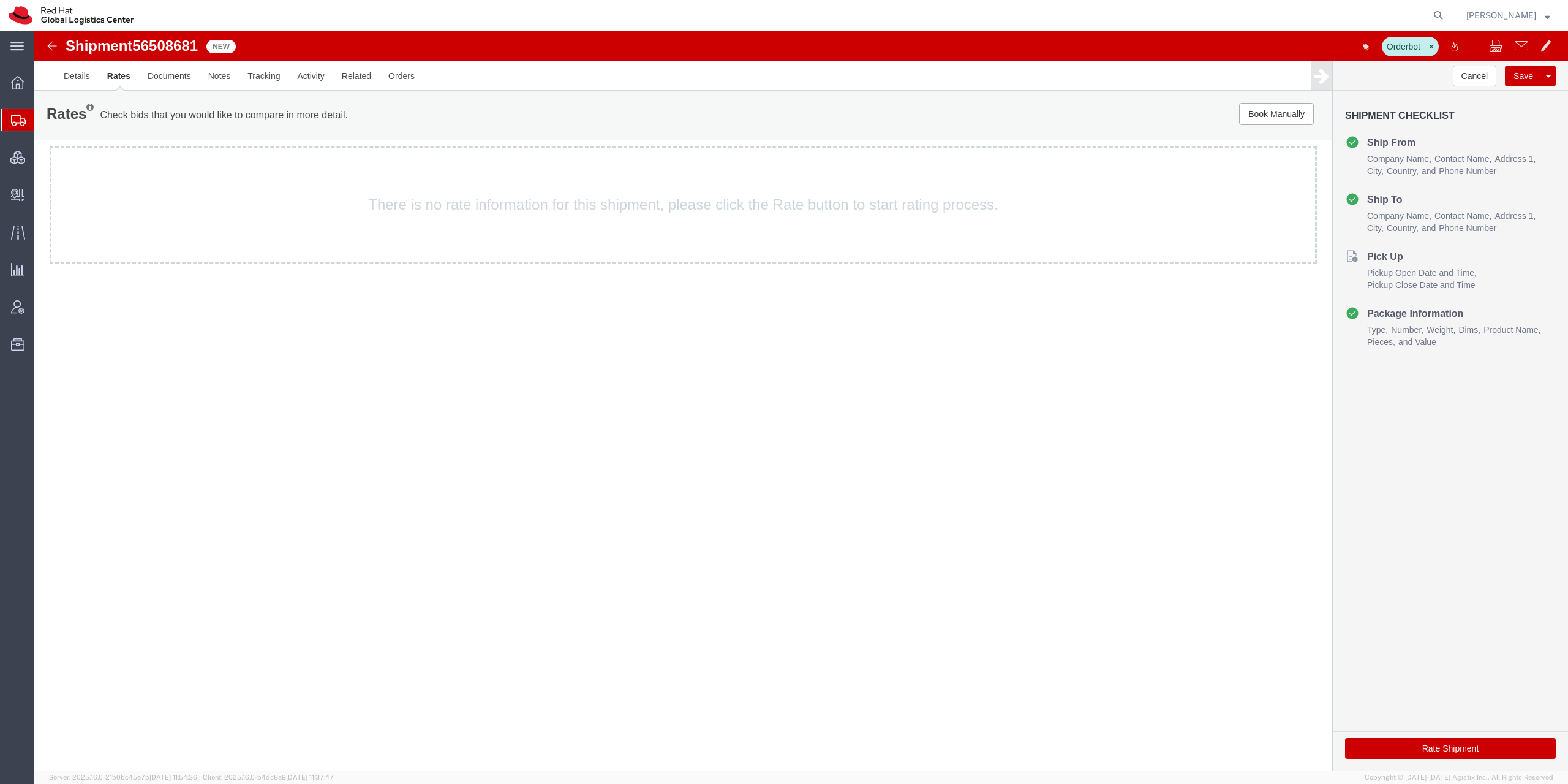
click at [1438, 747] on button "Rate Shipment" at bounding box center [1450, 748] width 211 height 21
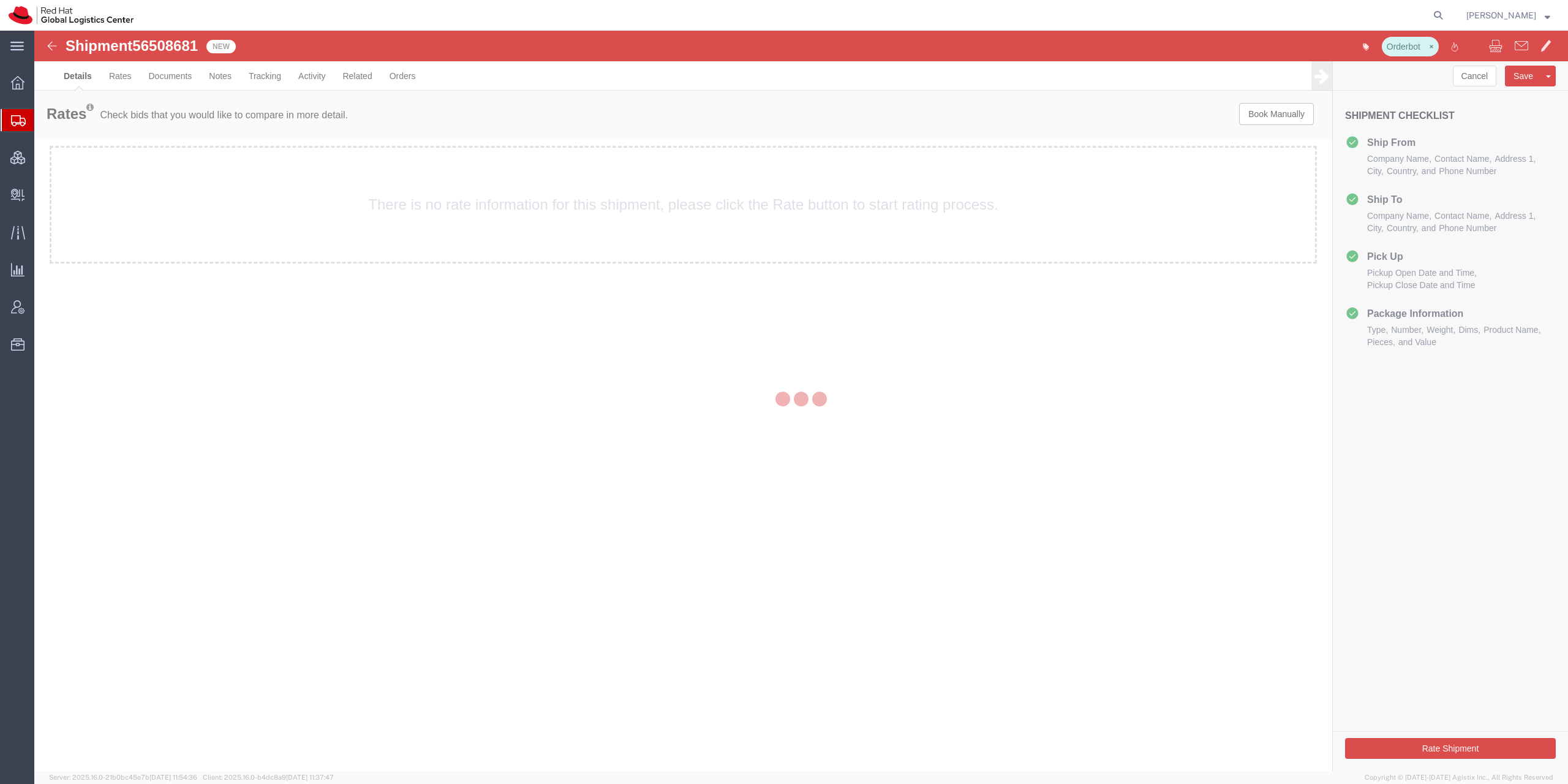
select select "38037"
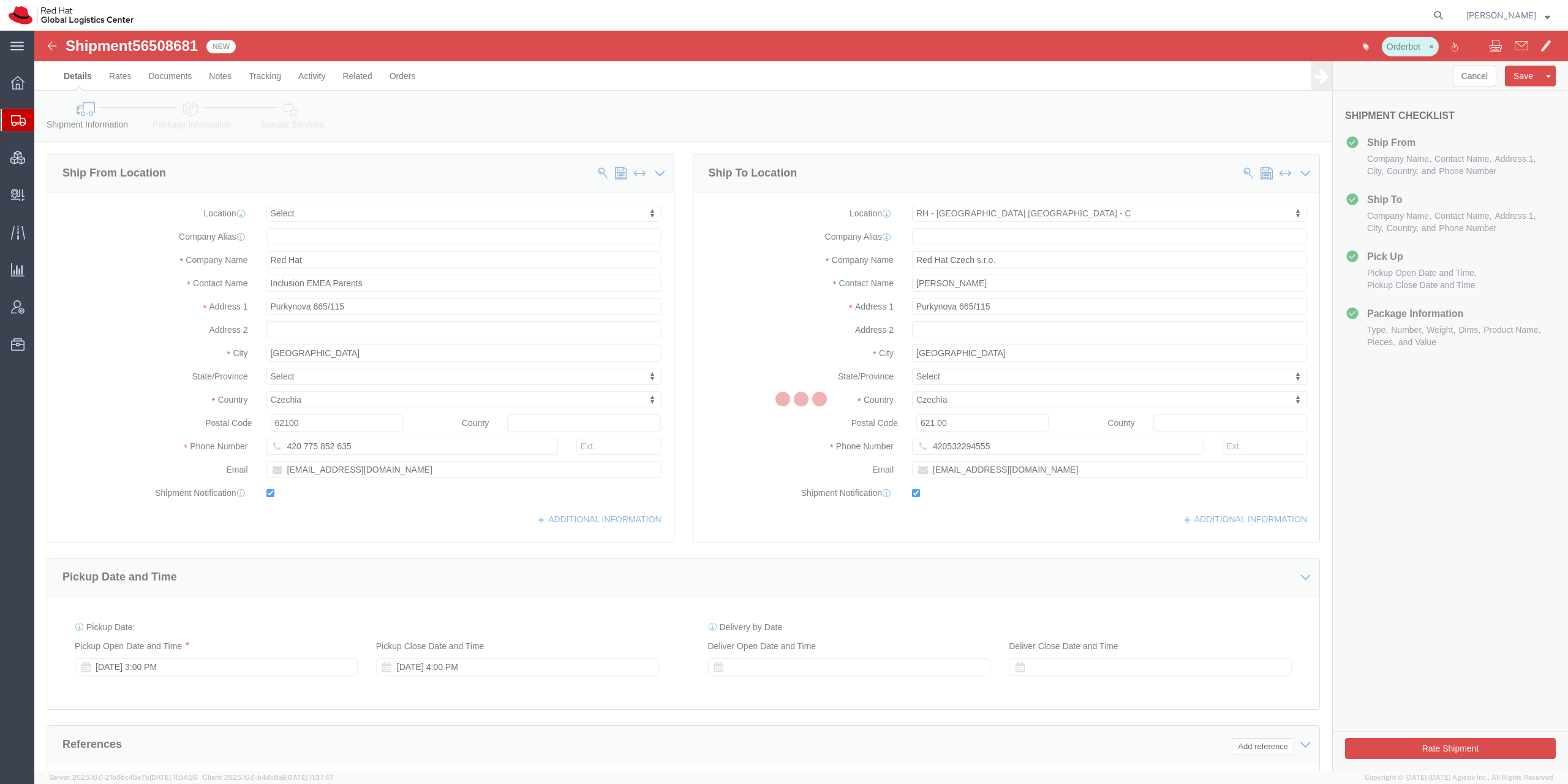
click div
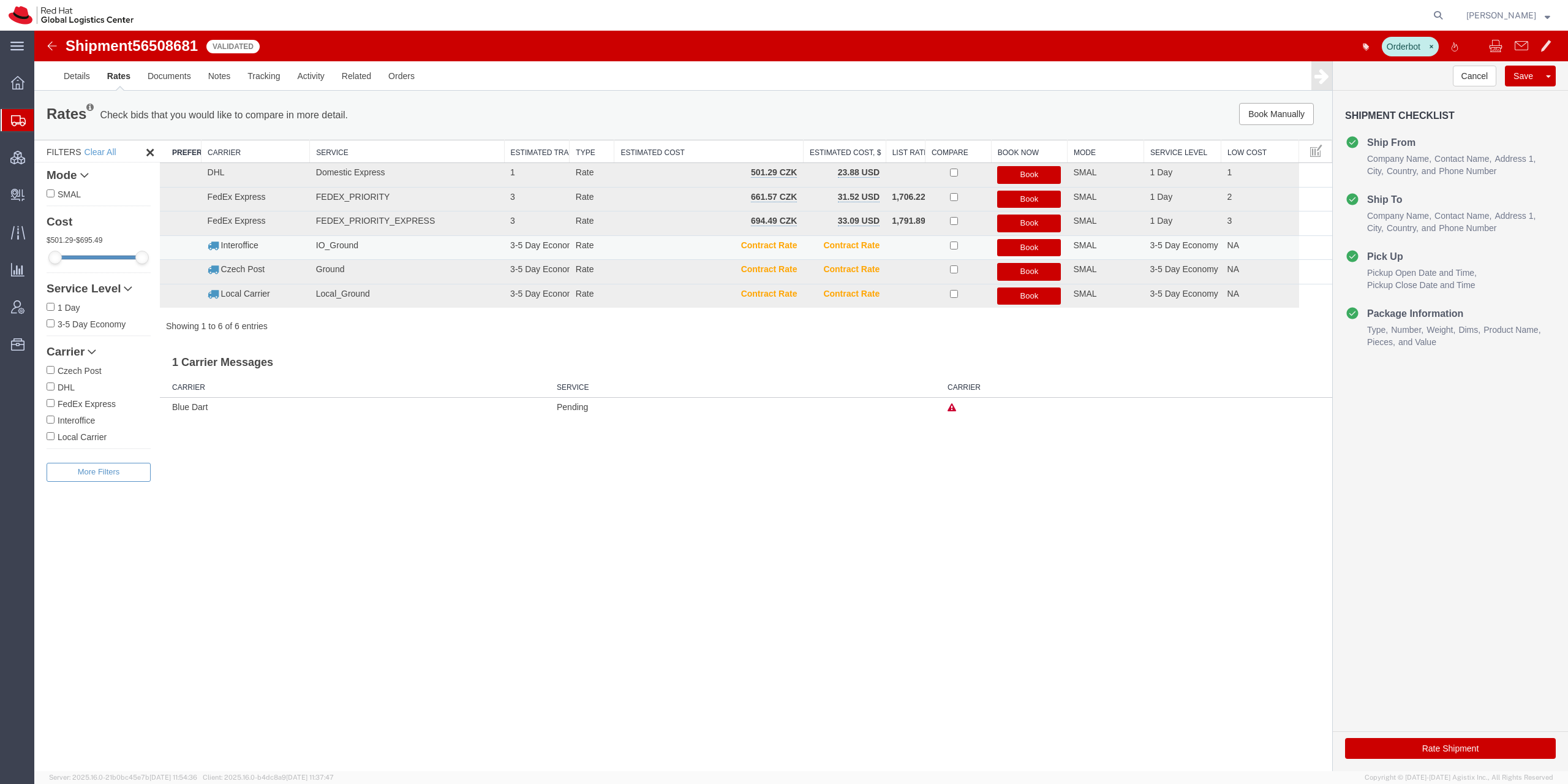
click at [1022, 252] on button "Book" at bounding box center [1029, 248] width 64 height 18
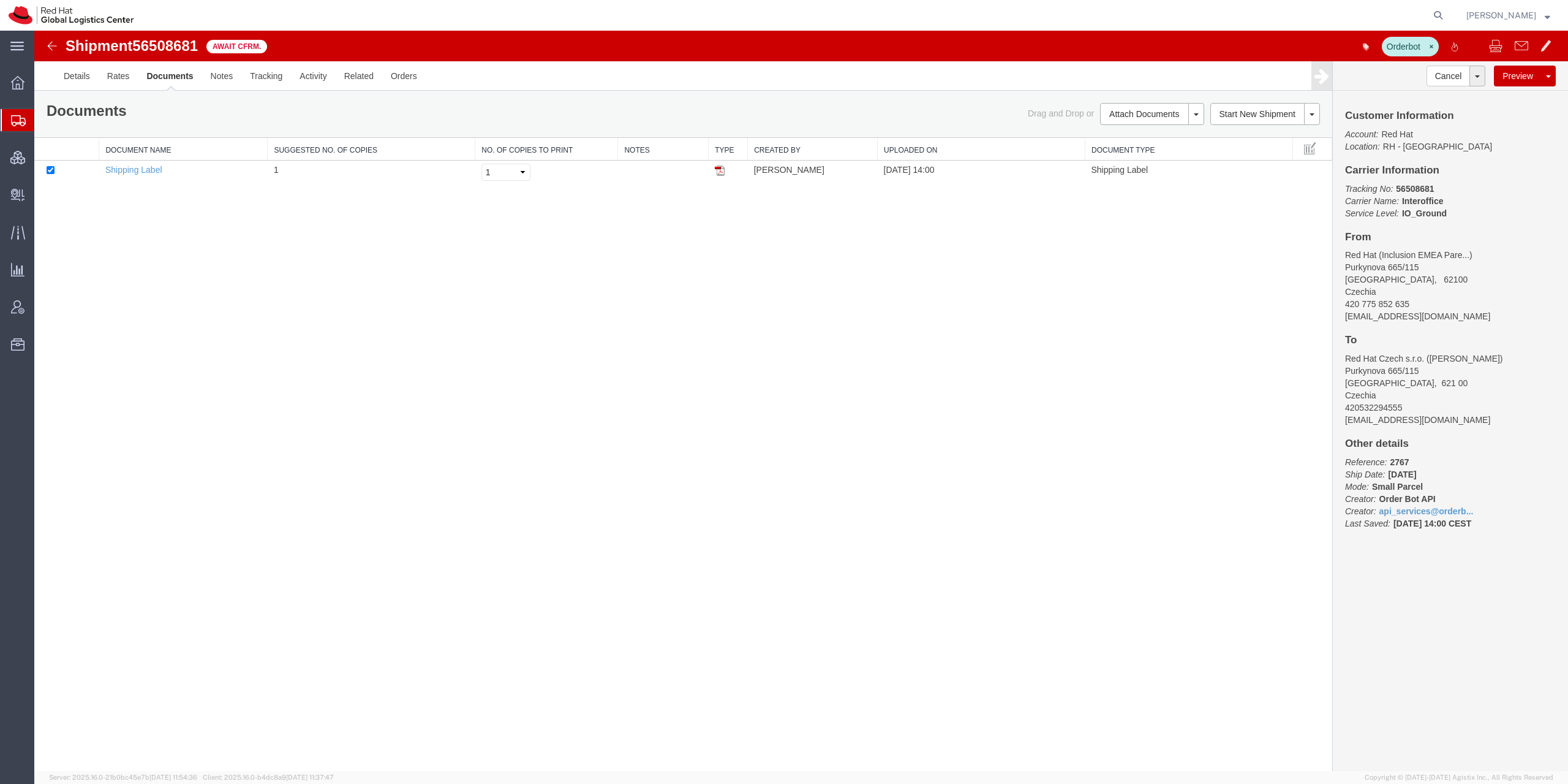
click at [167, 50] on span "56508681" at bounding box center [164, 45] width 66 height 17
copy h1 "56508681"
click at [314, 81] on link "Activity" at bounding box center [313, 76] width 44 height 30
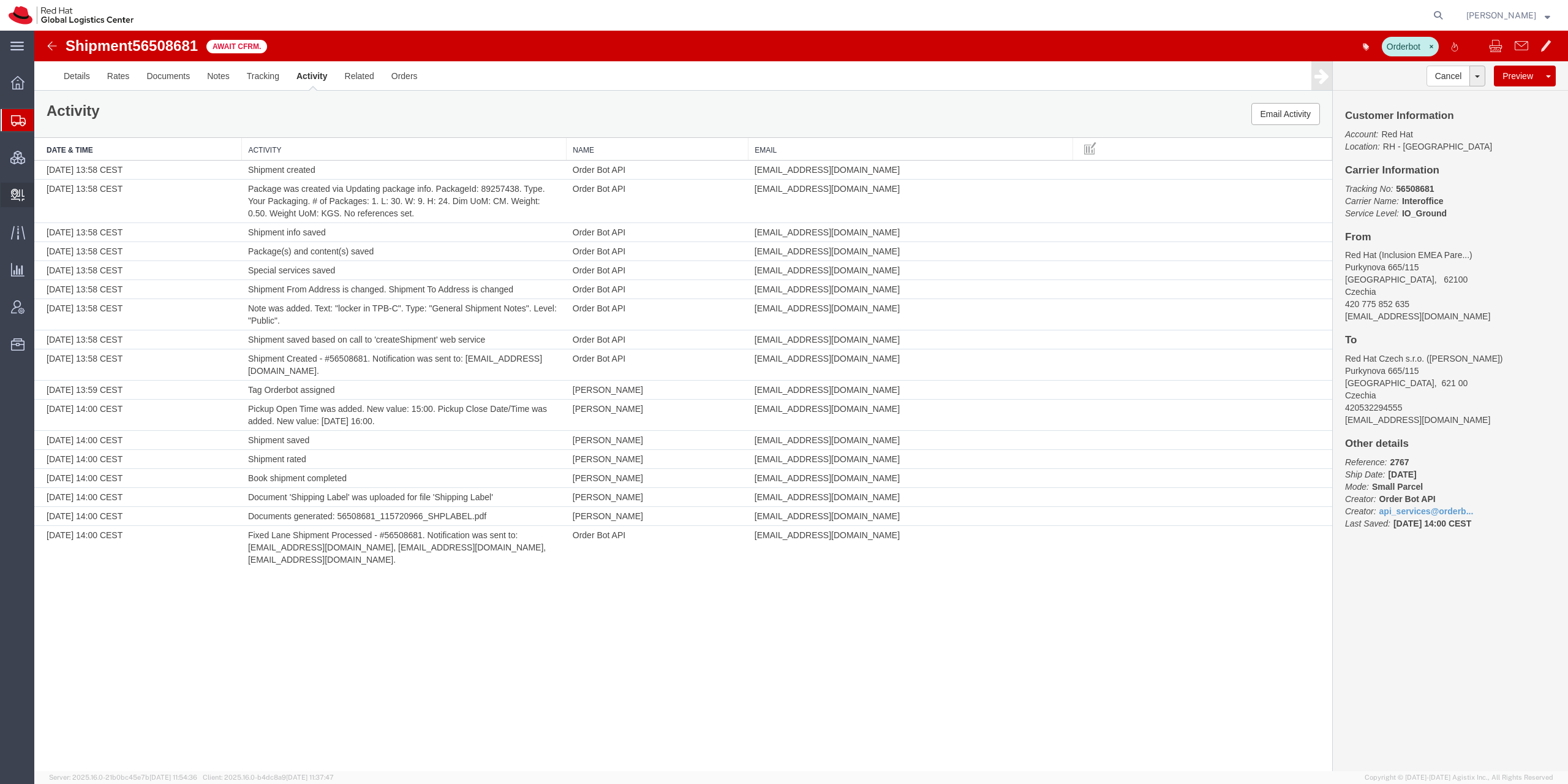
click at [0, 0] on span "Create Delivery" at bounding box center [0, 0] width 0 height 0
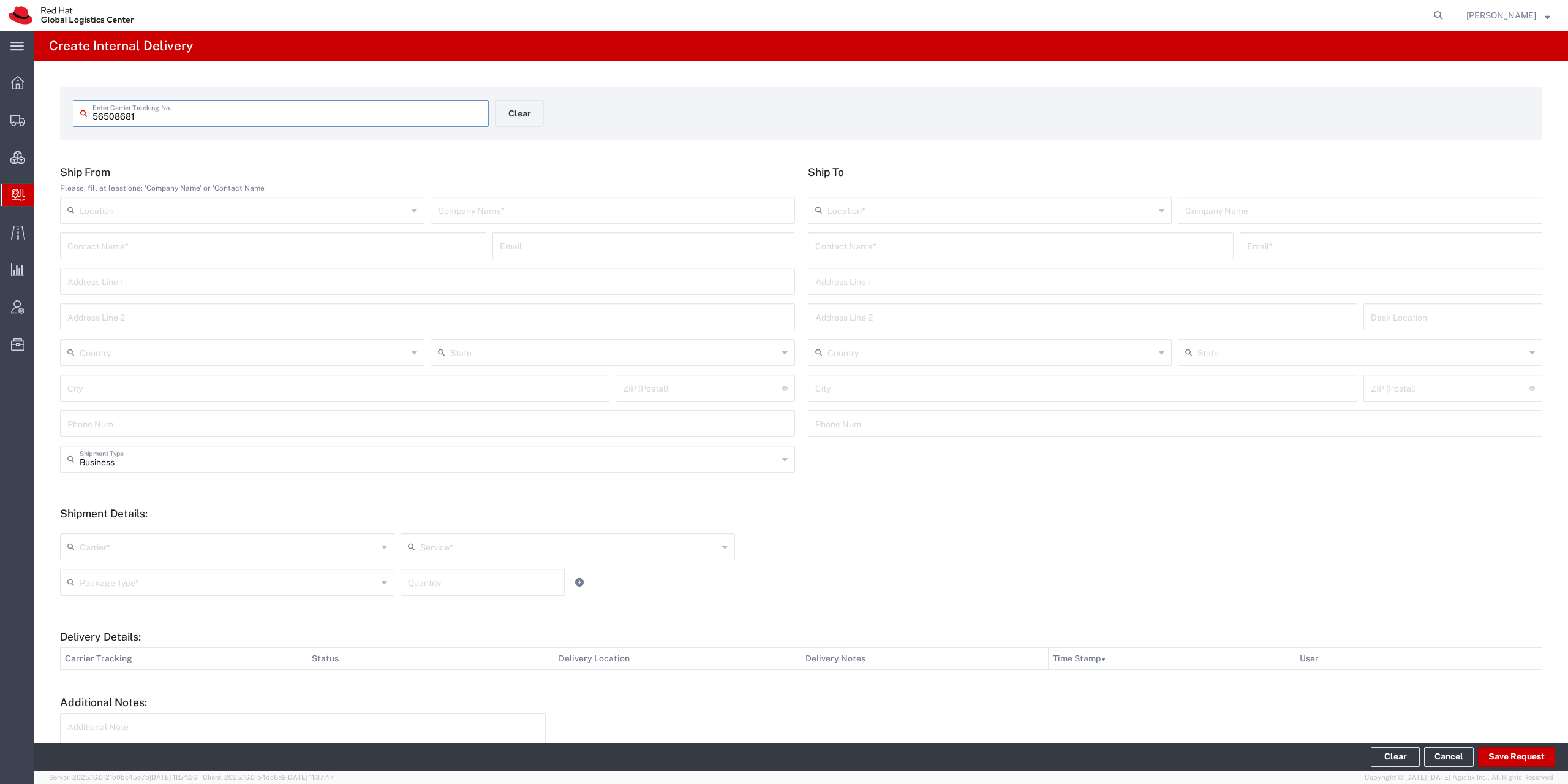
type input "56508681"
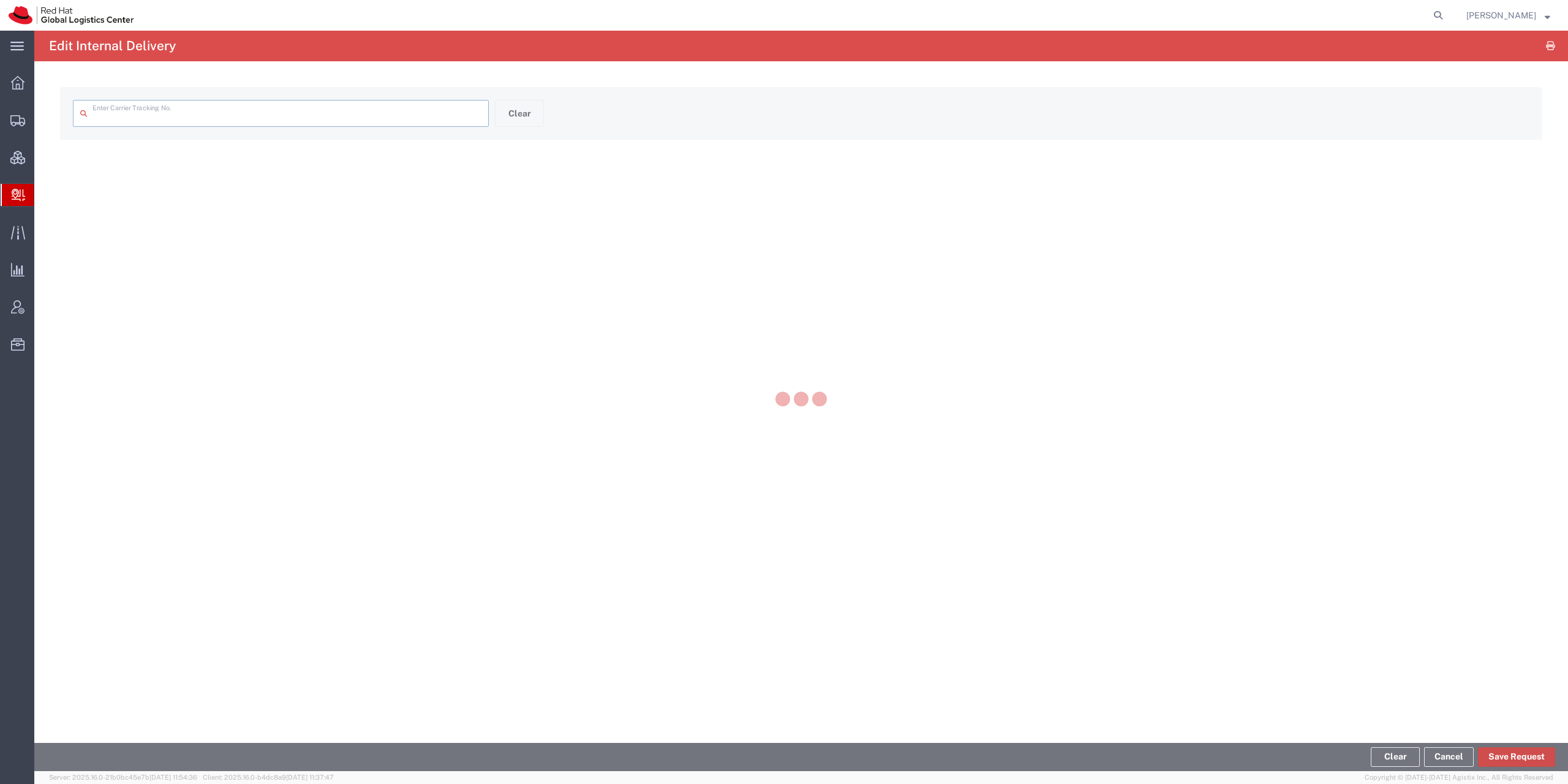
type input "56508681"
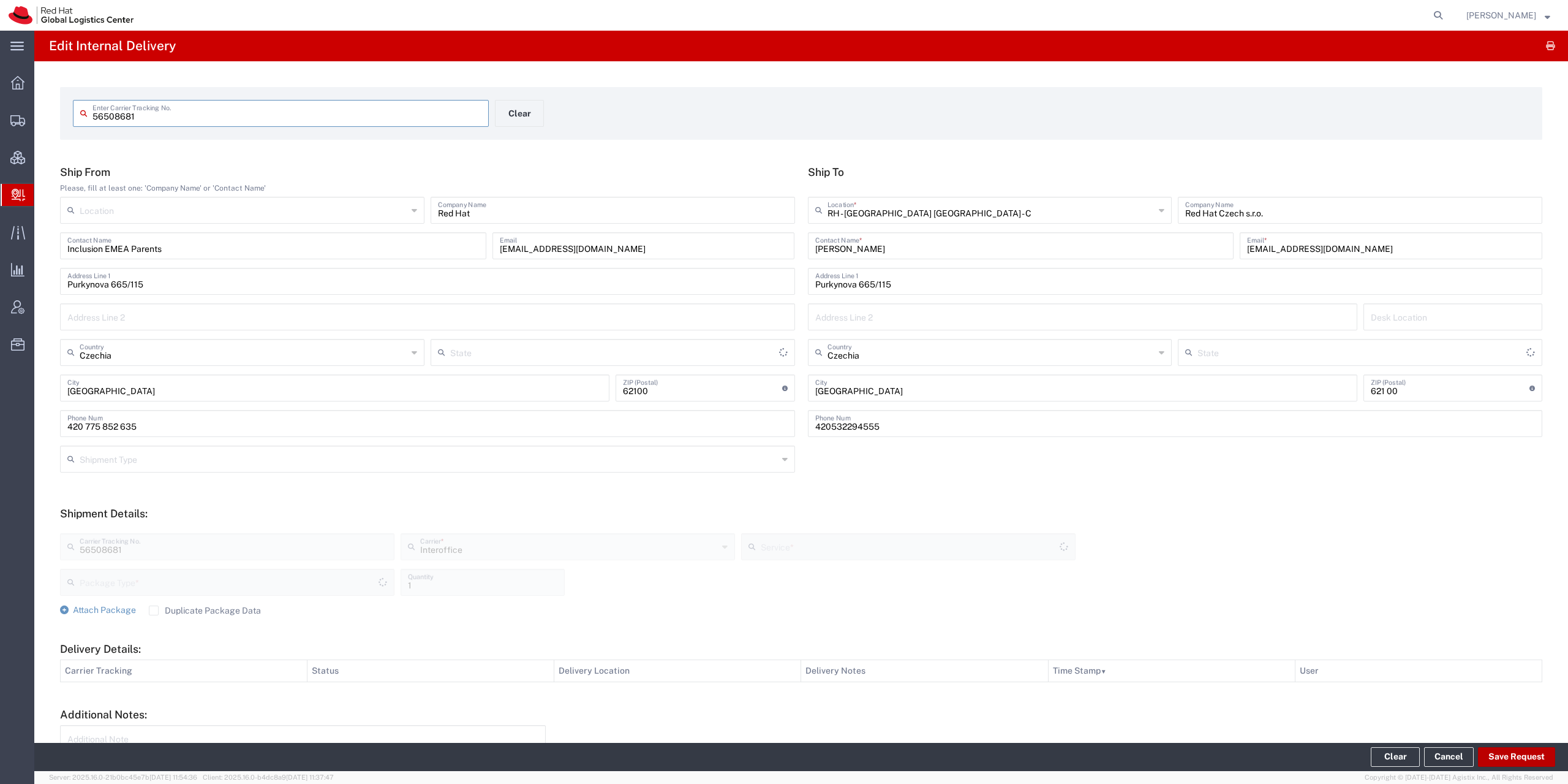
type input "Your Packaging"
type input "IO_Ground"
click at [1510, 761] on button "Save Request" at bounding box center [1516, 756] width 77 height 20
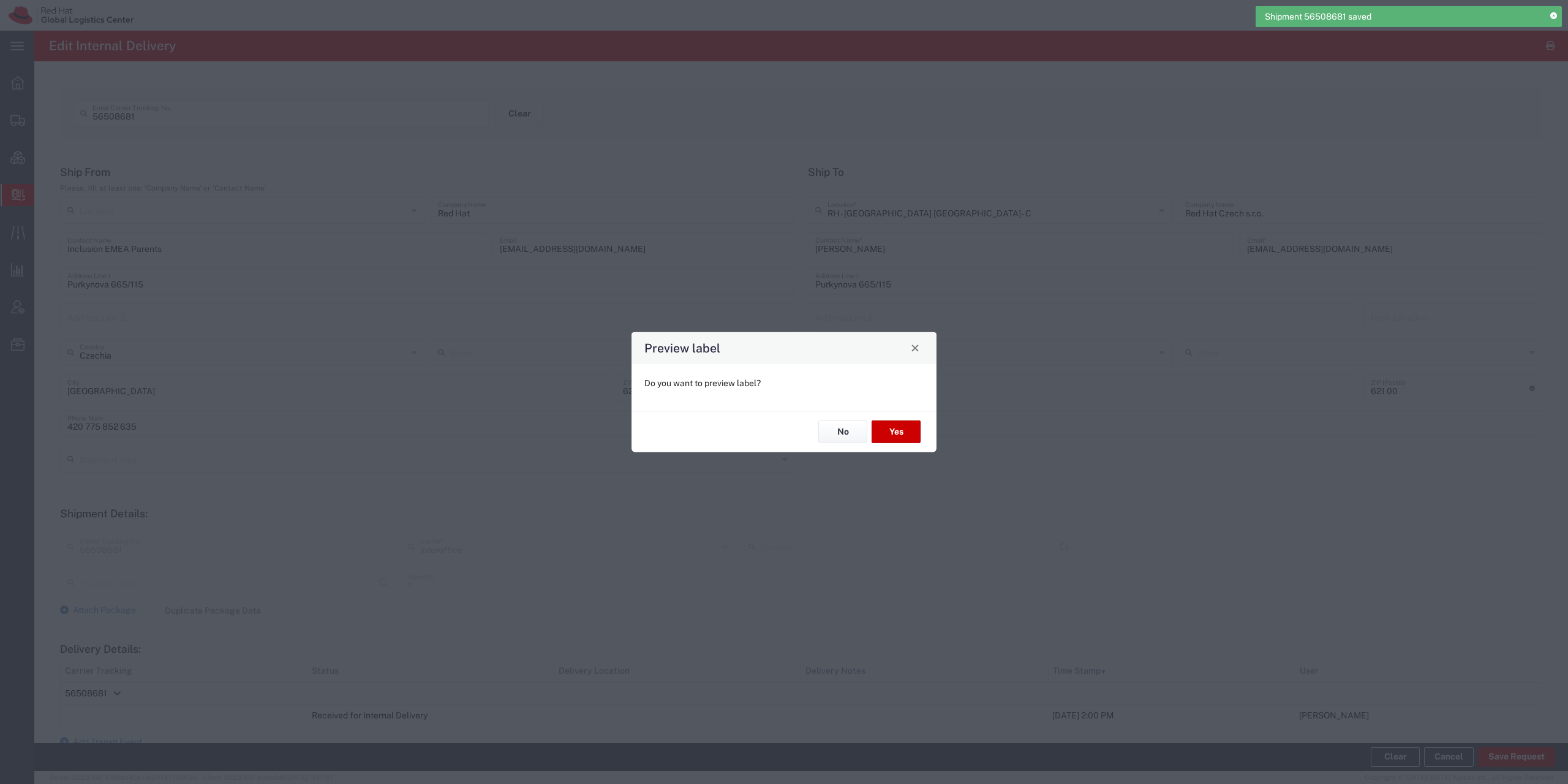
type input "IO_Ground"
type input "Your Packaging"
click at [878, 431] on button "Yes" at bounding box center [896, 431] width 49 height 23
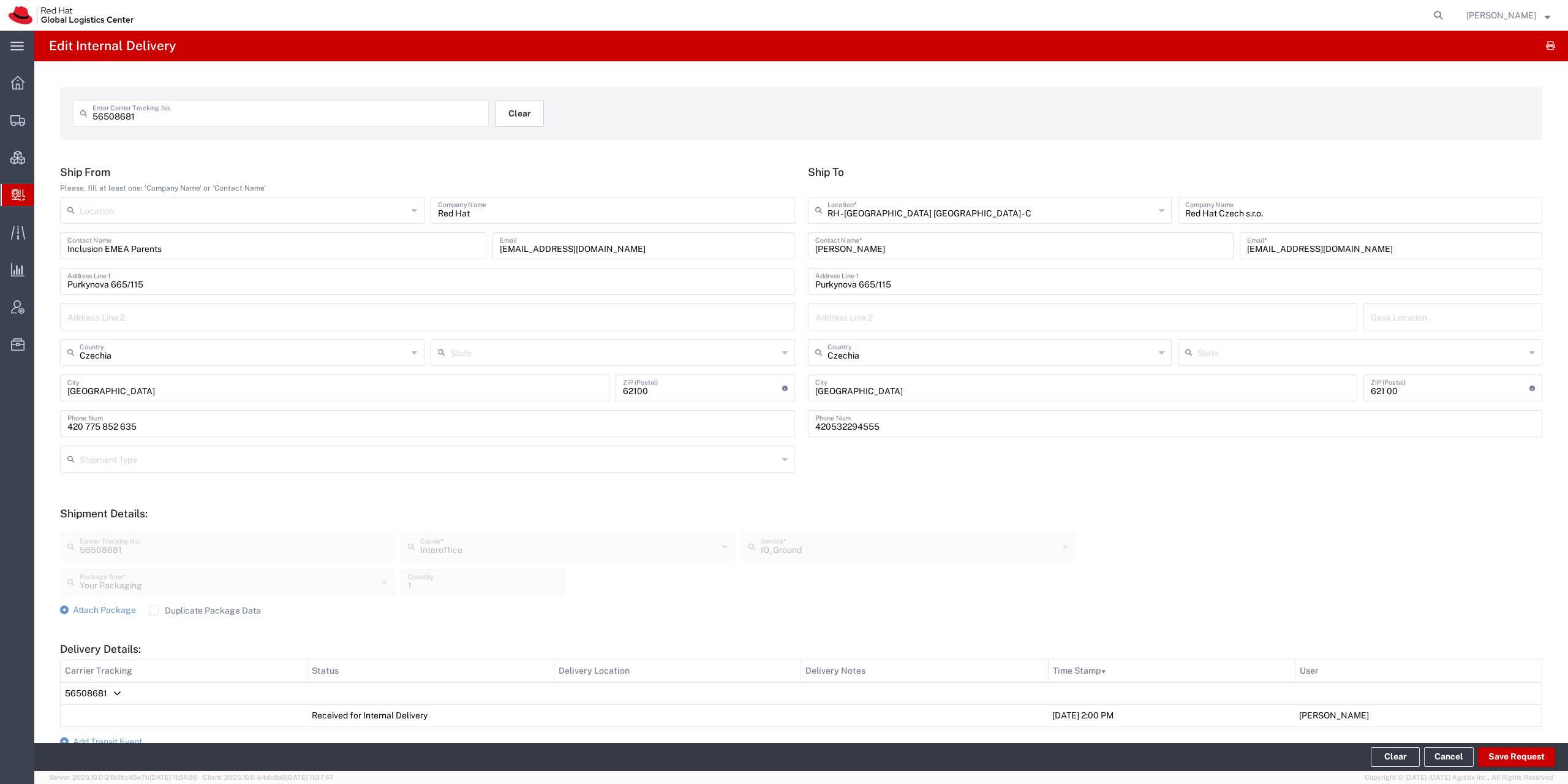
click at [518, 124] on button "Clear" at bounding box center [520, 112] width 49 height 27
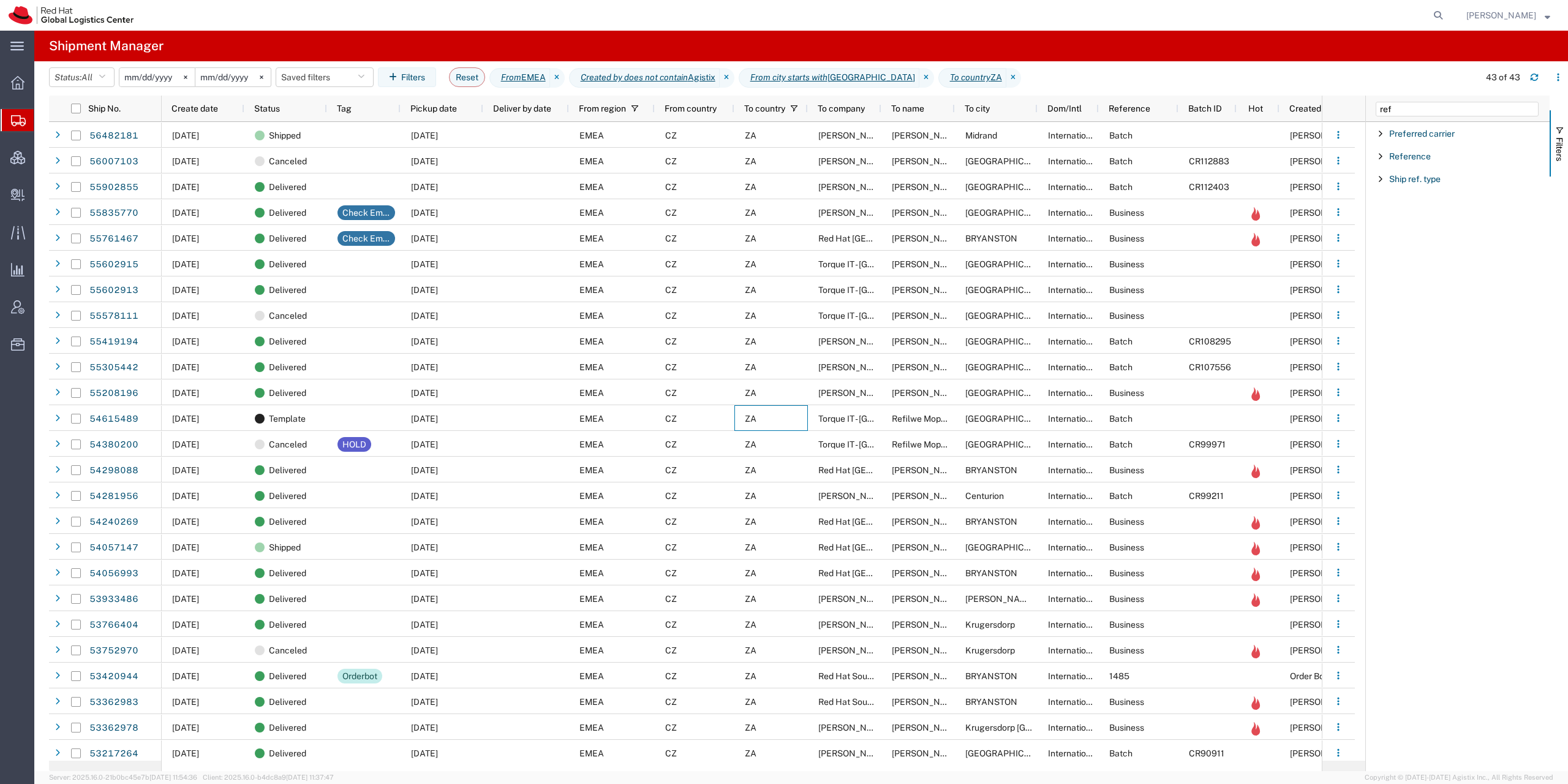
scroll to position [0, 11]
